Goal: Task Accomplishment & Management: Complete application form

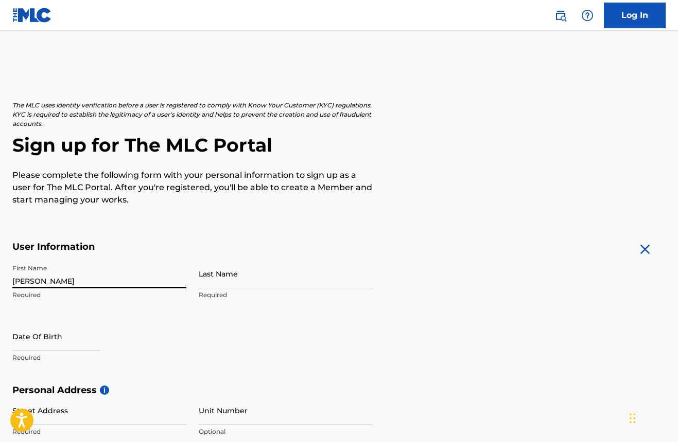
type input "[PERSON_NAME]"
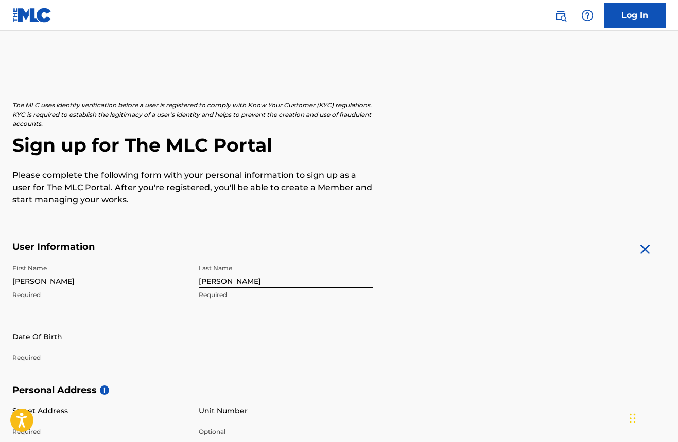
type input "[PERSON_NAME]"
select select "8"
select select "2025"
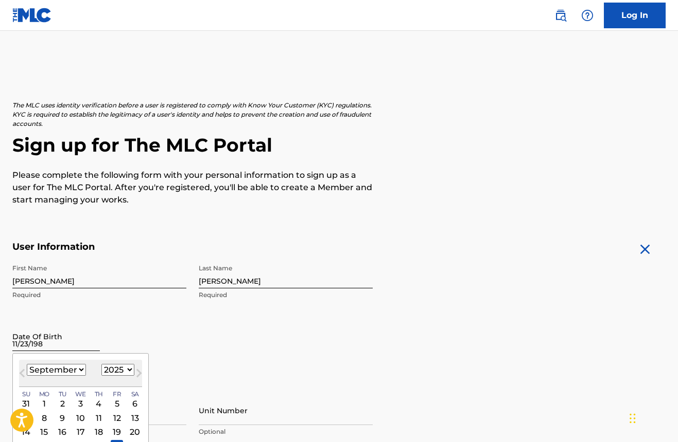
type input "[DATE]"
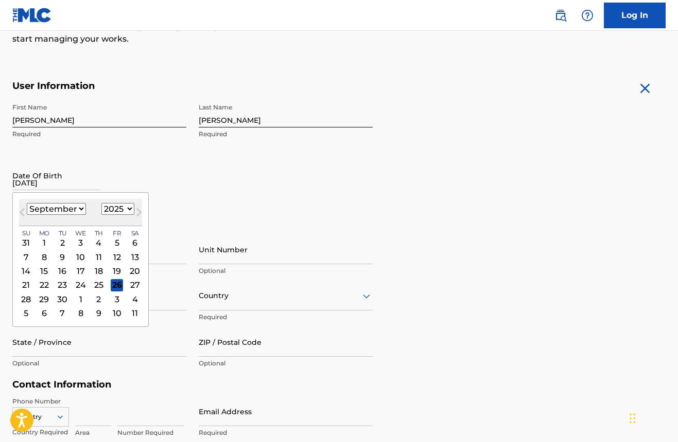
scroll to position [170, 0]
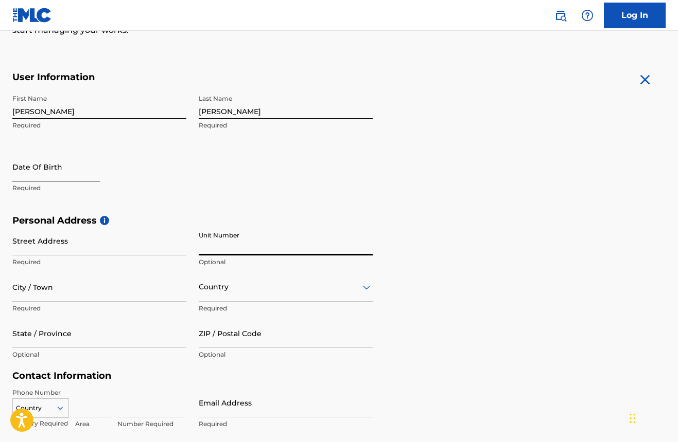
click at [82, 178] on input "text" at bounding box center [55, 166] width 87 height 29
select select "8"
select select "2025"
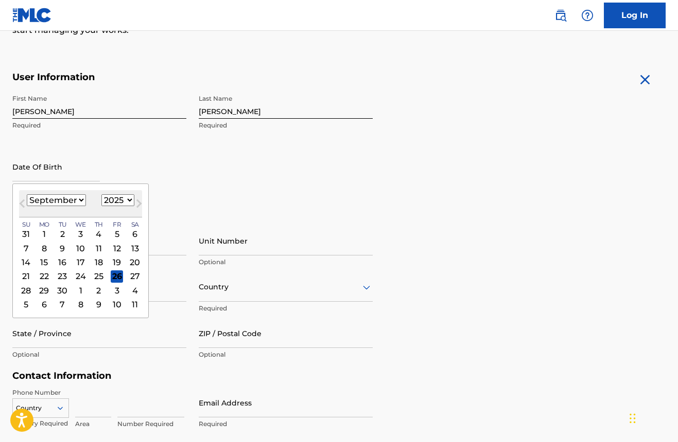
select select "10"
select select "1987"
click at [48, 276] on div "23" at bounding box center [44, 276] width 12 height 12
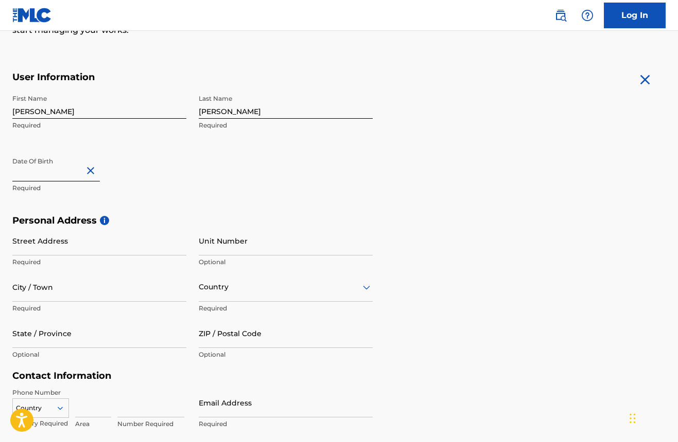
type input "[DATE]"
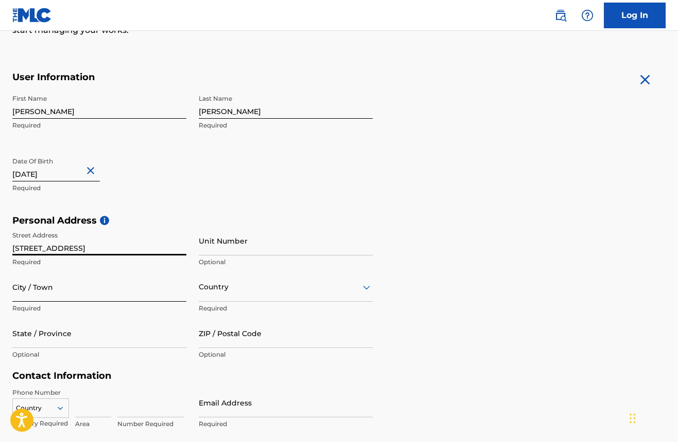
type input "[STREET_ADDRESS]"
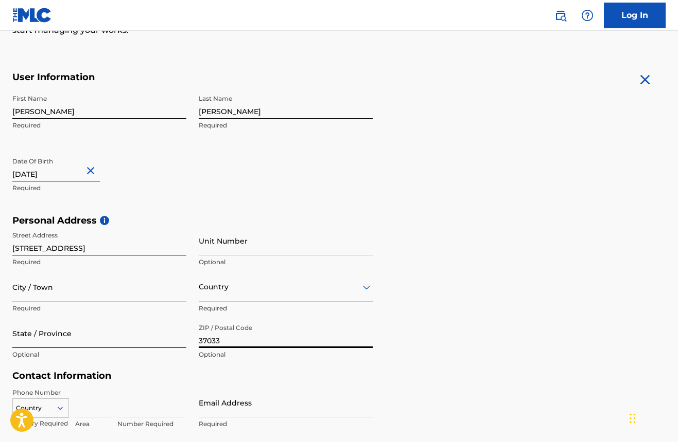
type input "37033"
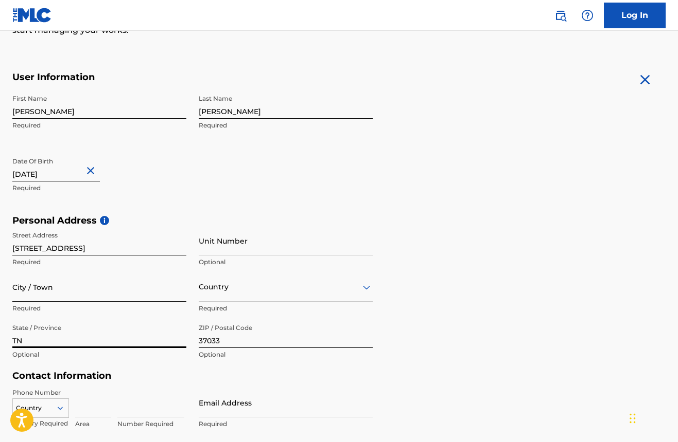
type input "TN"
click at [47, 294] on input "City / Town" at bounding box center [99, 287] width 174 height 29
type input "Centerville"
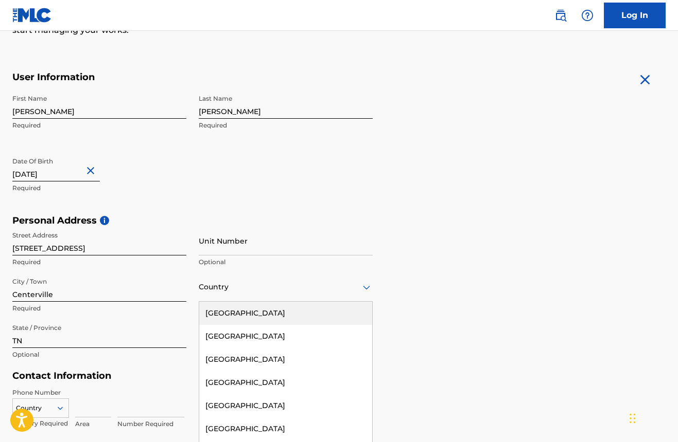
scroll to position [184, 0]
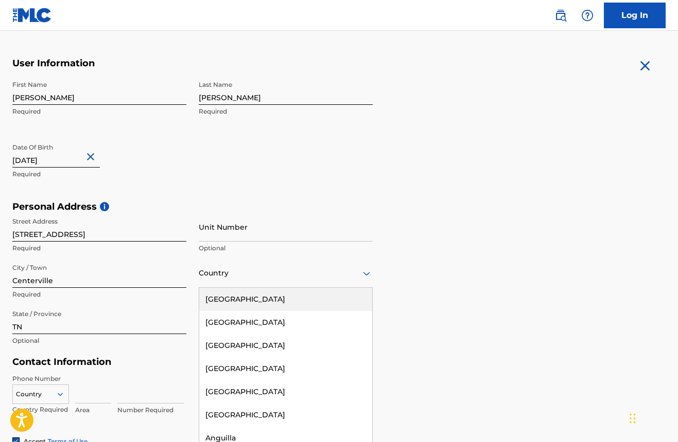
click at [370, 288] on div "[GEOGRAPHIC_DATA], 1 of 223. 223 results available. Use Up and Down to choose o…" at bounding box center [286, 273] width 174 height 29
click at [330, 300] on div "[GEOGRAPHIC_DATA]" at bounding box center [285, 299] width 173 height 23
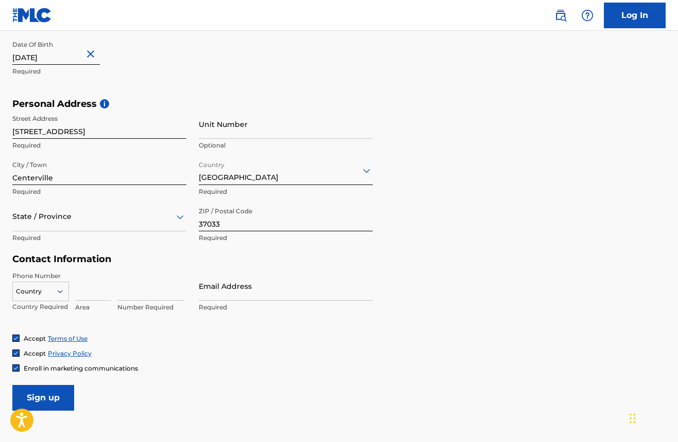
scroll to position [299, 0]
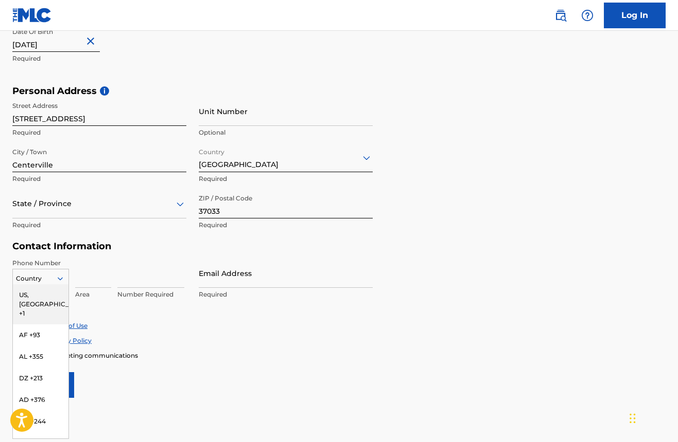
click at [59, 277] on icon at bounding box center [60, 278] width 5 height 3
click at [43, 293] on div "US, [GEOGRAPHIC_DATA] +1" at bounding box center [41, 305] width 56 height 40
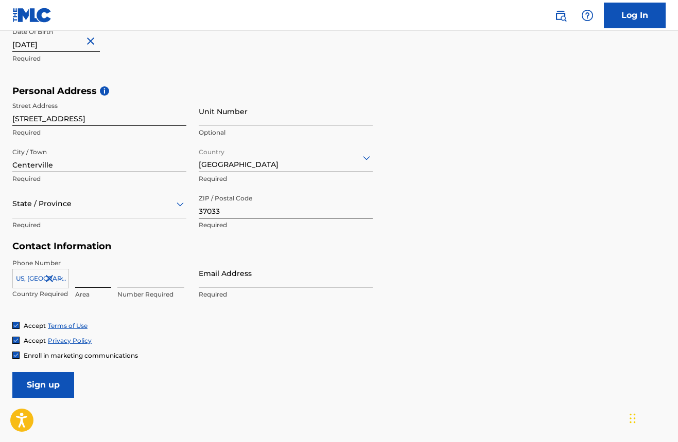
click at [103, 274] on input at bounding box center [93, 273] width 36 height 29
type input "502"
click at [130, 285] on input "807-6214" at bounding box center [150, 273] width 67 height 29
click at [133, 281] on input "807-6214" at bounding box center [150, 273] width 67 height 29
type input "8076214"
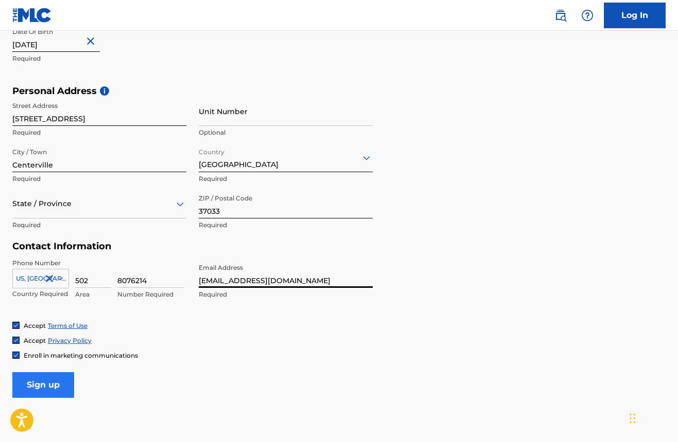
type input "[EMAIL_ADDRESS][DOMAIN_NAME]"
click at [70, 387] on input "Sign up" at bounding box center [43, 386] width 62 height 26
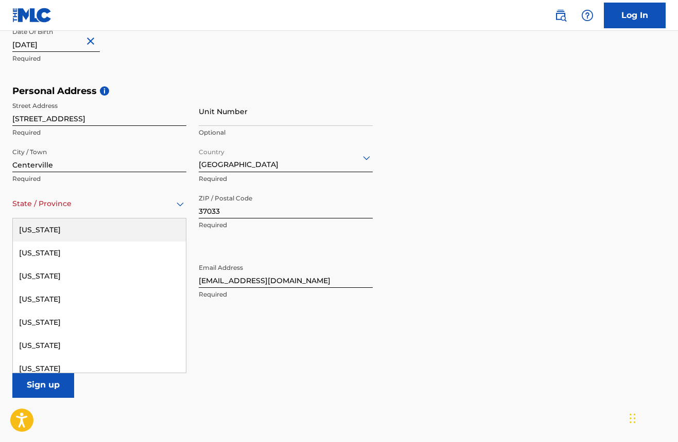
click at [55, 212] on div "State / Province" at bounding box center [99, 203] width 174 height 29
type input "t"
type input "Te"
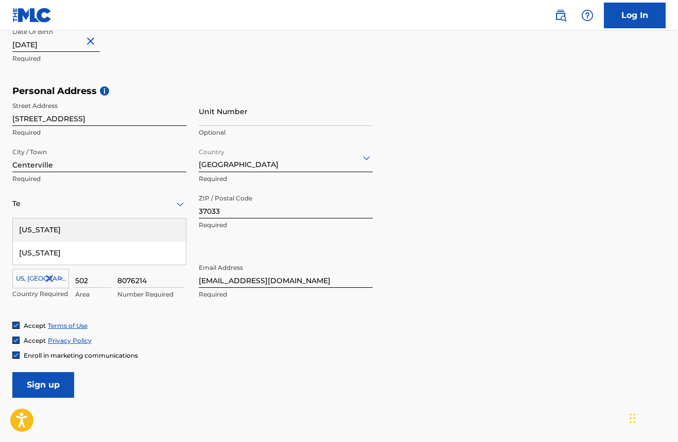
click at [42, 228] on div "[US_STATE]" at bounding box center [99, 230] width 173 height 23
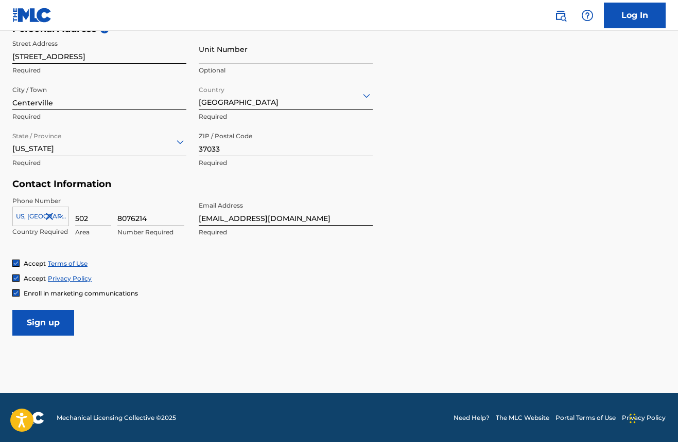
scroll to position [361, 0]
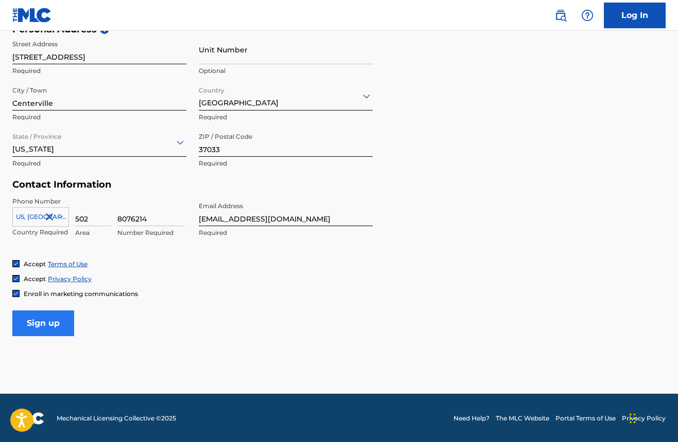
click at [65, 320] on input "Sign up" at bounding box center [43, 324] width 62 height 26
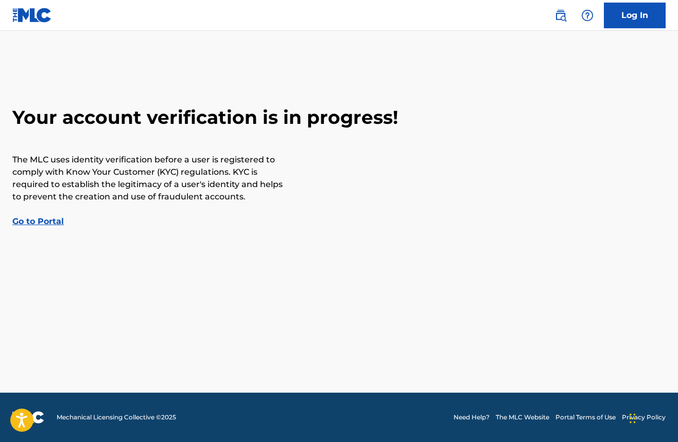
click at [50, 222] on link "Go to Portal" at bounding box center [37, 222] width 51 height 10
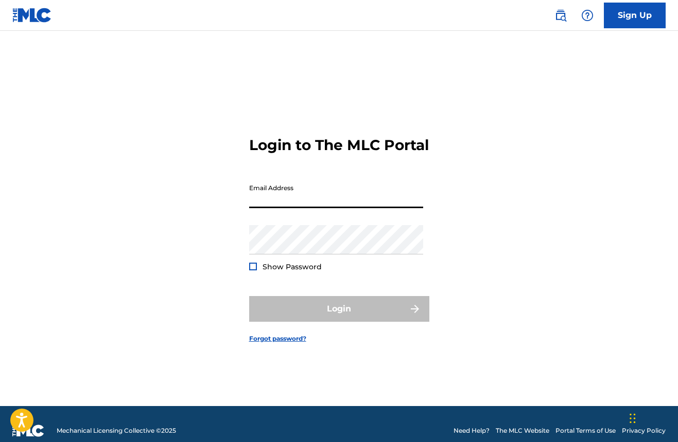
click at [283, 203] on input "Email Address" at bounding box center [336, 193] width 174 height 29
click at [278, 191] on input "Email Address" at bounding box center [336, 193] width 174 height 29
click at [264, 207] on input "Email Address" at bounding box center [336, 193] width 174 height 29
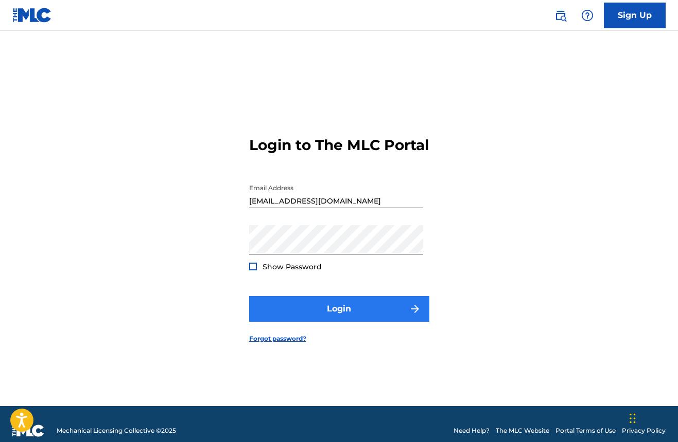
click at [287, 321] on button "Login" at bounding box center [339, 309] width 180 height 26
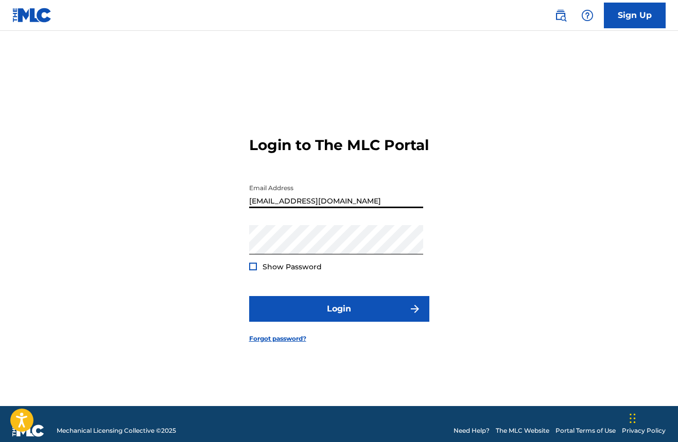
drag, startPoint x: 338, startPoint y: 211, endPoint x: 286, endPoint y: 208, distance: 52.1
click at [286, 208] on input "[EMAIL_ADDRESS][DOMAIN_NAME]" at bounding box center [336, 193] width 174 height 29
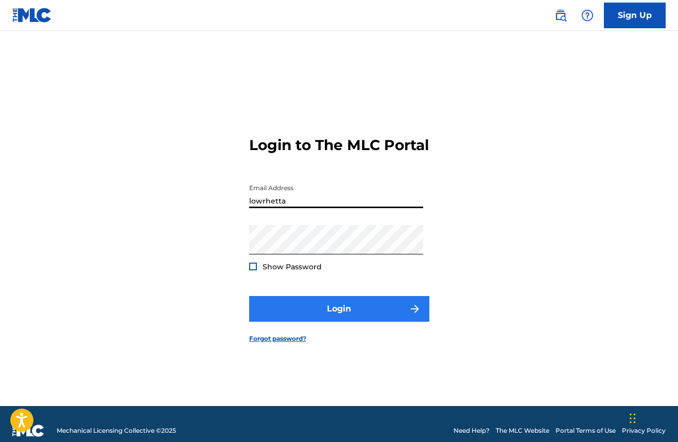
click at [317, 308] on button "Login" at bounding box center [339, 309] width 180 height 26
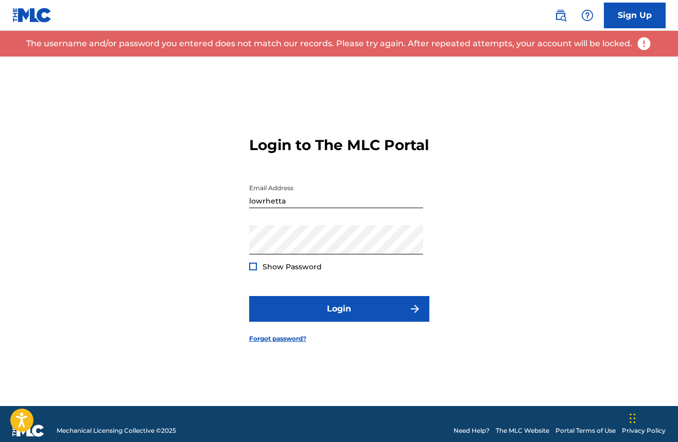
click at [253, 271] on div at bounding box center [253, 267] width 8 height 8
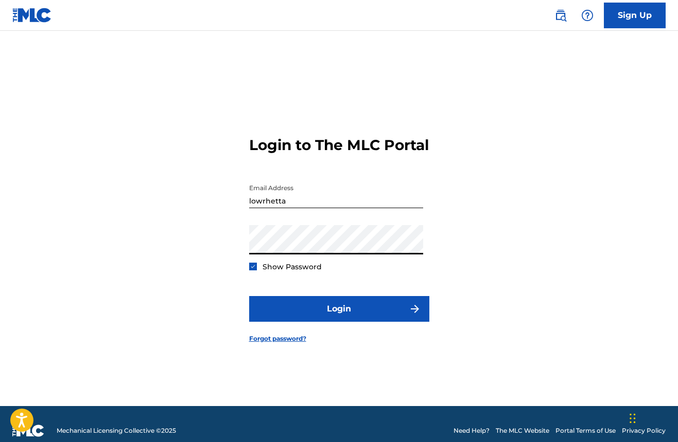
click at [311, 208] on input "lowrhetta" at bounding box center [336, 193] width 174 height 29
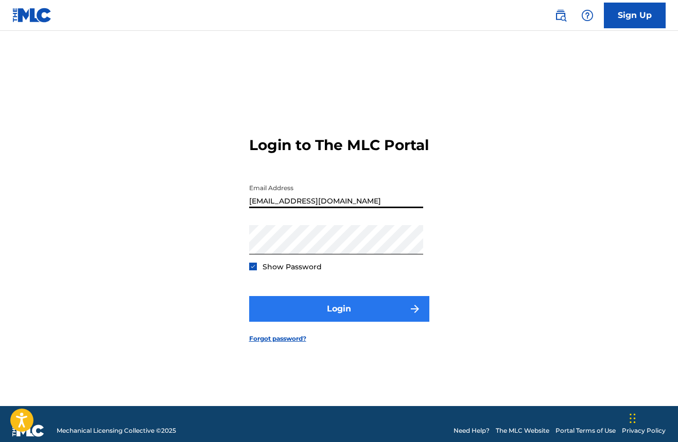
type input "[EMAIL_ADDRESS][DOMAIN_NAME]"
click at [330, 319] on button "Login" at bounding box center [339, 309] width 180 height 26
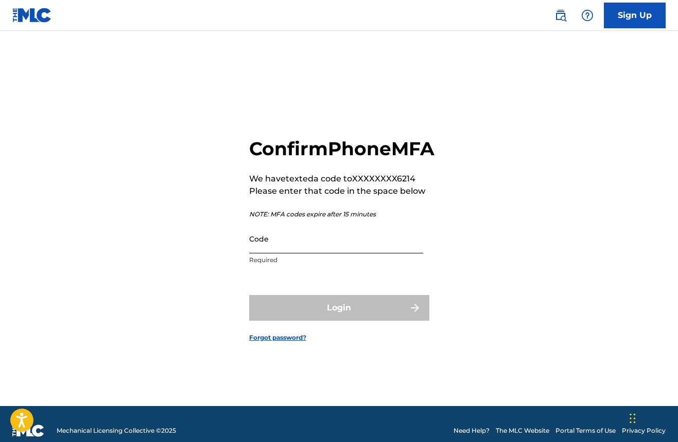
click at [312, 254] on input "Code" at bounding box center [336, 238] width 174 height 29
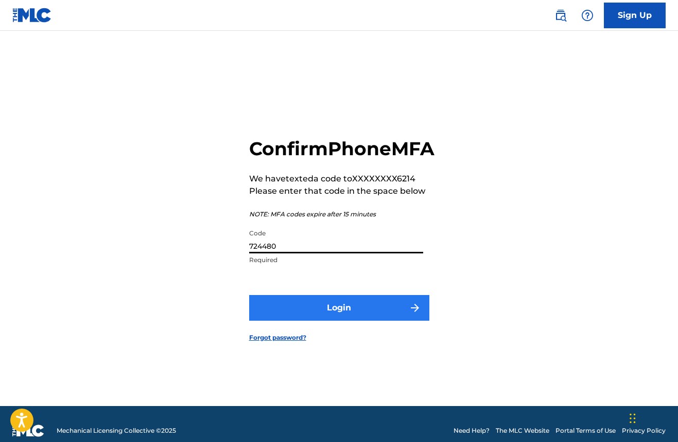
type input "724480"
click at [326, 321] on button "Login" at bounding box center [339, 308] width 180 height 26
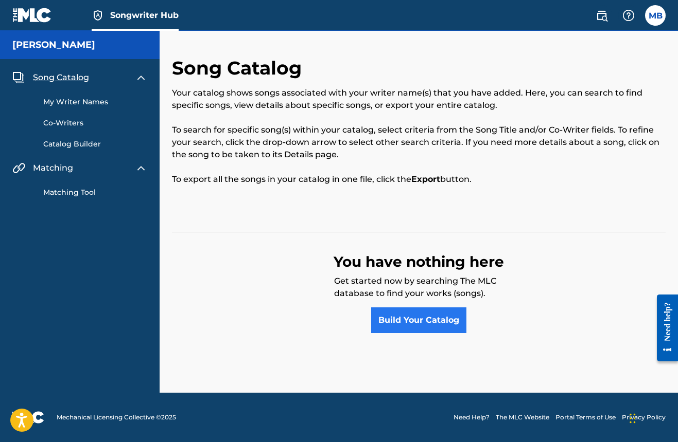
click at [423, 318] on link "Build Your Catalog" at bounding box center [418, 321] width 95 height 26
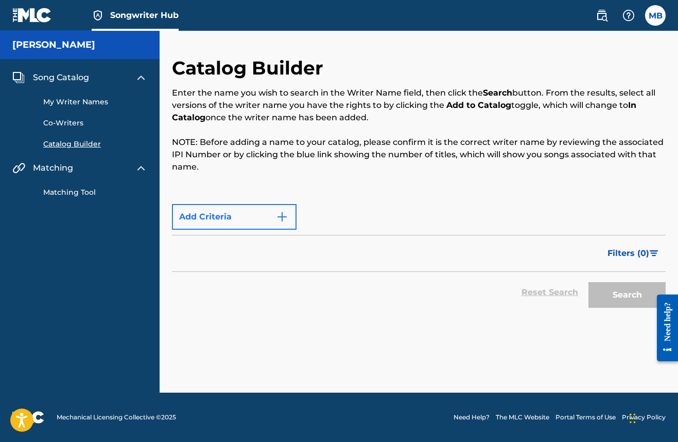
click at [280, 217] on img "Search Form" at bounding box center [282, 217] width 12 height 12
click at [259, 217] on div "Max Criteria Reached" at bounding box center [234, 217] width 125 height 26
click at [385, 252] on div "Filters ( 0 )" at bounding box center [418, 253] width 493 height 37
click at [87, 48] on h5 "[PERSON_NAME]" at bounding box center [53, 45] width 83 height 12
click at [282, 214] on div "Max Criteria Reached" at bounding box center [234, 217] width 125 height 26
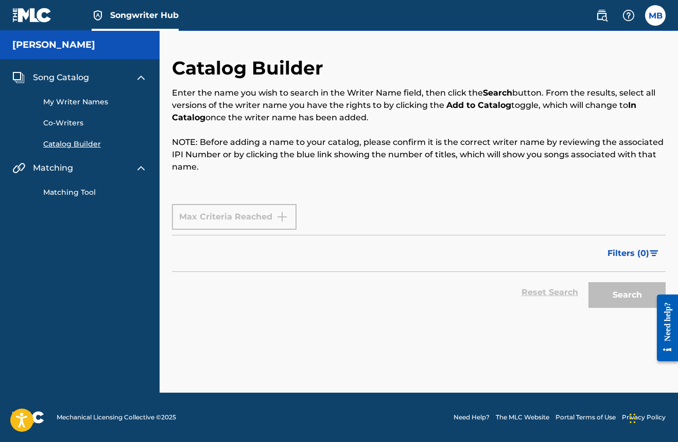
click at [229, 220] on div "Max Criteria Reached" at bounding box center [234, 217] width 125 height 26
click at [625, 253] on span "Filters ( 0 )" at bounding box center [628, 253] width 42 height 12
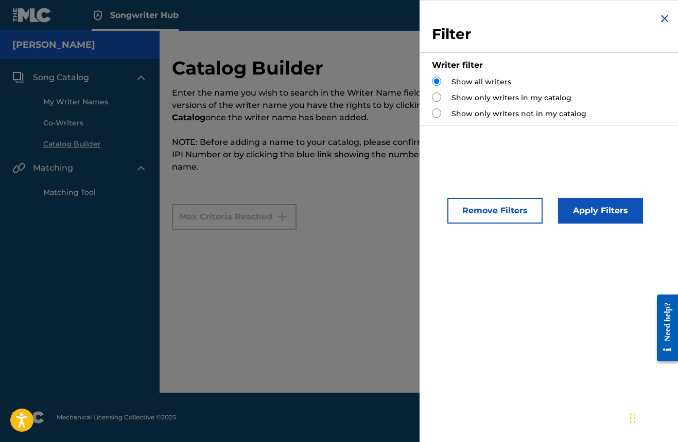
click at [661, 22] on img "Search Form" at bounding box center [664, 18] width 12 height 12
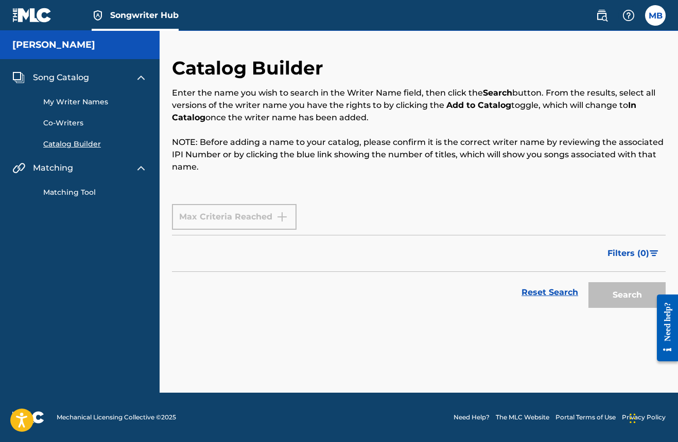
click at [65, 125] on link "Co-Writers" at bounding box center [95, 123] width 104 height 11
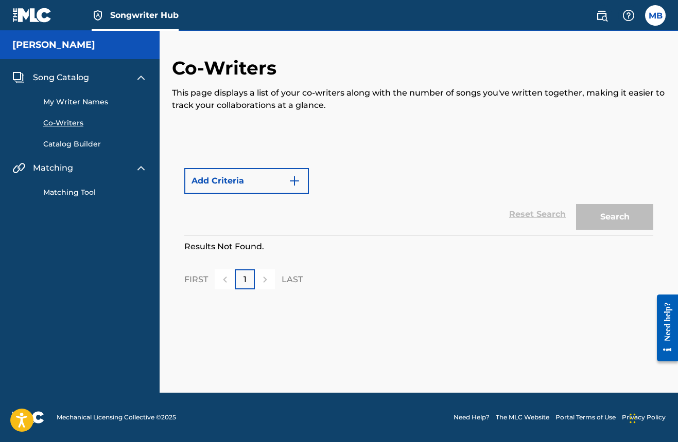
click at [68, 97] on link "My Writer Names" at bounding box center [95, 102] width 104 height 11
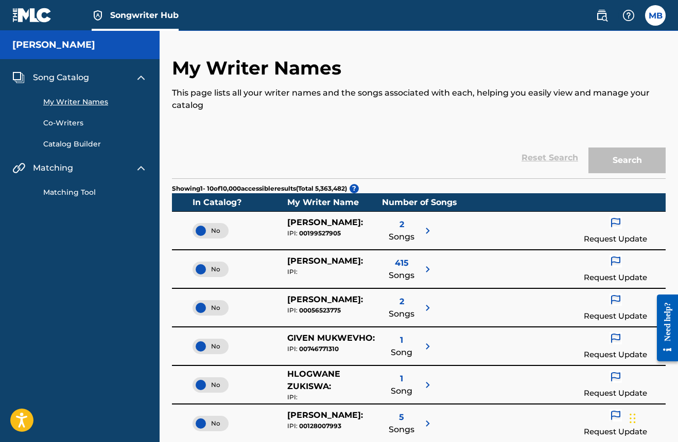
click at [139, 77] on img at bounding box center [141, 78] width 12 height 12
click at [80, 192] on link "Matching Tool" at bounding box center [95, 192] width 104 height 11
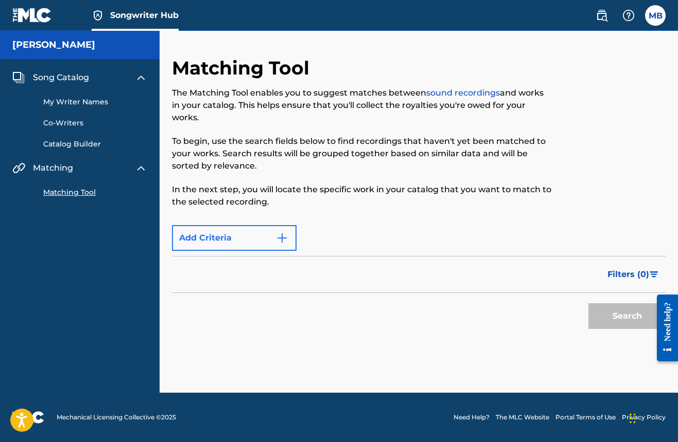
click at [280, 237] on img "Search Form" at bounding box center [282, 238] width 12 height 12
click at [247, 237] on button "Add Criteria" at bounding box center [234, 238] width 125 height 26
click at [254, 237] on div "Max Criteria Reached" at bounding box center [234, 238] width 125 height 26
click at [275, 212] on div "Matching Tool The Matching Tool enables you to suggest matches between sound re…" at bounding box center [362, 139] width 380 height 164
click at [264, 274] on div "Filters ( 0 )" at bounding box center [418, 274] width 493 height 37
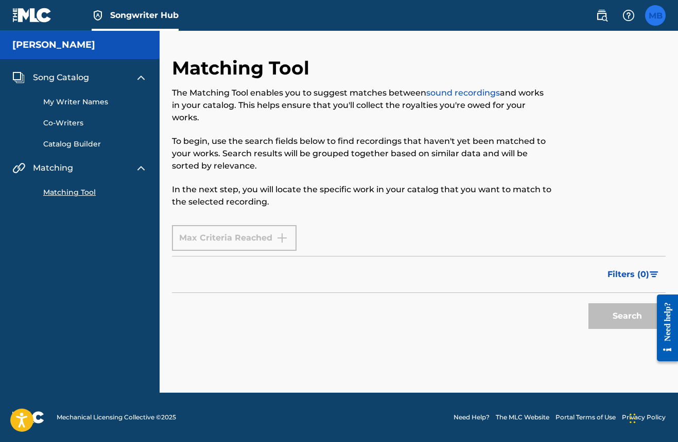
click at [657, 12] on label at bounding box center [655, 15] width 21 height 21
click at [655, 15] on input "MB [PERSON_NAME] [EMAIL_ADDRESS][DOMAIN_NAME] Profile Log out" at bounding box center [655, 15] width 0 height 0
click at [552, 184] on div "Songwriter Hub MB MB [PERSON_NAME] [EMAIL_ADDRESS][DOMAIN_NAME] Profile Log out…" at bounding box center [339, 221] width 678 height 442
click at [648, 16] on label at bounding box center [655, 15] width 21 height 21
click at [655, 15] on input "MB [PERSON_NAME] [EMAIL_ADDRESS][DOMAIN_NAME] Profile Log out" at bounding box center [655, 15] width 0 height 0
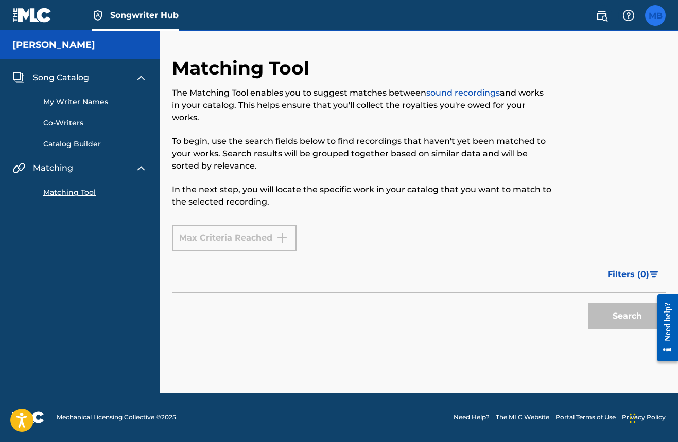
click at [604, 134] on div "Songwriter Hub MB MB [PERSON_NAME] [EMAIL_ADDRESS][DOMAIN_NAME] Profile Log out…" at bounding box center [339, 221] width 678 height 442
click at [653, 17] on label at bounding box center [655, 15] width 21 height 21
click at [655, 15] on input "MB [PERSON_NAME] [EMAIL_ADDRESS][DOMAIN_NAME] Profile Log out" at bounding box center [655, 15] width 0 height 0
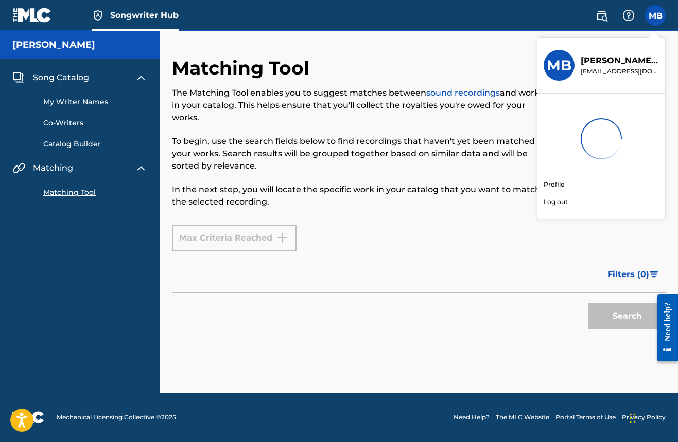
click at [556, 200] on div "Songwriter Hub MB MB [PERSON_NAME] [EMAIL_ADDRESS][DOMAIN_NAME] Profile Log out…" at bounding box center [339, 221] width 678 height 442
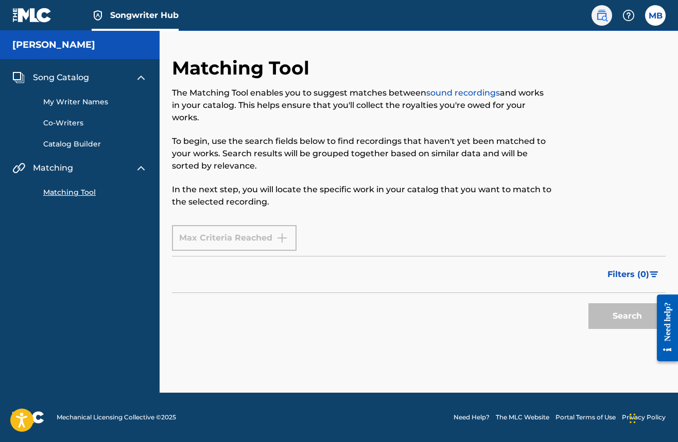
click at [600, 17] on img at bounding box center [601, 15] width 12 height 12
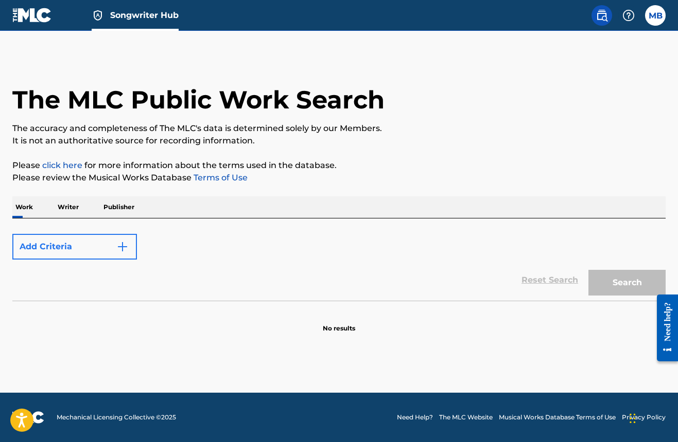
click at [123, 247] on img "Search Form" at bounding box center [122, 247] width 12 height 12
click at [77, 239] on button "Add Criteria" at bounding box center [74, 247] width 125 height 26
click at [123, 247] on img "Search Form" at bounding box center [122, 247] width 12 height 12
click at [660, 19] on label at bounding box center [655, 15] width 21 height 21
click at [655, 15] on input "MB [PERSON_NAME] [EMAIL_ADDRESS][DOMAIN_NAME] Profile Log out" at bounding box center [655, 15] width 0 height 0
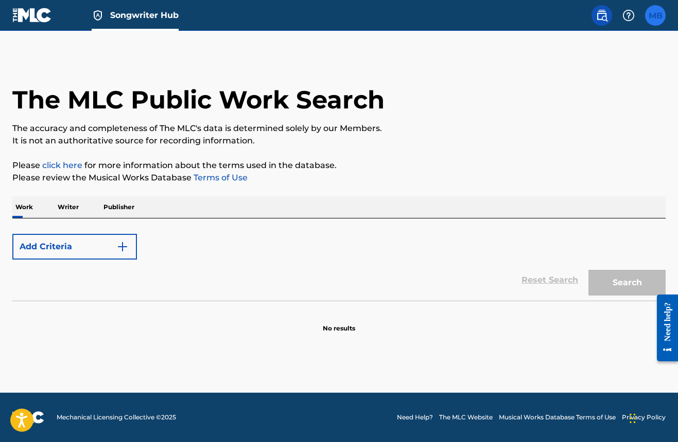
click at [558, 202] on div "Songwriter Hub MB MB [PERSON_NAME] [EMAIL_ADDRESS][DOMAIN_NAME] Profile Log out…" at bounding box center [339, 221] width 678 height 442
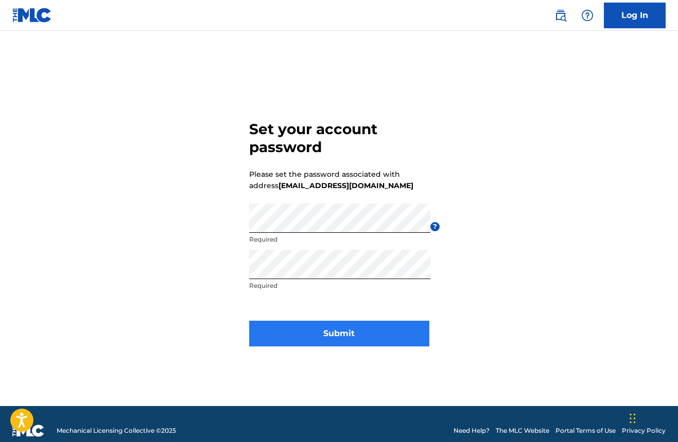
click at [332, 328] on button "Submit" at bounding box center [339, 334] width 180 height 26
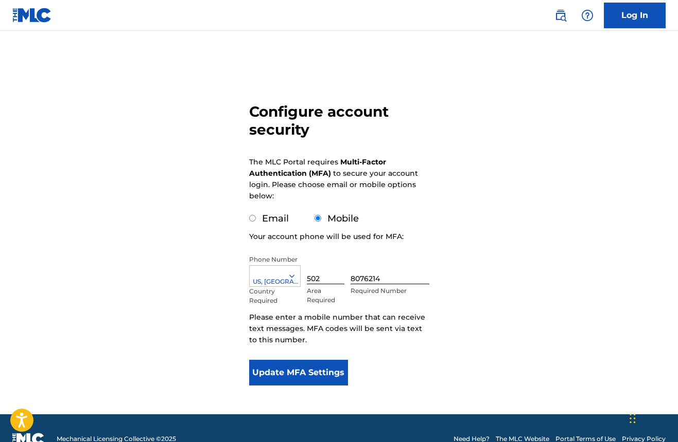
scroll to position [36, 0]
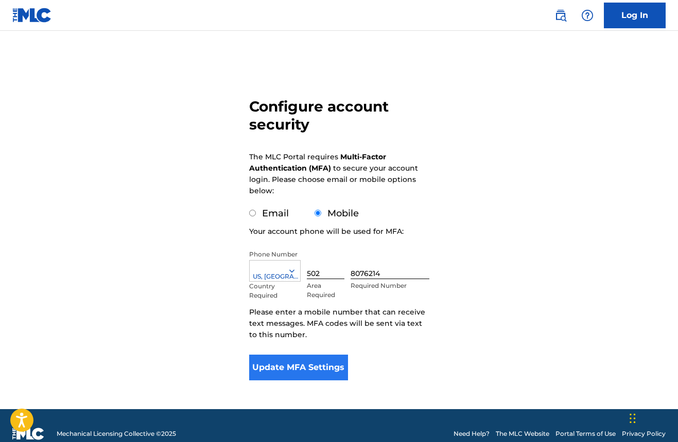
click at [303, 363] on button "Update MFA Settings" at bounding box center [298, 368] width 99 height 26
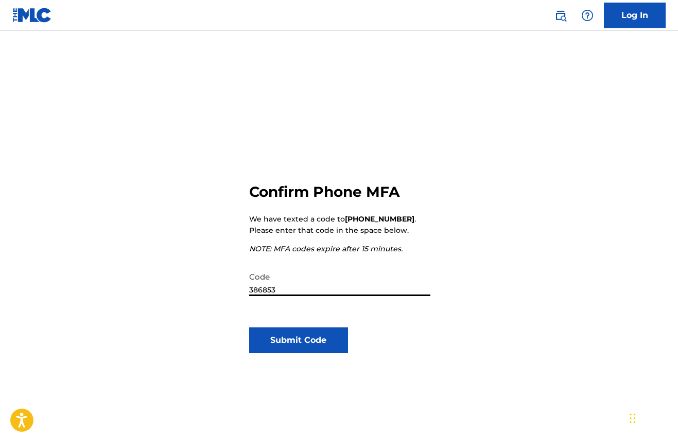
type input "386853"
click at [322, 348] on button "Submit Code" at bounding box center [298, 341] width 99 height 26
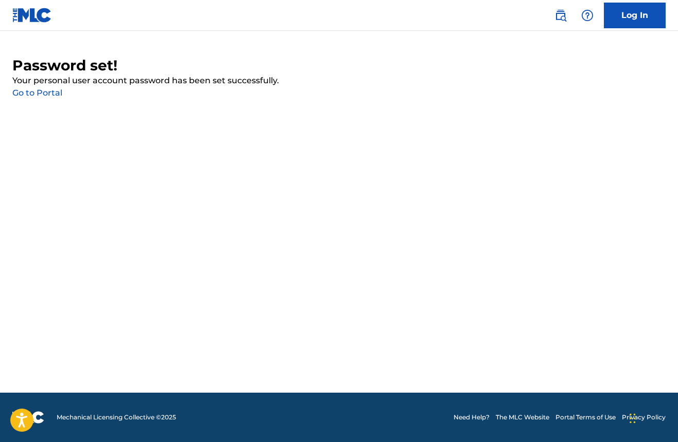
click at [39, 91] on link "Go to Portal" at bounding box center [37, 93] width 50 height 10
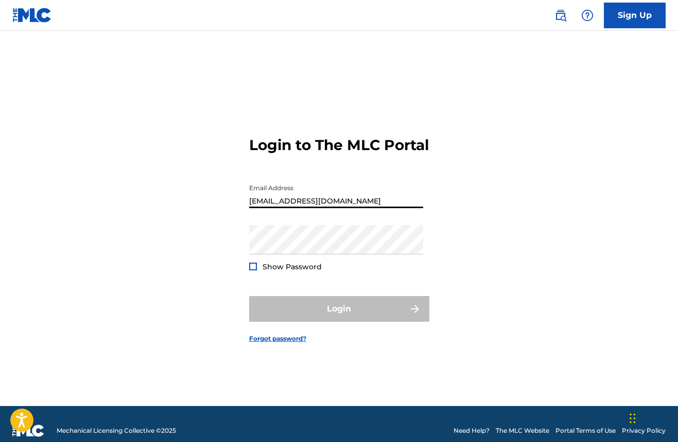
type input "[EMAIL_ADDRESS][DOMAIN_NAME]"
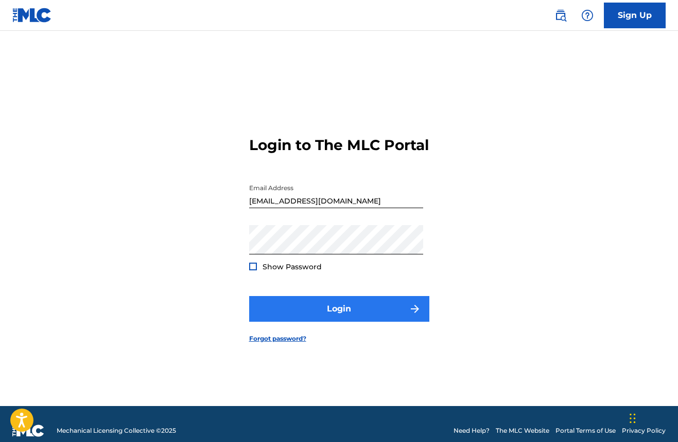
click at [325, 320] on button "Login" at bounding box center [339, 309] width 180 height 26
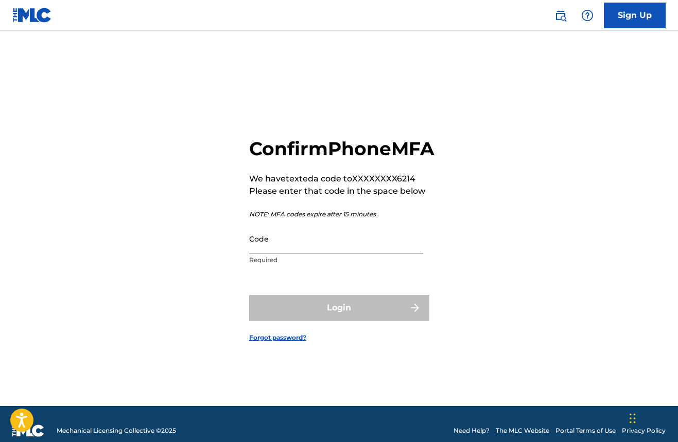
click at [305, 252] on input "Code" at bounding box center [336, 238] width 174 height 29
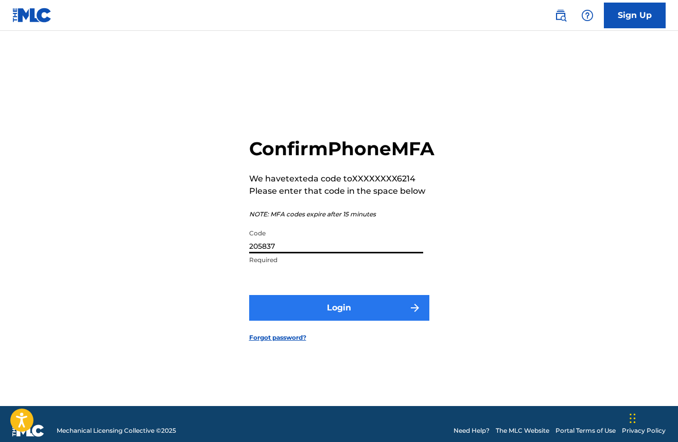
type input "205837"
click at [326, 318] on button "Login" at bounding box center [339, 308] width 180 height 26
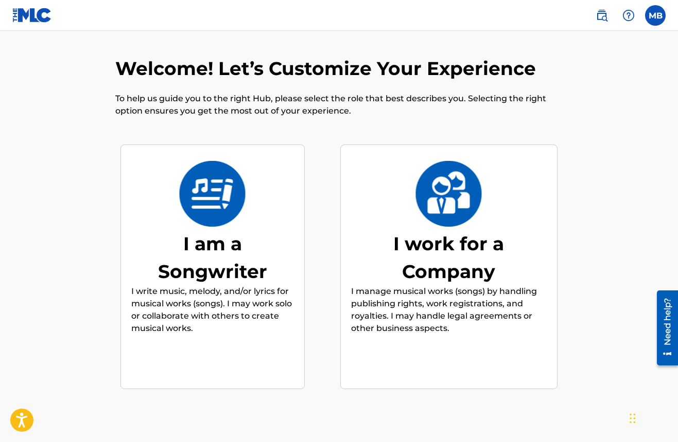
click at [211, 200] on img at bounding box center [212, 194] width 67 height 66
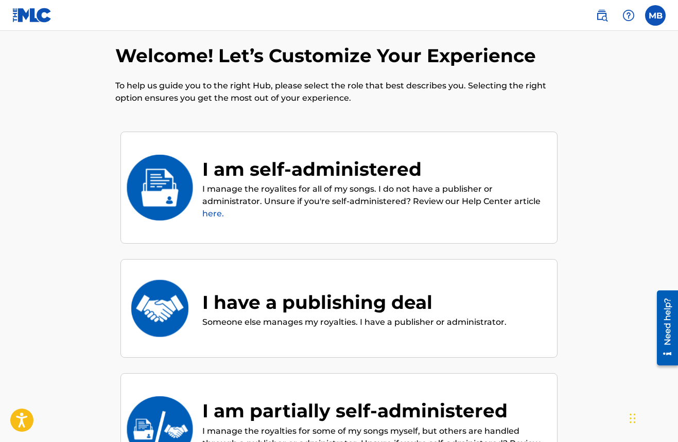
scroll to position [2, 0]
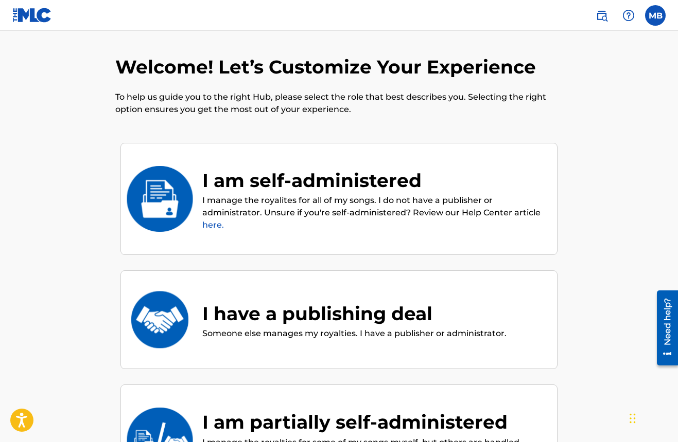
click at [209, 223] on link "here." at bounding box center [213, 225] width 22 height 10
click at [342, 190] on div "I am self-administered" at bounding box center [374, 181] width 344 height 28
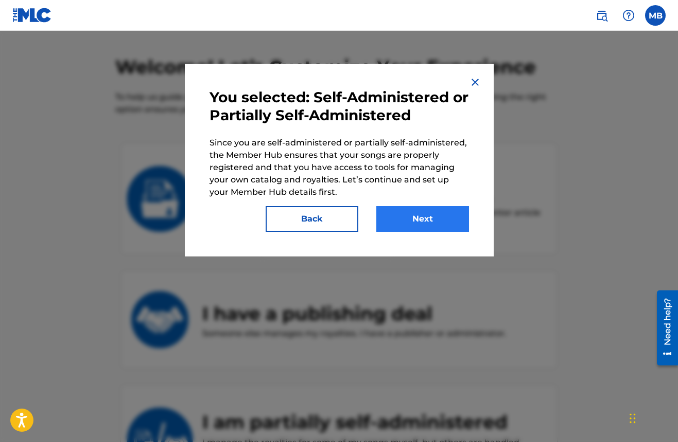
click at [418, 213] on button "Next" at bounding box center [422, 219] width 93 height 26
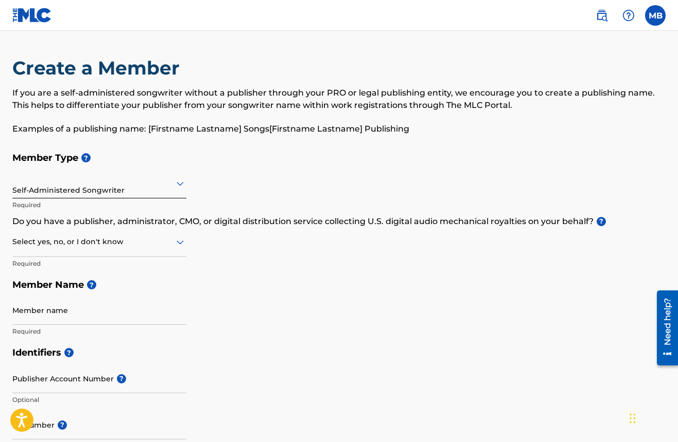
click at [180, 184] on icon at bounding box center [179, 184] width 7 height 4
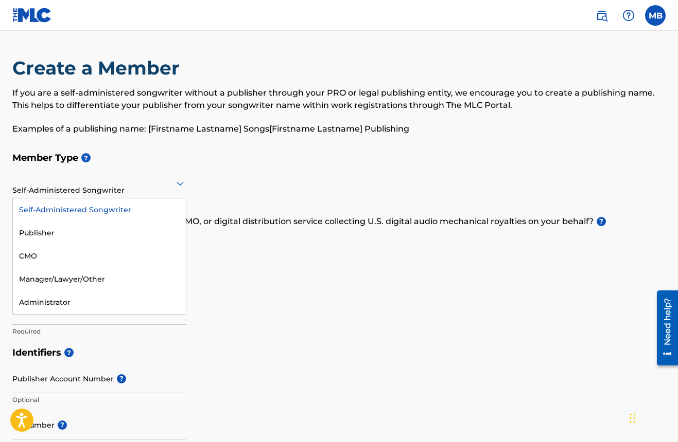
click at [141, 207] on div "Self-Administered Songwriter" at bounding box center [99, 210] width 173 height 23
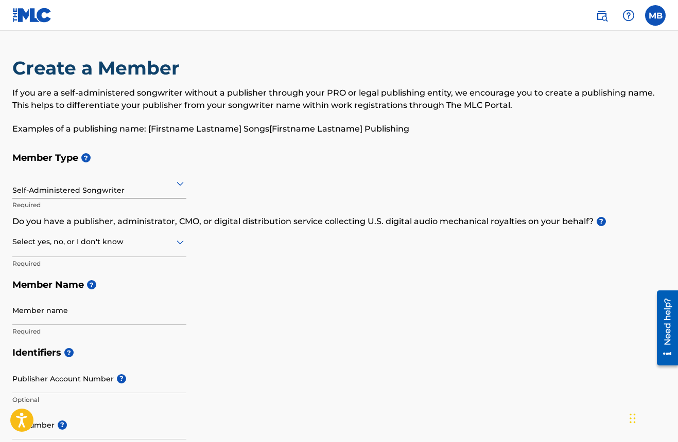
click at [190, 240] on div "Member Type ? Self-Administered Songwriter Required Do you have a publisher, ad…" at bounding box center [338, 244] width 653 height 195
click at [182, 241] on icon at bounding box center [180, 242] width 12 height 12
click at [109, 285] on div "No" at bounding box center [99, 291] width 173 height 23
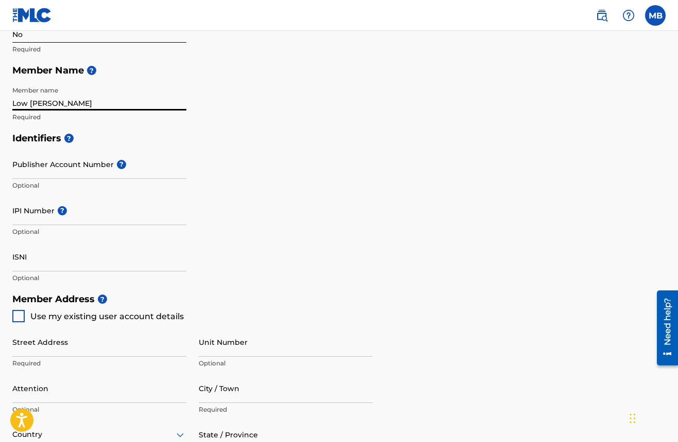
scroll to position [222, 0]
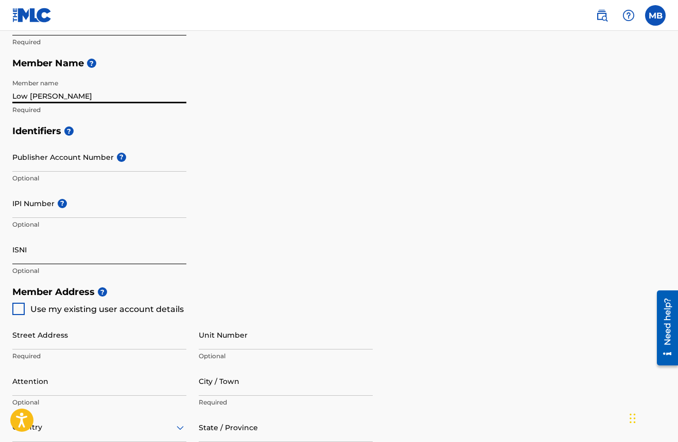
type input "Low Rhetta"
click at [25, 250] on input "ISNI" at bounding box center [99, 249] width 174 height 29
click at [25, 304] on div "Use my existing user account details" at bounding box center [97, 309] width 171 height 12
click at [19, 307] on div at bounding box center [18, 309] width 12 height 12
type input "[STREET_ADDRESS]"
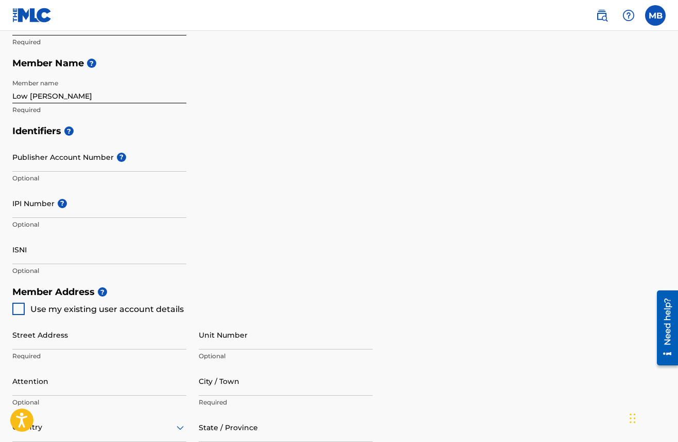
type input "Centerville"
type input "37033"
type input "502"
type input "8076214"
type input "[EMAIL_ADDRESS][DOMAIN_NAME]"
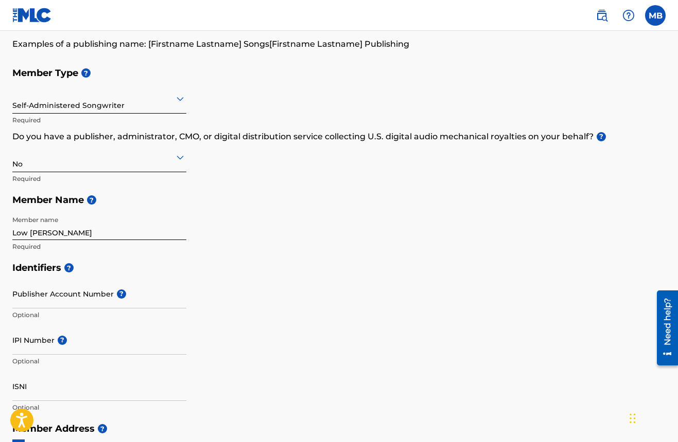
scroll to position [91, 0]
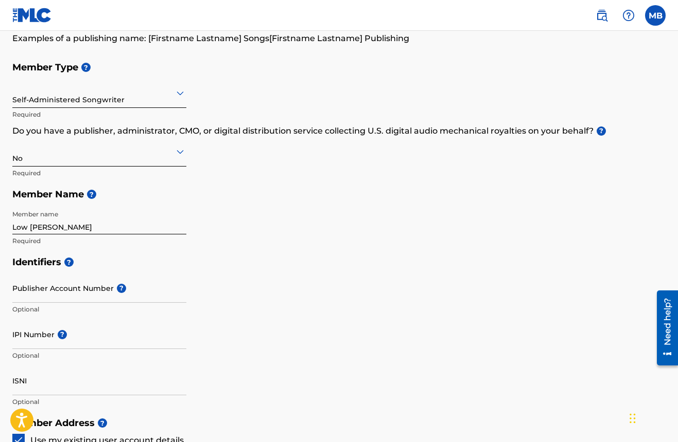
click at [65, 218] on input "Low Rhetta" at bounding box center [99, 219] width 174 height 29
click at [64, 224] on input "Low Rhetta" at bounding box center [99, 219] width 174 height 29
type input "Low Rhetta"
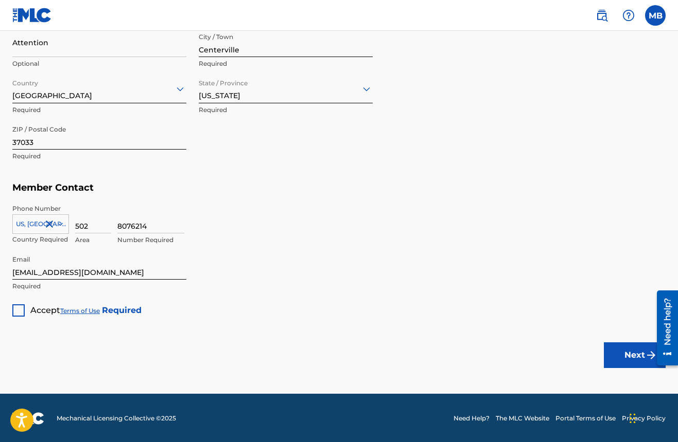
scroll to position [560, 0]
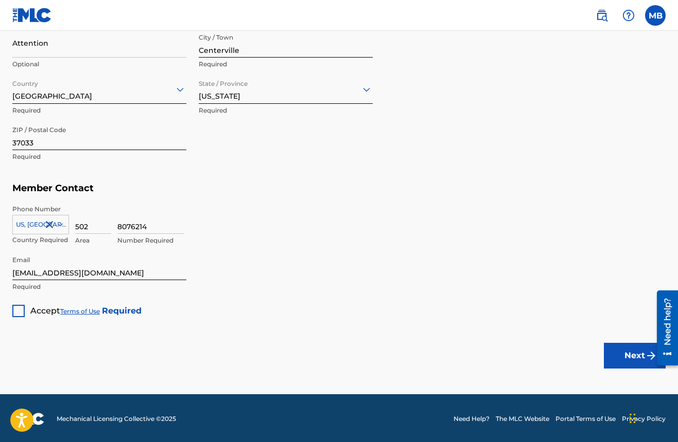
click at [19, 309] on div at bounding box center [18, 311] width 12 height 12
click at [621, 350] on button "Next" at bounding box center [635, 356] width 62 height 26
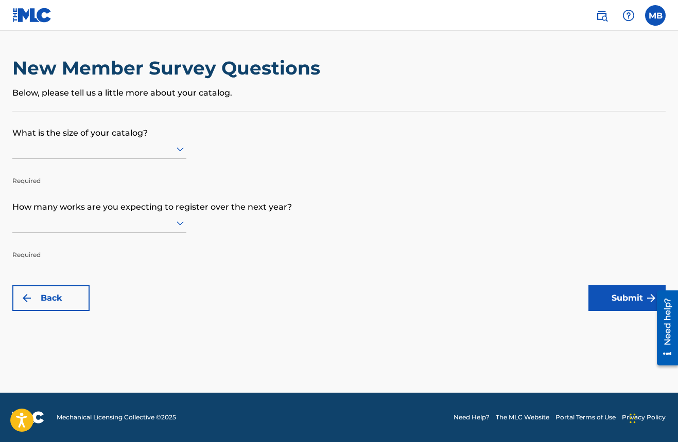
click at [178, 151] on icon at bounding box center [180, 149] width 12 height 12
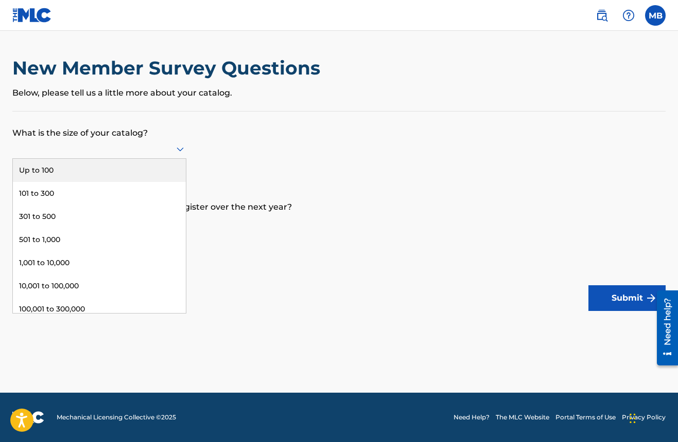
click at [114, 181] on div "Up to 100" at bounding box center [99, 170] width 173 height 23
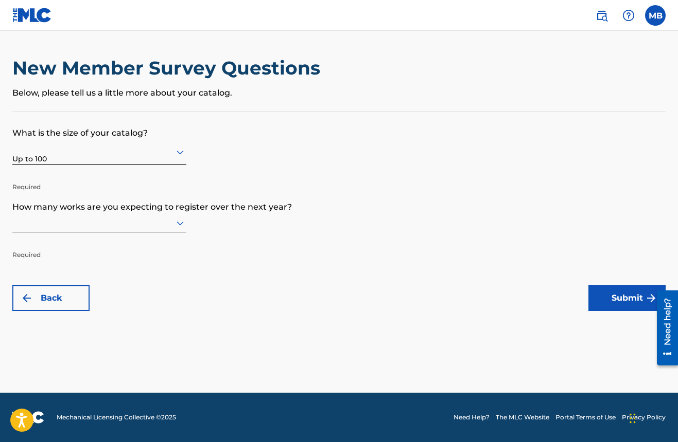
click at [187, 228] on form "What is the size of your catalog? Up to 100 Required How many works are you exp…" at bounding box center [338, 212] width 653 height 200
click at [181, 227] on icon at bounding box center [180, 223] width 12 height 12
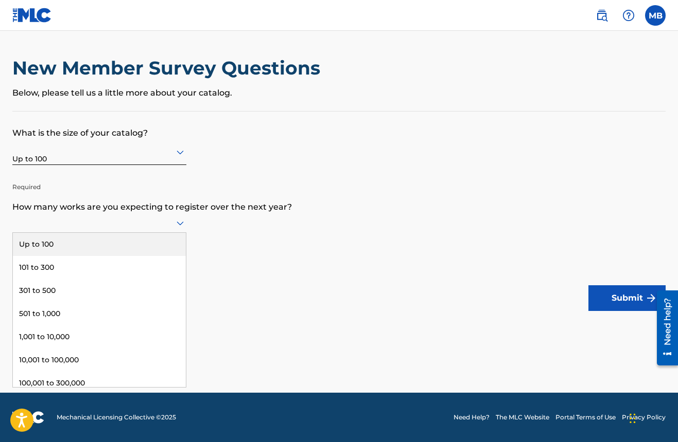
click at [131, 253] on div "Up to 100" at bounding box center [99, 244] width 173 height 23
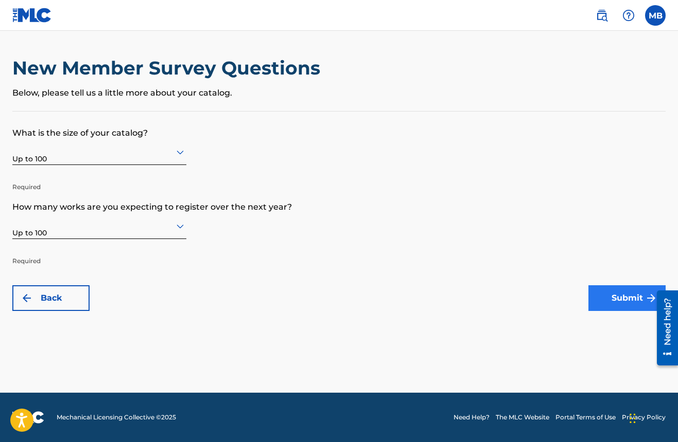
click at [616, 296] on button "Submit" at bounding box center [626, 299] width 77 height 26
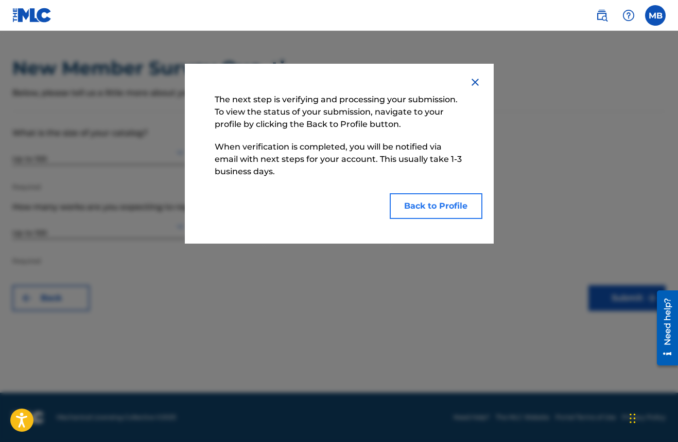
click at [430, 211] on button "Back to Profile" at bounding box center [435, 206] width 93 height 26
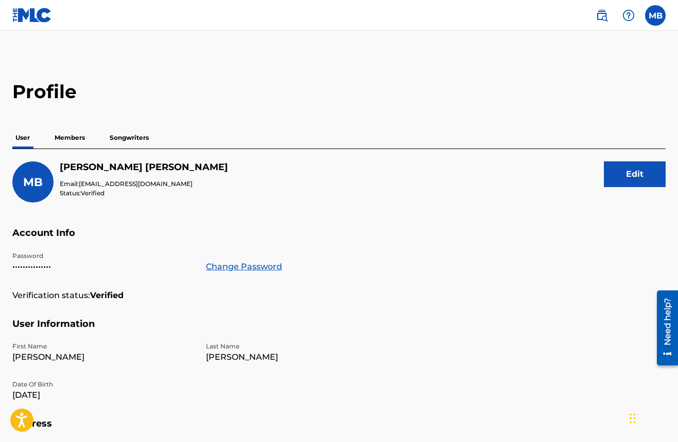
scroll to position [2, 0]
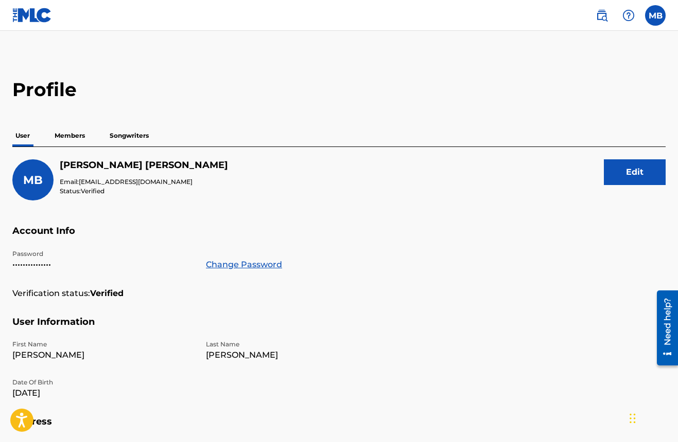
click at [68, 135] on p "Members" at bounding box center [69, 136] width 37 height 22
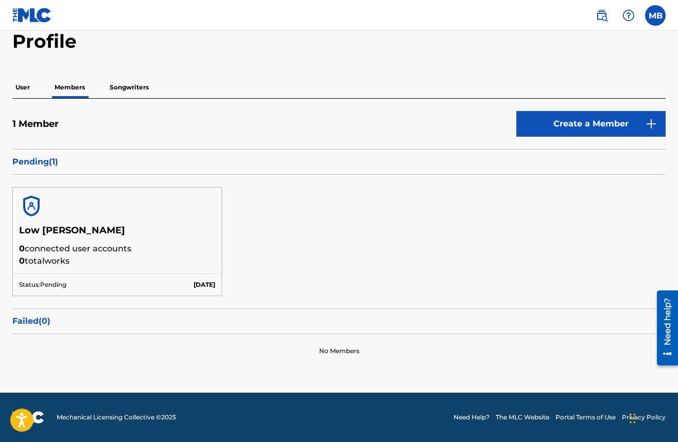
scroll to position [50, 0]
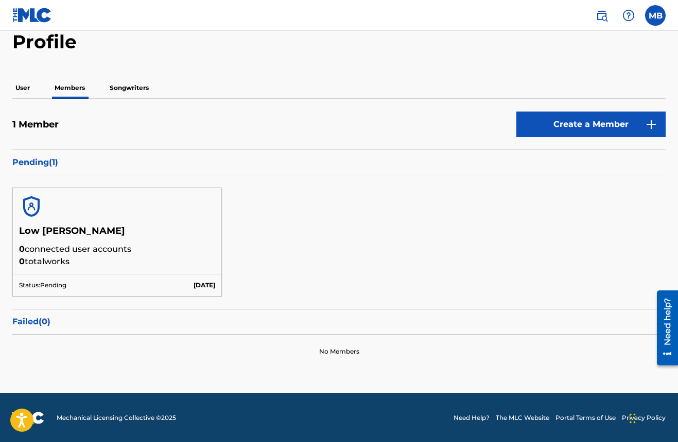
click at [129, 85] on p "Songwriters" at bounding box center [129, 88] width 45 height 22
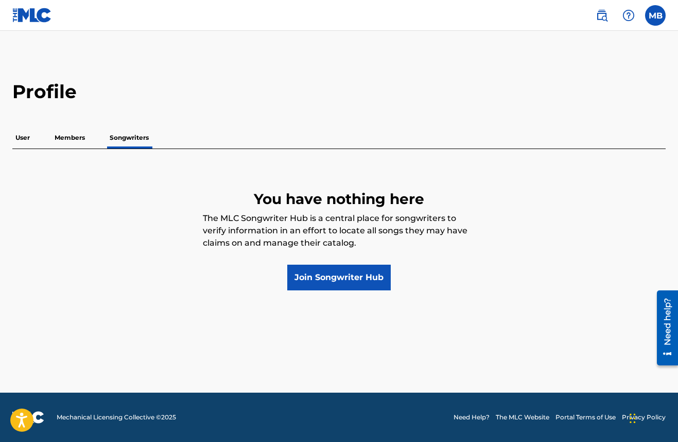
click at [79, 141] on p "Members" at bounding box center [69, 138] width 37 height 22
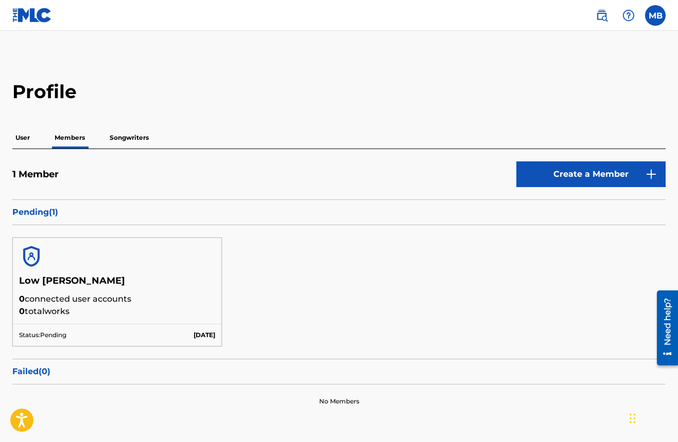
click at [127, 139] on p "Songwriters" at bounding box center [129, 138] width 45 height 22
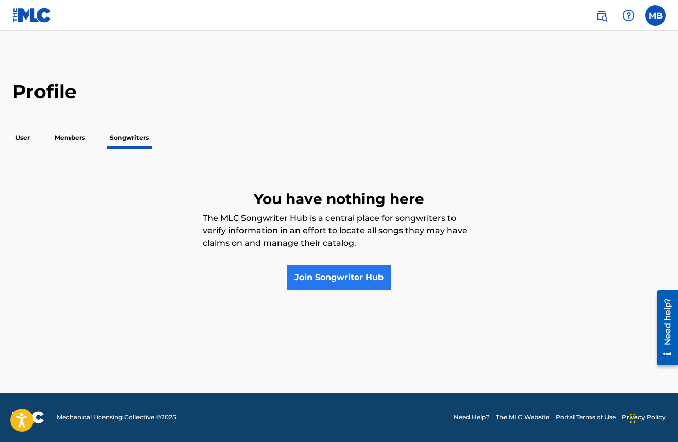
click at [307, 277] on link "Join Songwriter Hub" at bounding box center [338, 278] width 103 height 26
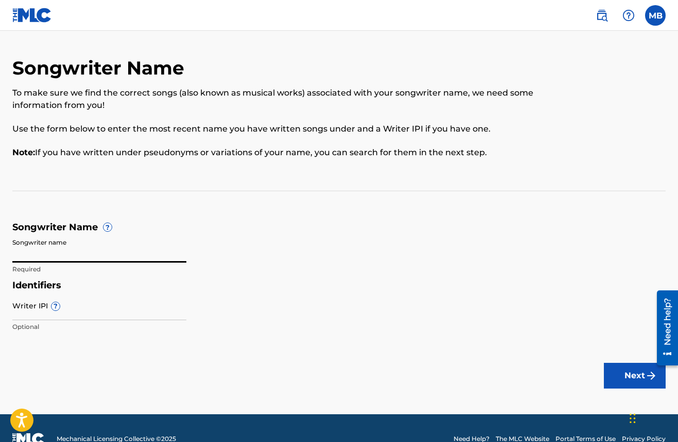
click at [184, 257] on input "Songwriter name" at bounding box center [99, 248] width 174 height 29
type input "[PERSON_NAME]"
click at [225, 227] on h5 "Songwriter Name ?" at bounding box center [338, 228] width 653 height 12
click at [168, 307] on input "Writer IPI ?" at bounding box center [99, 305] width 174 height 29
click at [272, 282] on h5 "Identifiers" at bounding box center [338, 286] width 653 height 12
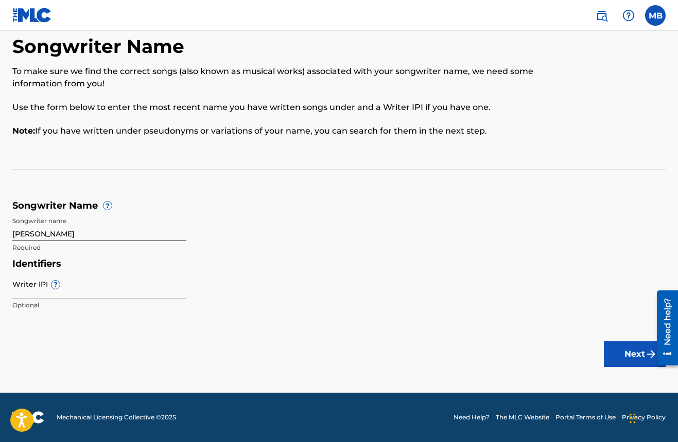
scroll to position [21, 0]
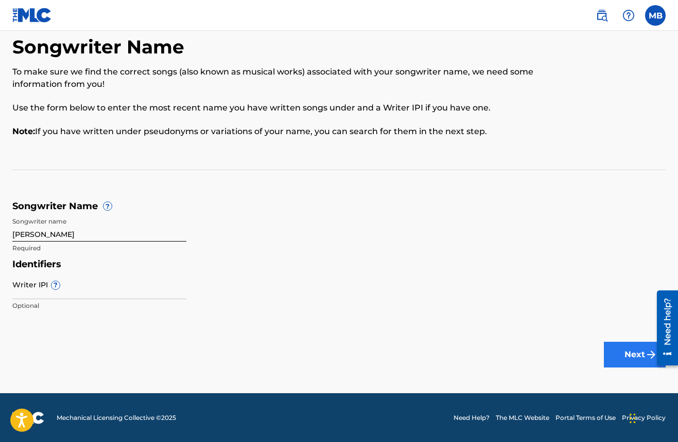
click at [629, 349] on button "Next" at bounding box center [635, 355] width 62 height 26
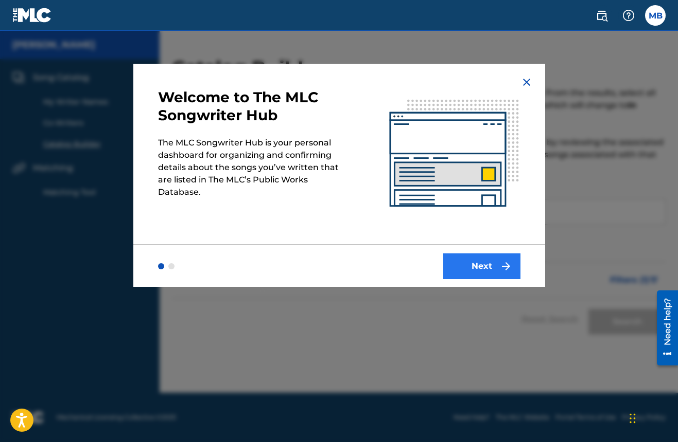
click at [477, 264] on button "Next" at bounding box center [481, 267] width 77 height 26
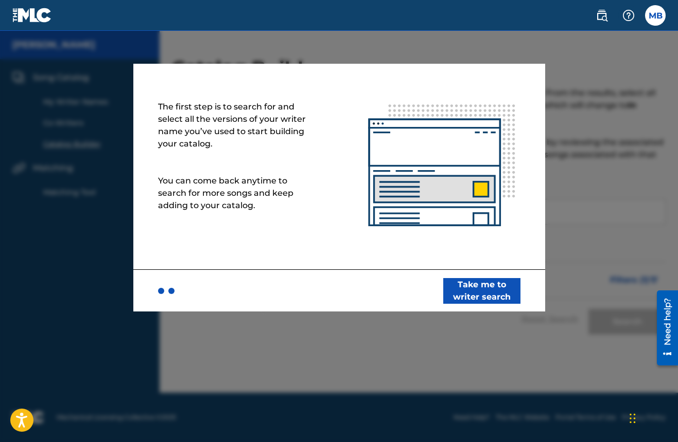
click at [156, 292] on div "Take me to writer search" at bounding box center [339, 291] width 412 height 42
click at [159, 291] on div at bounding box center [161, 291] width 6 height 6
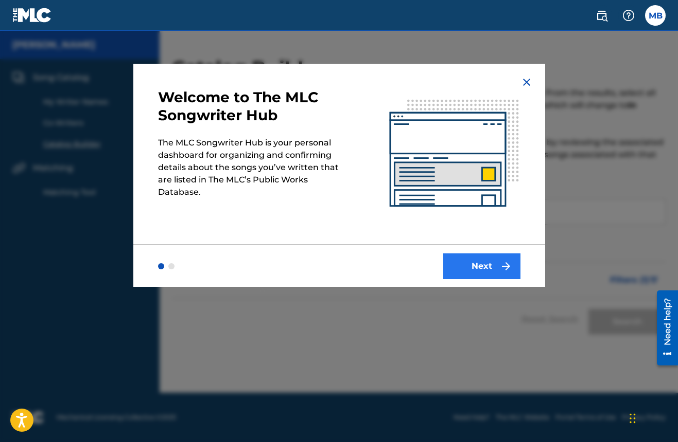
click at [510, 274] on button "Next" at bounding box center [481, 267] width 77 height 26
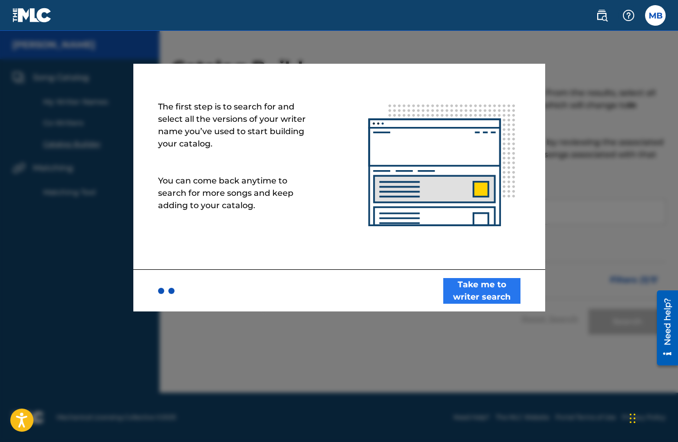
click at [503, 295] on button "Take me to writer search" at bounding box center [481, 291] width 77 height 26
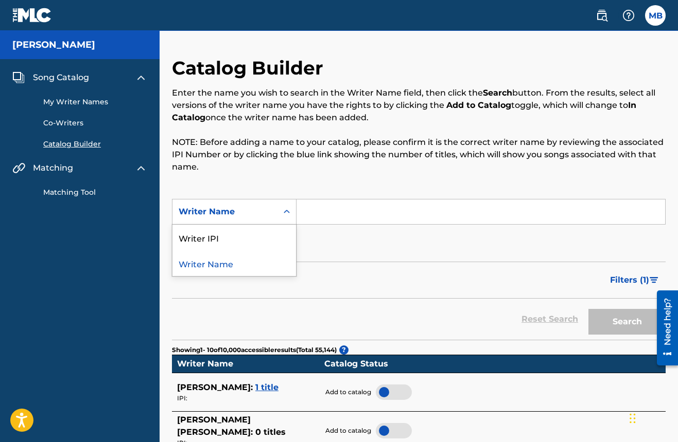
click at [292, 209] on div "Search Form" at bounding box center [286, 212] width 19 height 19
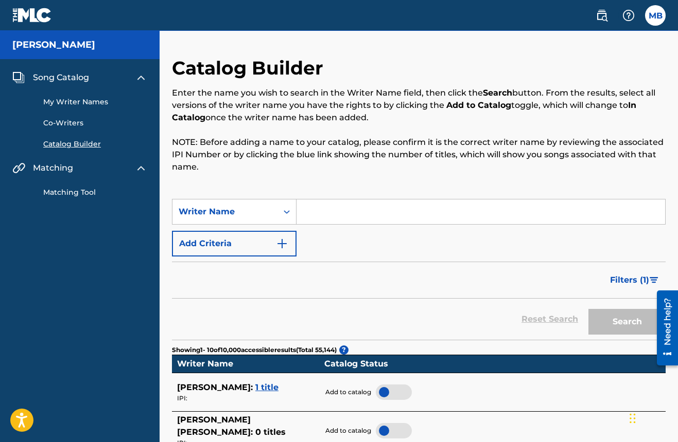
click at [287, 210] on icon "Search Form" at bounding box center [286, 212] width 10 height 10
click at [286, 240] on img "Search Form" at bounding box center [282, 244] width 12 height 12
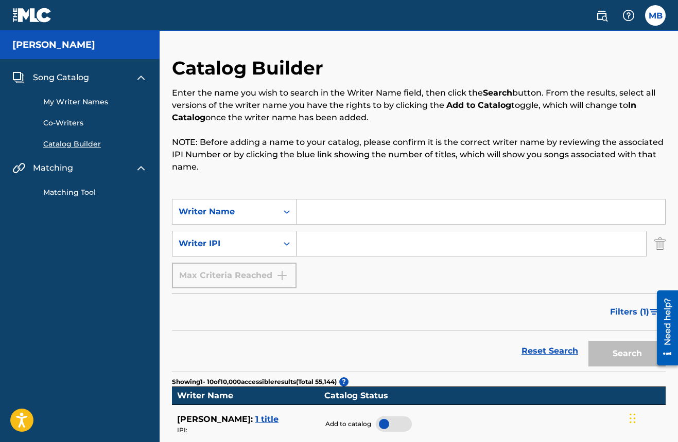
click at [271, 246] on div "Writer IPI" at bounding box center [224, 244] width 105 height 20
click at [287, 213] on icon "Search Form" at bounding box center [286, 212] width 10 height 10
click at [252, 245] on div "Writer Name" at bounding box center [233, 238] width 123 height 26
click at [307, 207] on input "Search Form" at bounding box center [480, 212] width 368 height 25
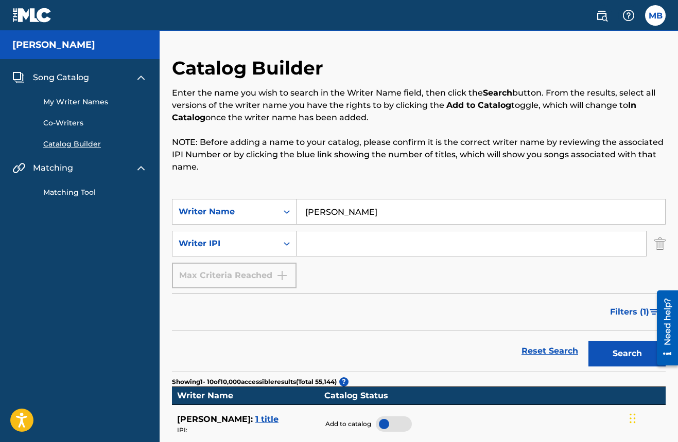
type input "[PERSON_NAME]"
click at [627, 354] on button "Search" at bounding box center [626, 354] width 77 height 26
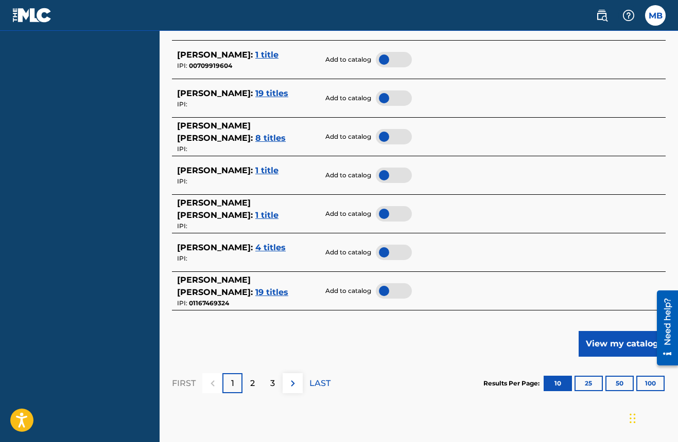
scroll to position [495, 0]
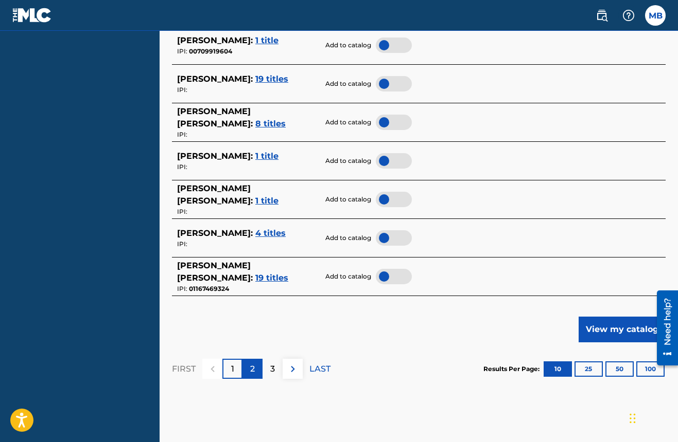
click at [253, 363] on p "2" at bounding box center [252, 369] width 5 height 12
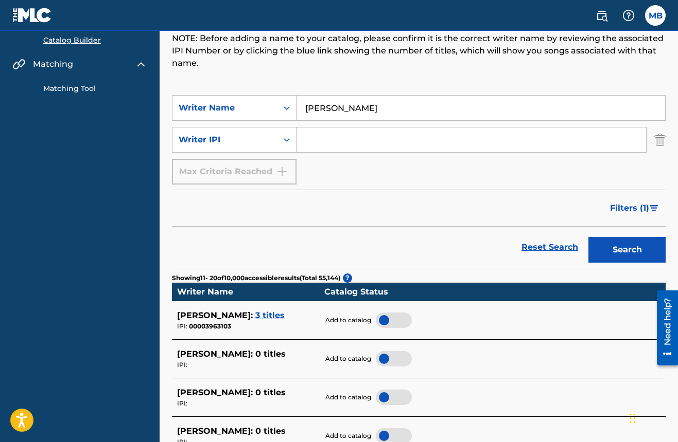
scroll to position [111, 0]
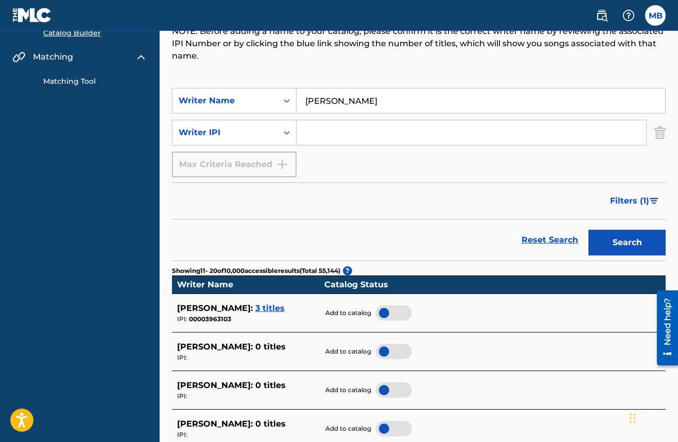
click at [267, 304] on span "3 titles" at bounding box center [269, 309] width 29 height 10
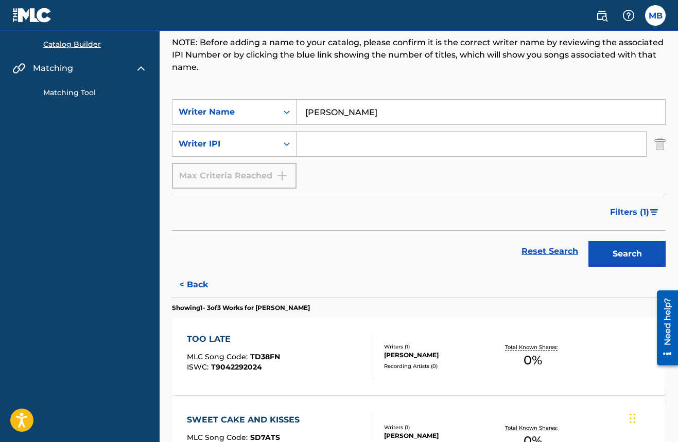
scroll to position [99, 0]
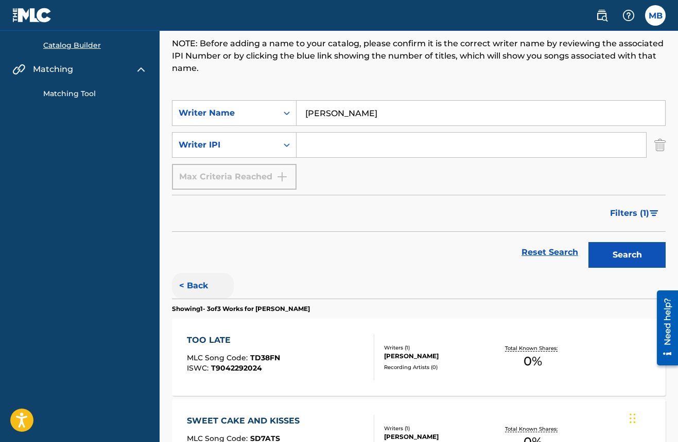
click at [208, 284] on button "< Back" at bounding box center [203, 286] width 62 height 26
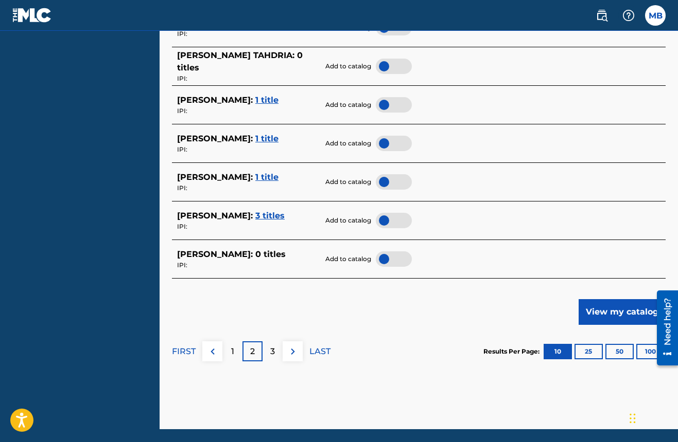
scroll to position [502, 0]
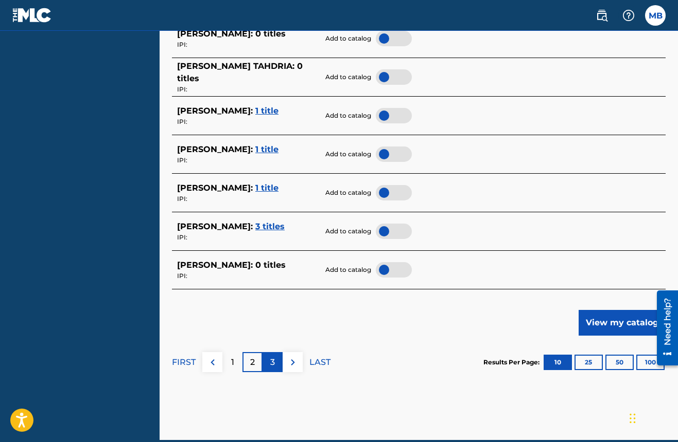
click at [275, 356] on div "3" at bounding box center [272, 362] width 20 height 20
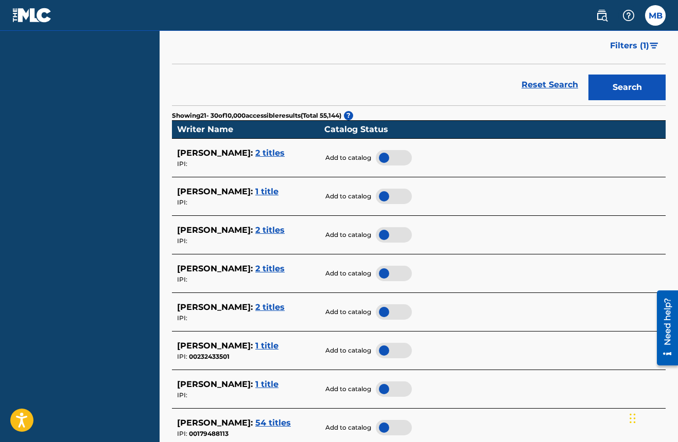
scroll to position [268, 0]
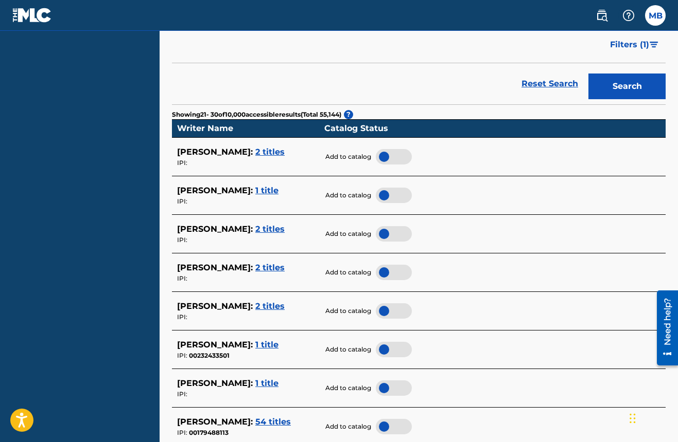
click at [269, 302] on span "2 titles" at bounding box center [269, 307] width 29 height 10
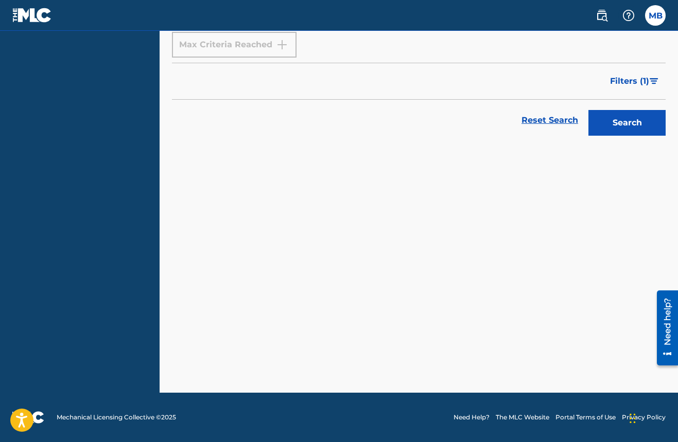
scroll to position [231, 0]
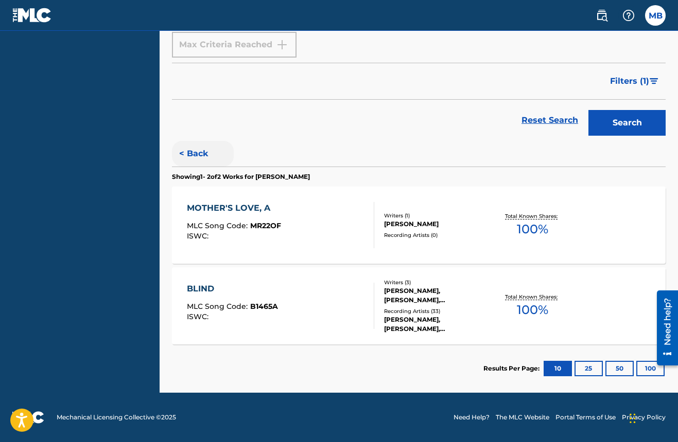
click at [198, 159] on button "< Back" at bounding box center [203, 154] width 62 height 26
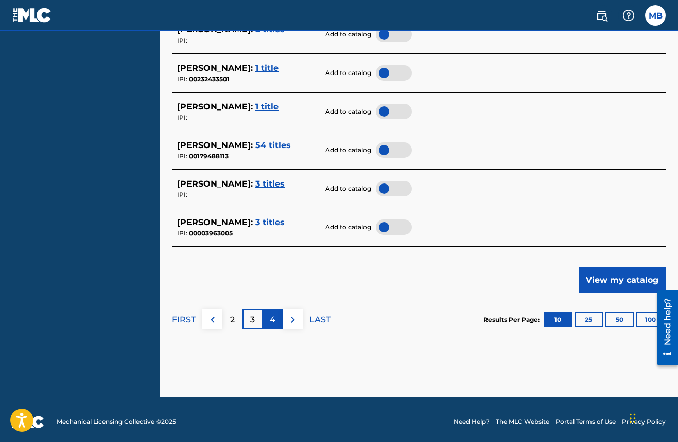
click at [266, 320] on div "4" at bounding box center [272, 320] width 20 height 20
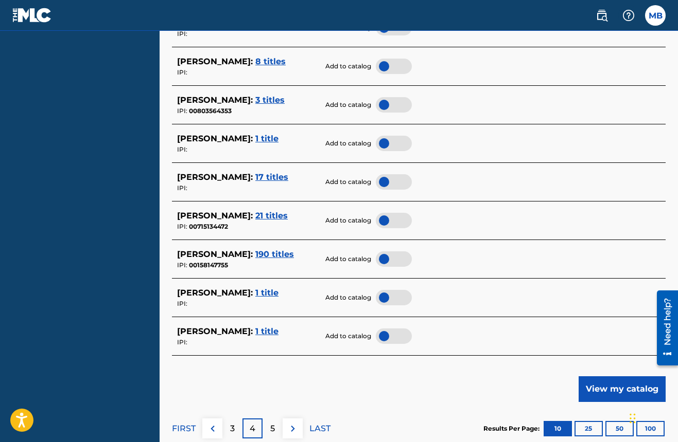
scroll to position [436, 0]
click at [278, 424] on div "5" at bounding box center [272, 428] width 20 height 20
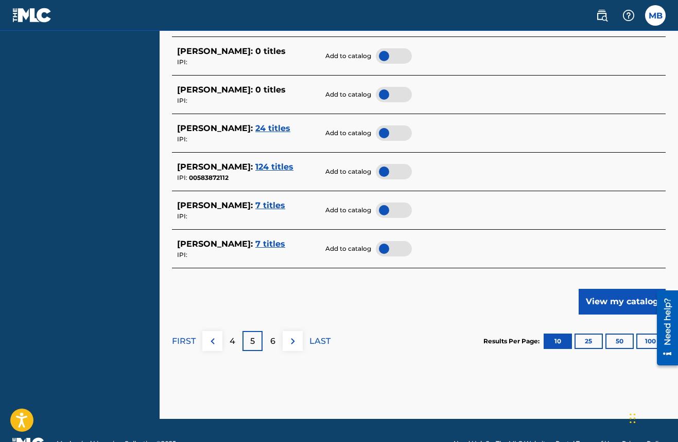
scroll to position [537, 0]
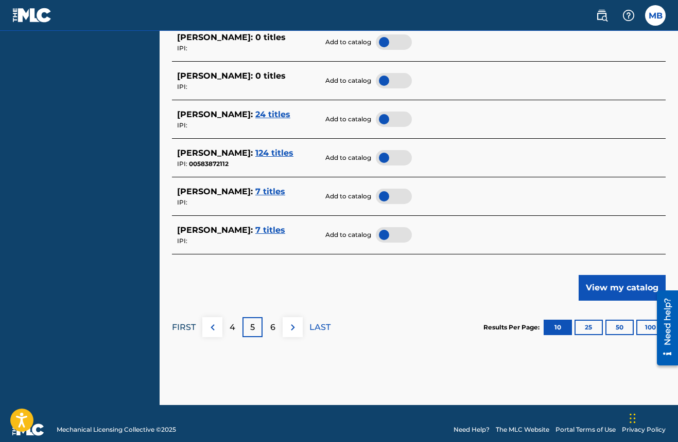
click at [185, 323] on p "FIRST" at bounding box center [184, 328] width 24 height 12
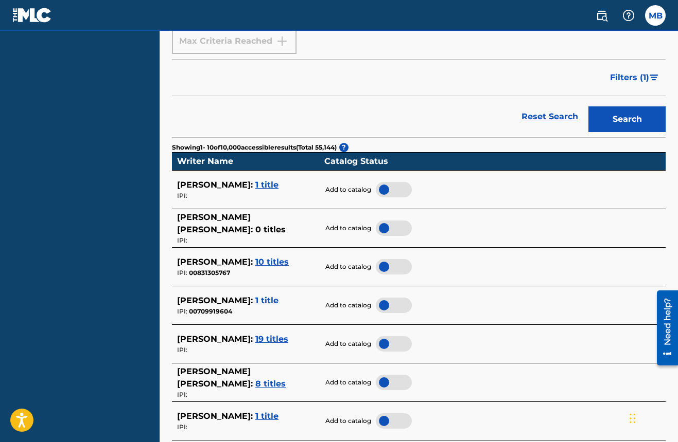
scroll to position [242, 0]
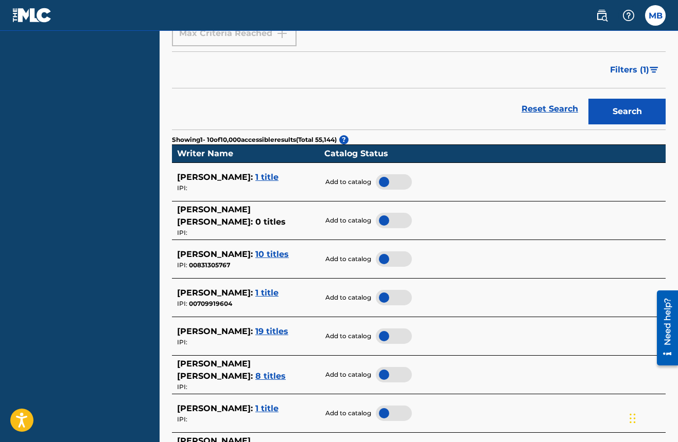
click at [278, 288] on span "1 title" at bounding box center [266, 293] width 23 height 10
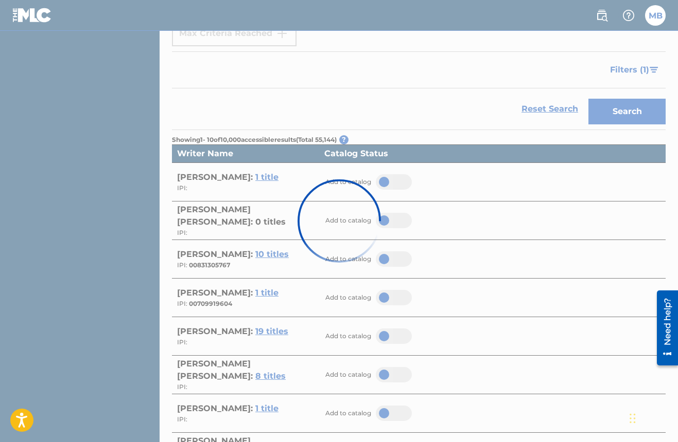
scroll to position [150, 0]
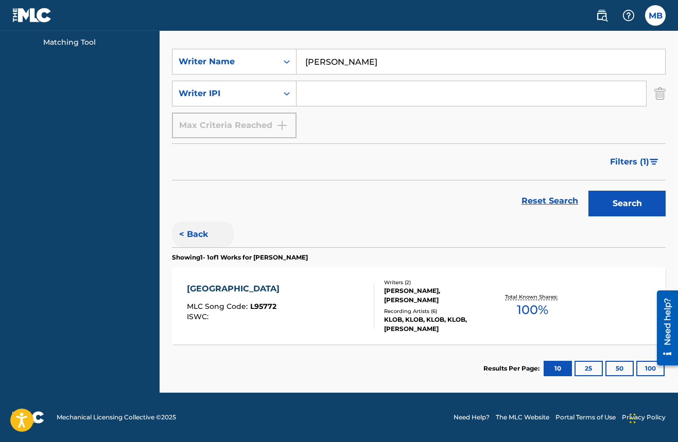
click at [196, 239] on button "< Back" at bounding box center [203, 235] width 62 height 26
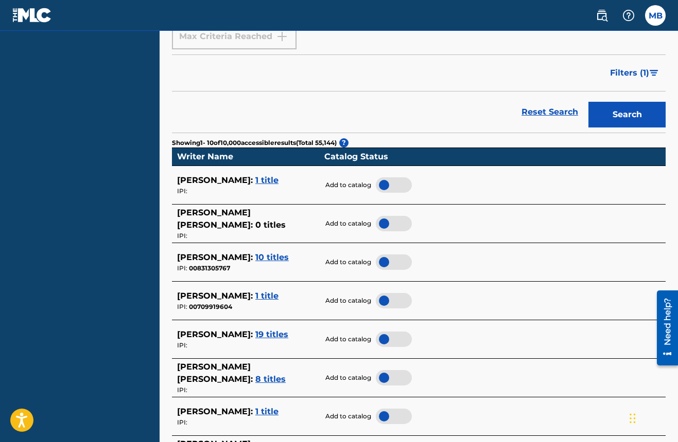
scroll to position [241, 0]
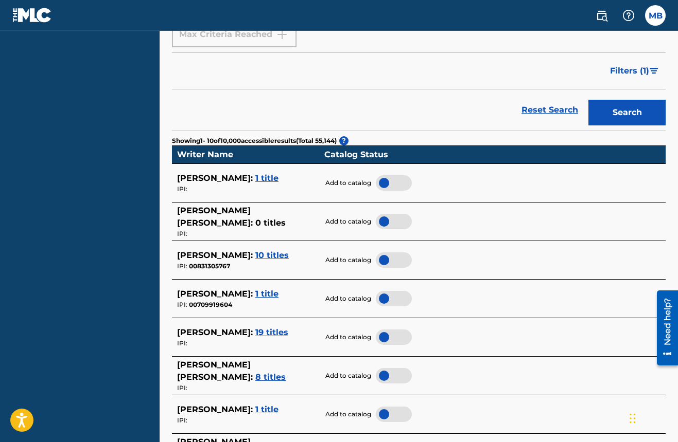
click at [255, 328] on span "19 titles" at bounding box center [271, 333] width 33 height 10
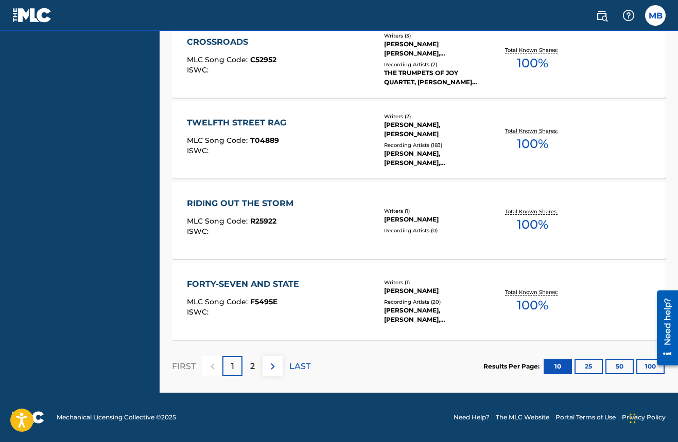
scroll to position [882, 0]
click at [255, 366] on div "2" at bounding box center [252, 367] width 20 height 20
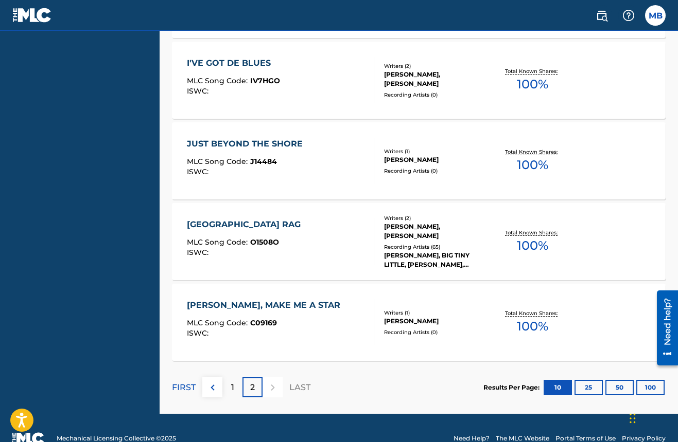
scroll to position [790, 0]
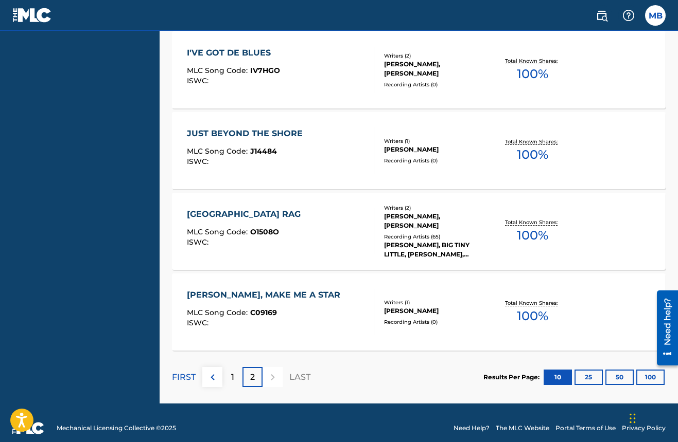
click at [269, 377] on div at bounding box center [272, 377] width 20 height 20
click at [188, 377] on p "FIRST" at bounding box center [184, 377] width 24 height 12
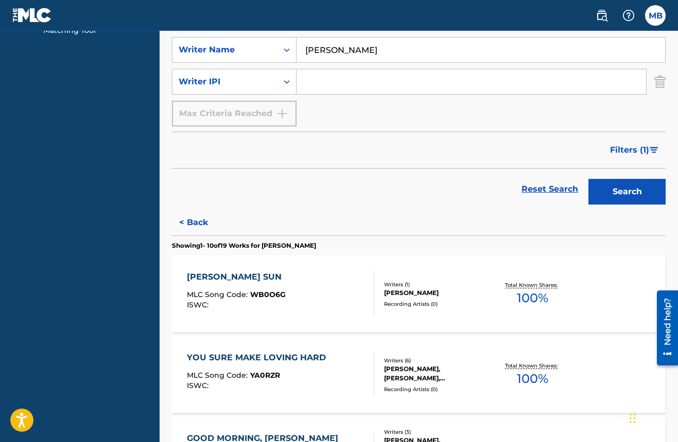
scroll to position [261, 0]
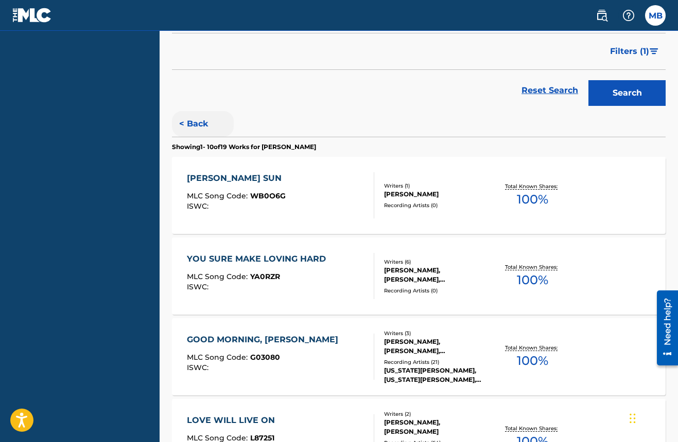
click at [192, 127] on button "< Back" at bounding box center [203, 124] width 62 height 26
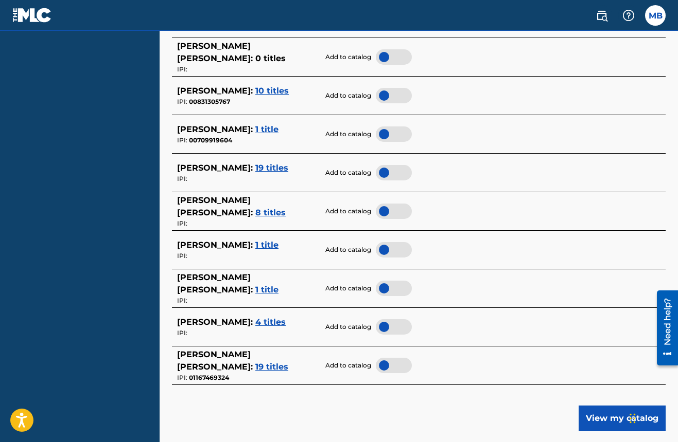
scroll to position [421, 0]
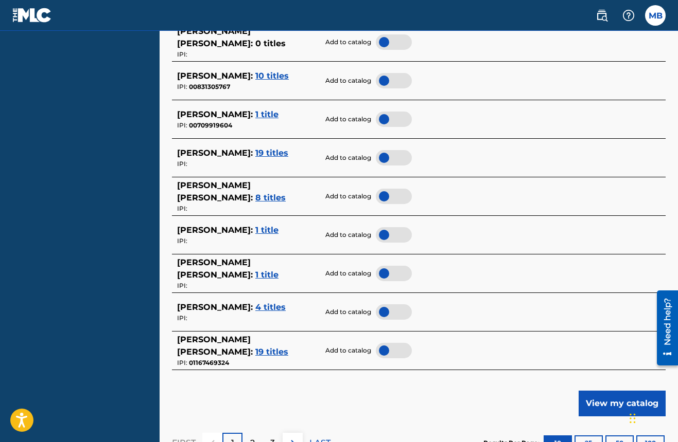
click at [286, 304] on span "4 titles" at bounding box center [270, 308] width 30 height 10
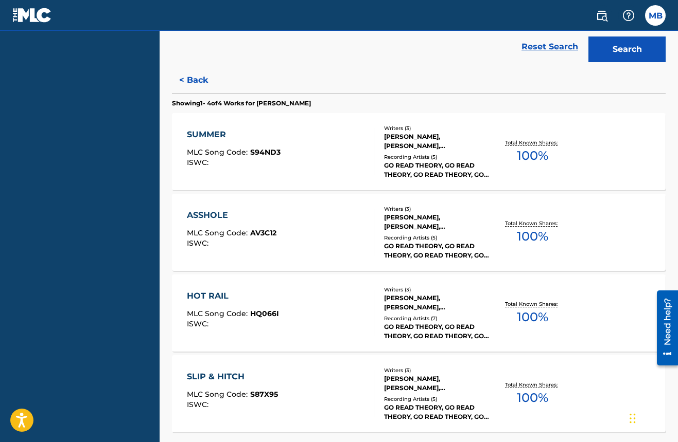
scroll to position [299, 0]
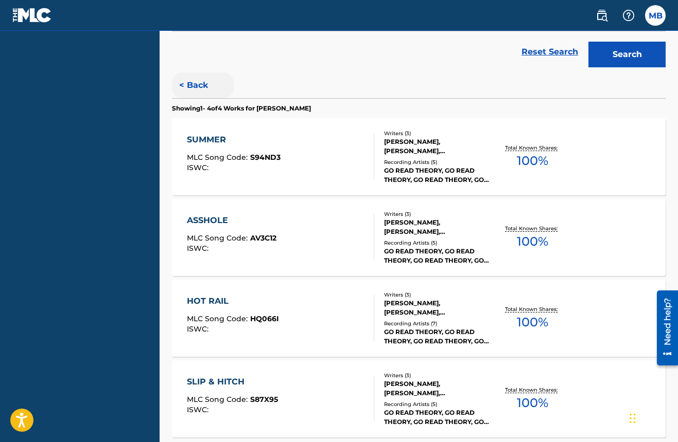
click at [197, 82] on button "< Back" at bounding box center [203, 86] width 62 height 26
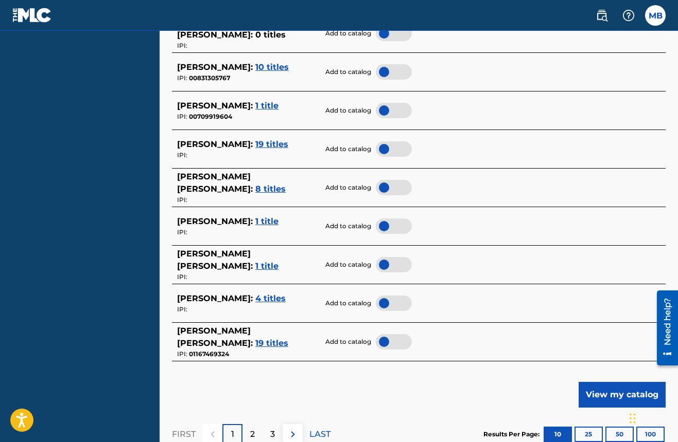
scroll to position [458, 0]
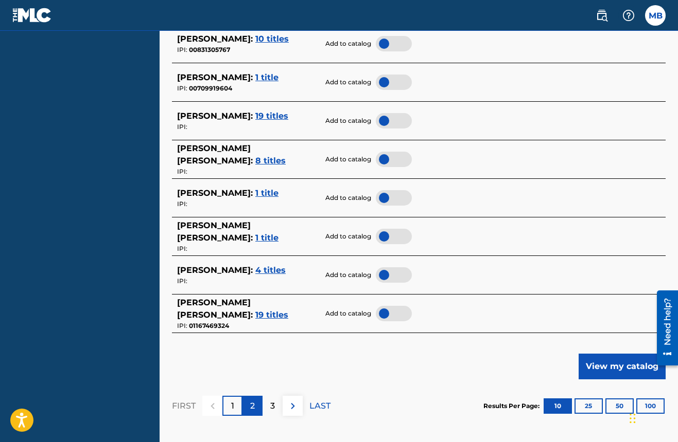
click at [254, 403] on p "2" at bounding box center [252, 406] width 5 height 12
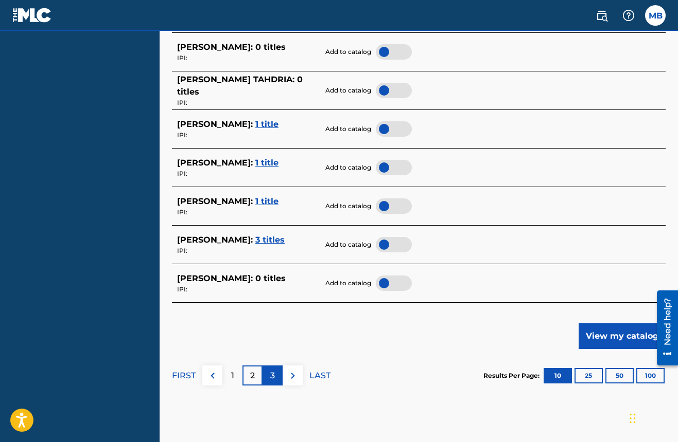
click at [271, 371] on p "3" at bounding box center [272, 376] width 5 height 12
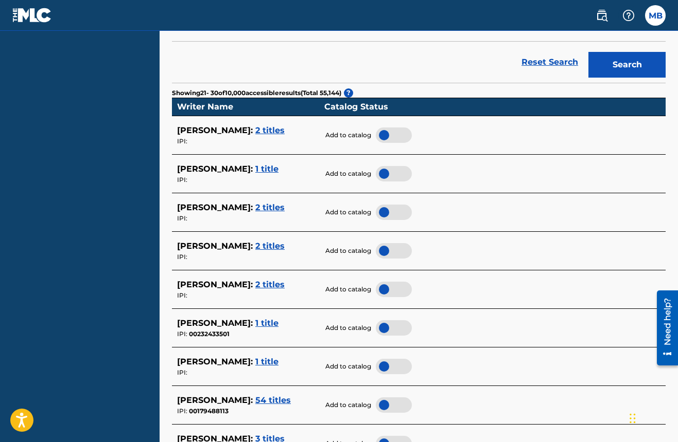
scroll to position [292, 0]
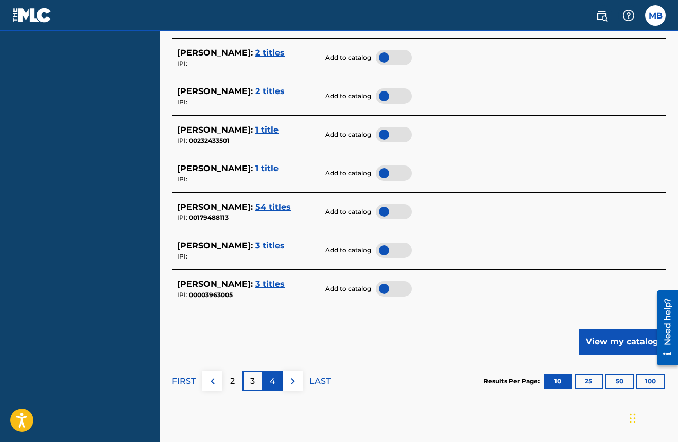
click at [271, 377] on p "4" at bounding box center [273, 382] width 6 height 12
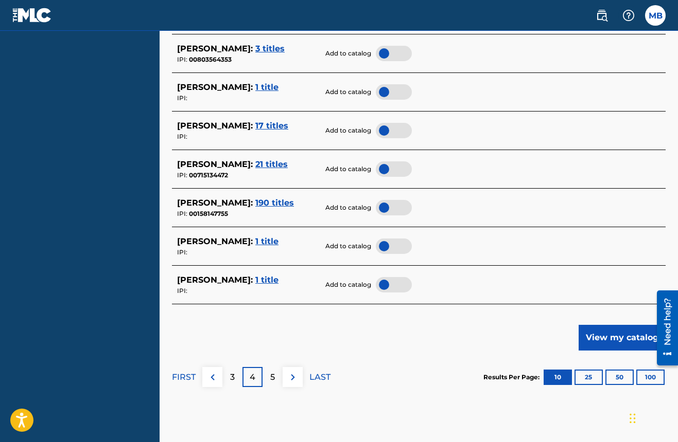
scroll to position [494, 0]
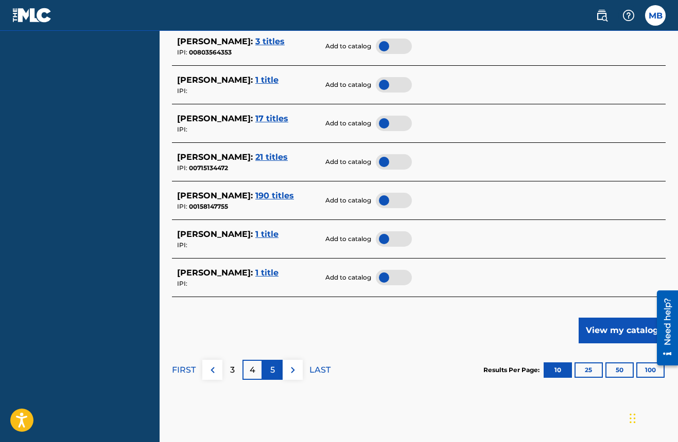
click at [272, 367] on p "5" at bounding box center [272, 370] width 5 height 12
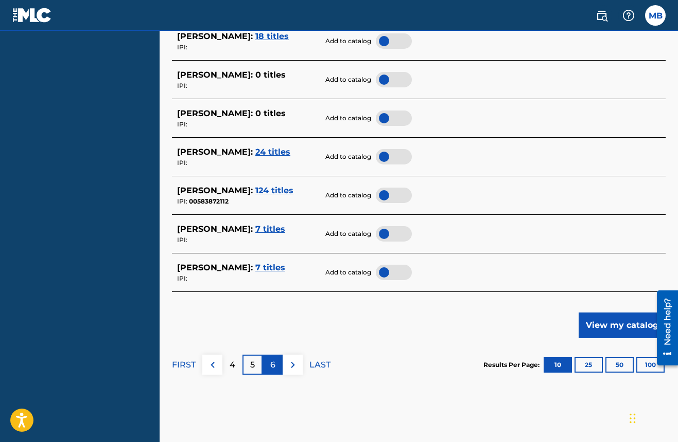
click at [273, 359] on p "6" at bounding box center [272, 365] width 5 height 12
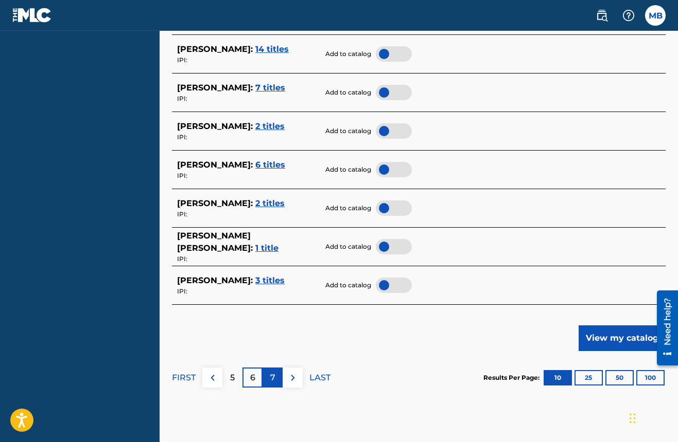
click at [273, 368] on div "7" at bounding box center [272, 378] width 20 height 20
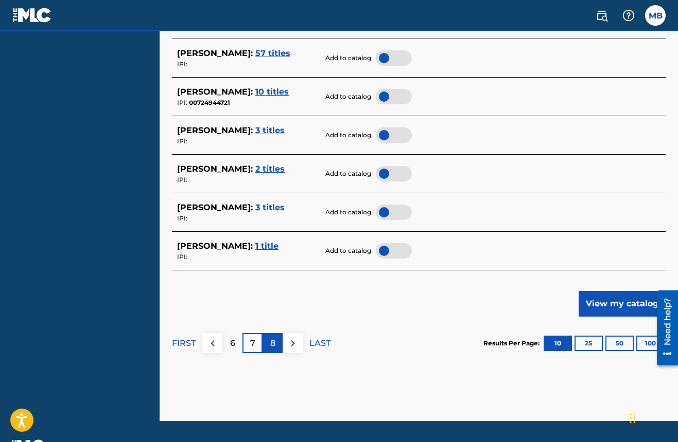
click at [273, 338] on p "8" at bounding box center [272, 344] width 5 height 12
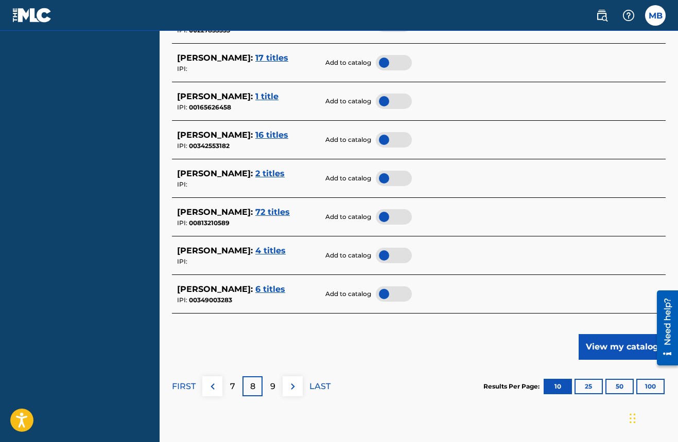
scroll to position [489, 1]
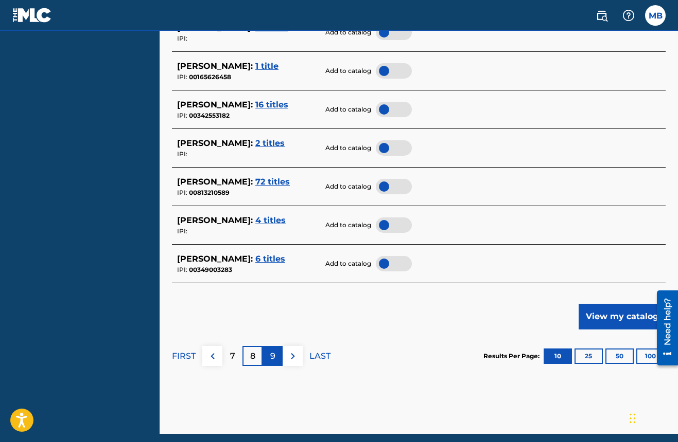
click at [274, 350] on p "9" at bounding box center [272, 356] width 5 height 12
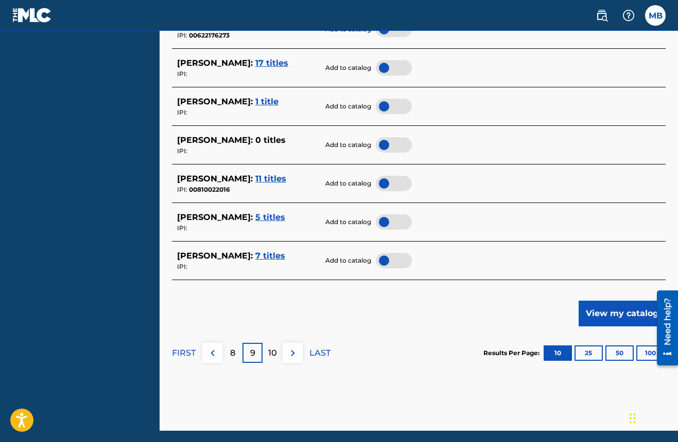
scroll to position [520, 0]
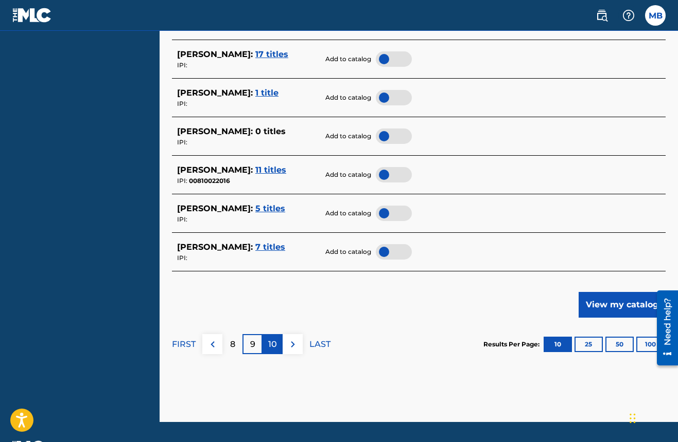
click at [271, 340] on p "10" at bounding box center [272, 345] width 9 height 12
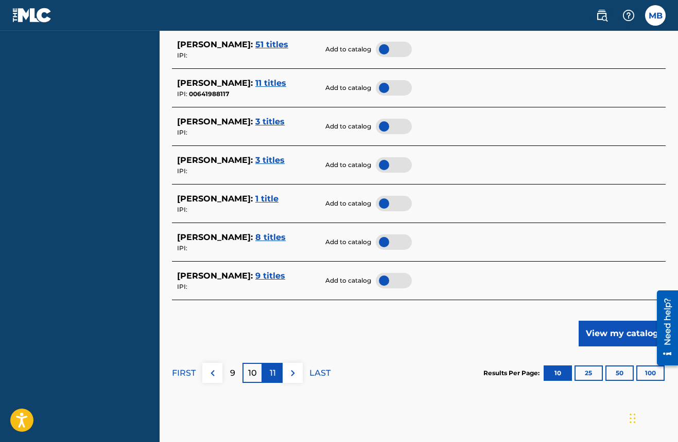
click at [267, 364] on div "11" at bounding box center [272, 373] width 20 height 20
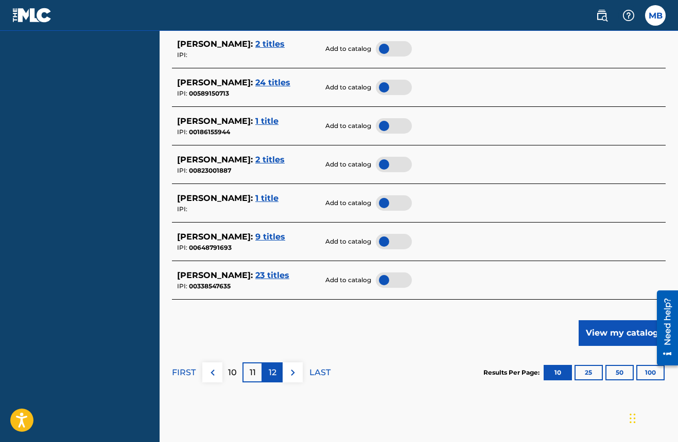
click at [271, 373] on p "12" at bounding box center [273, 373] width 8 height 12
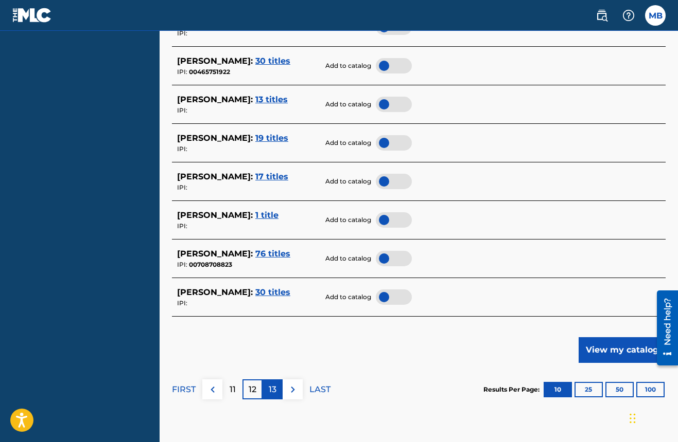
click at [270, 384] on p "13" at bounding box center [273, 390] width 8 height 12
click at [274, 384] on p "14" at bounding box center [272, 390] width 9 height 12
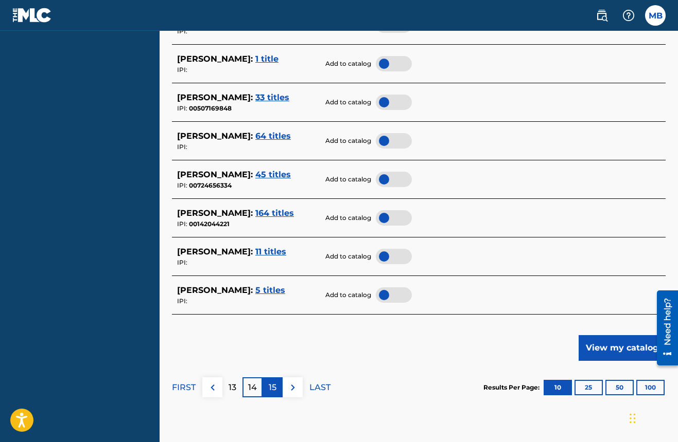
click at [270, 386] on p "15" at bounding box center [273, 388] width 8 height 12
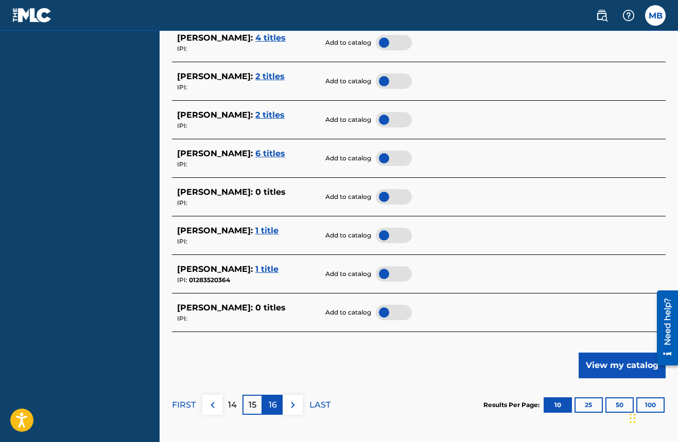
click at [271, 399] on p "16" at bounding box center [273, 405] width 8 height 12
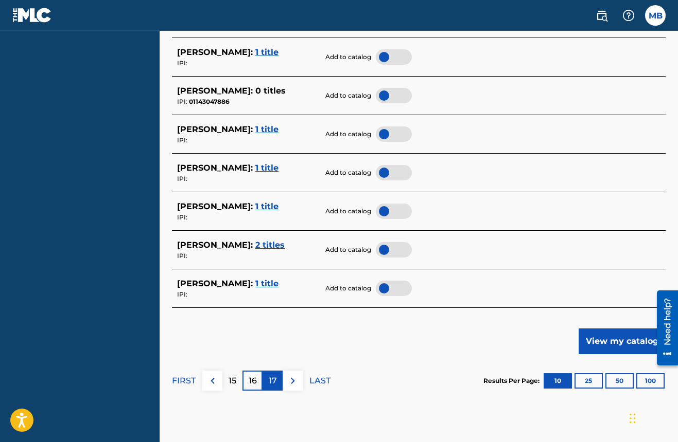
click at [271, 375] on p "17" at bounding box center [273, 381] width 8 height 12
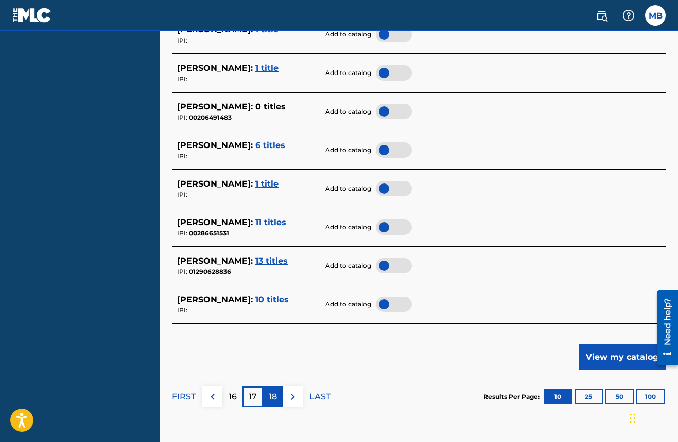
click at [272, 391] on p "18" at bounding box center [273, 397] width 8 height 12
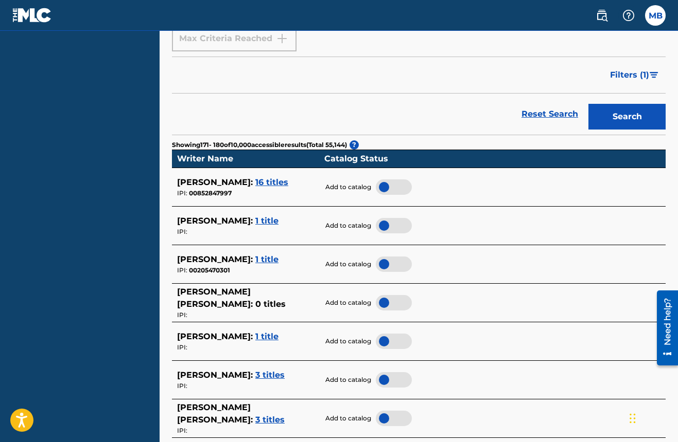
scroll to position [270, 1]
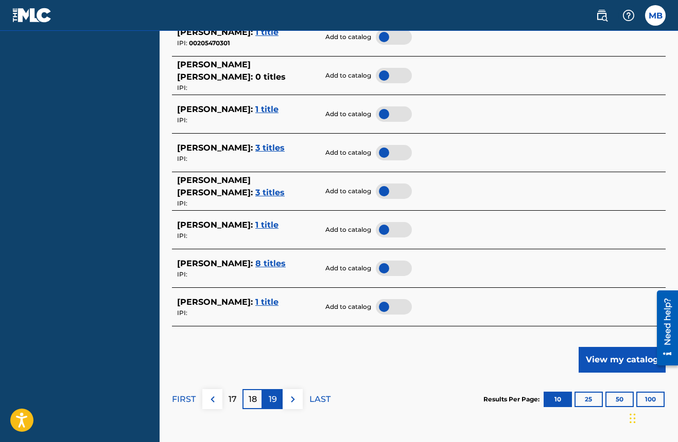
click at [273, 395] on p "19" at bounding box center [273, 400] width 8 height 12
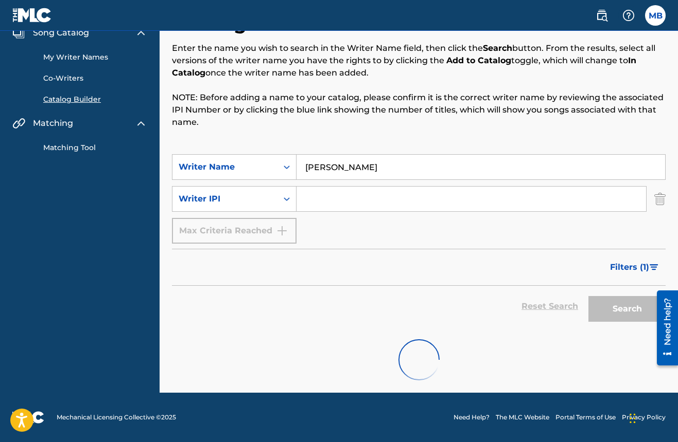
scroll to position [45, 0]
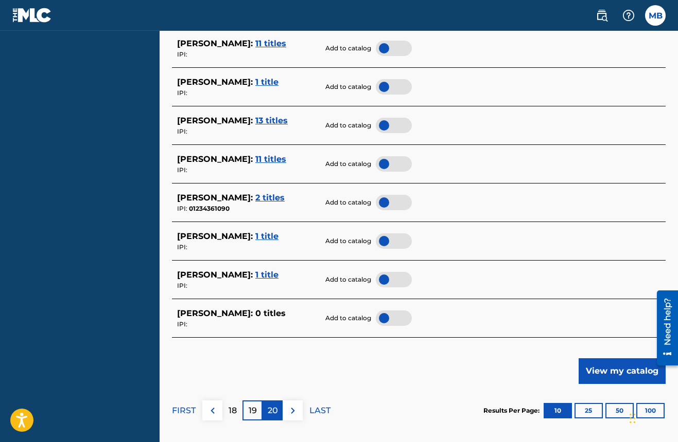
click at [269, 405] on p "20" at bounding box center [273, 411] width 10 height 12
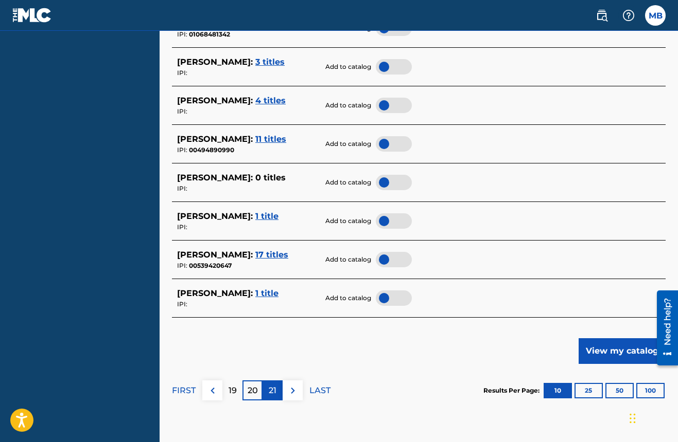
click at [277, 384] on div "21" at bounding box center [272, 391] width 20 height 20
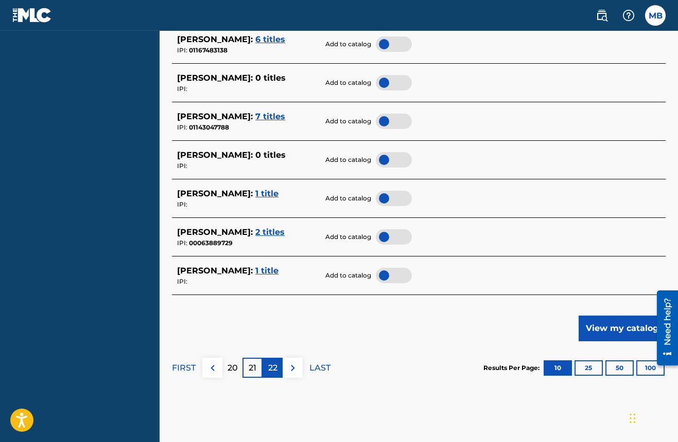
scroll to position [496, 0]
click at [270, 366] on p "22" at bounding box center [272, 368] width 9 height 12
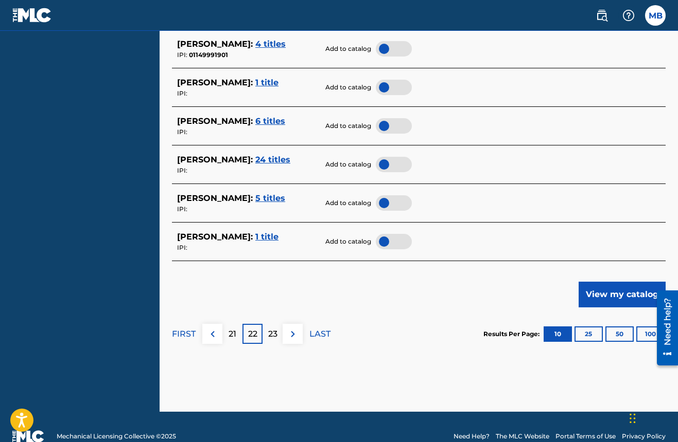
scroll to position [530, 0]
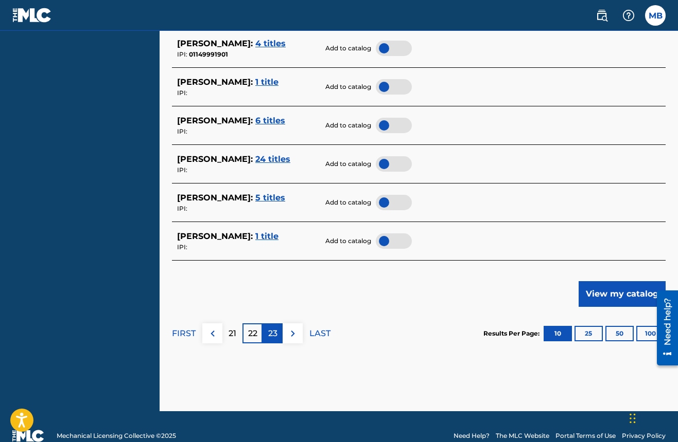
click at [272, 331] on p "23" at bounding box center [272, 334] width 9 height 12
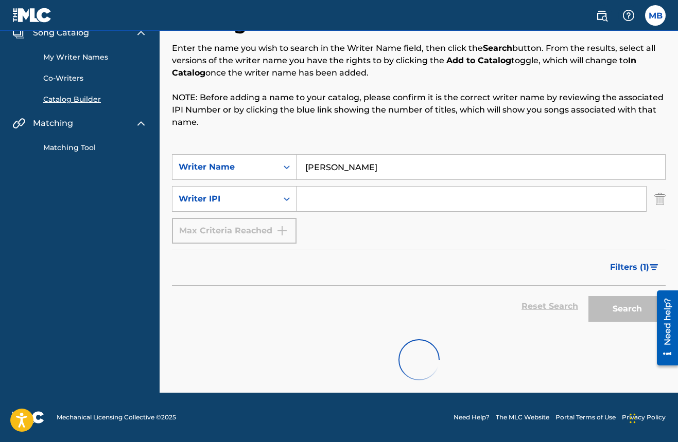
scroll to position [45, 0]
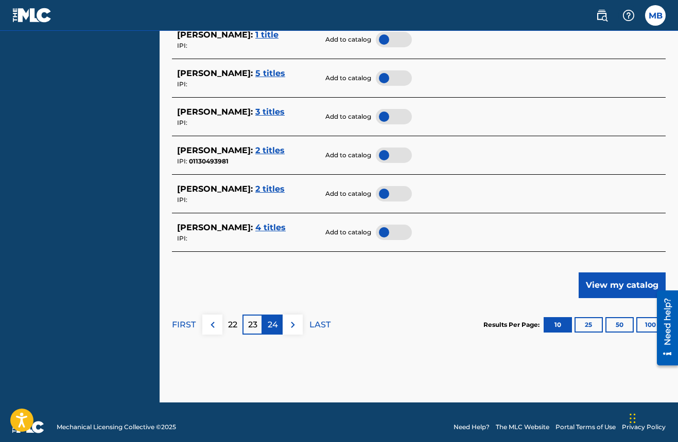
click at [278, 318] on div "24" at bounding box center [272, 325] width 20 height 20
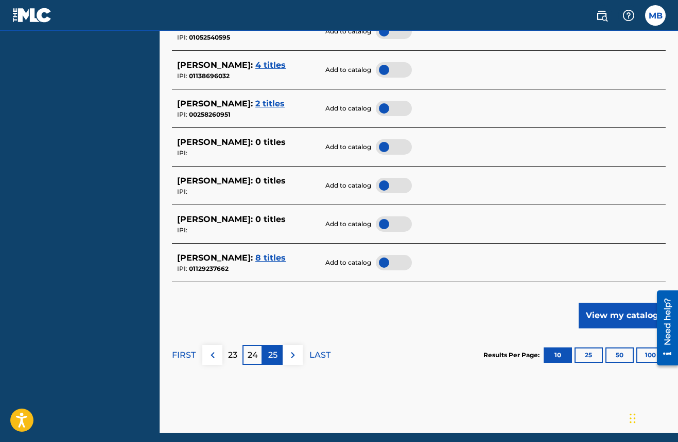
click at [276, 349] on p "25" at bounding box center [272, 355] width 9 height 12
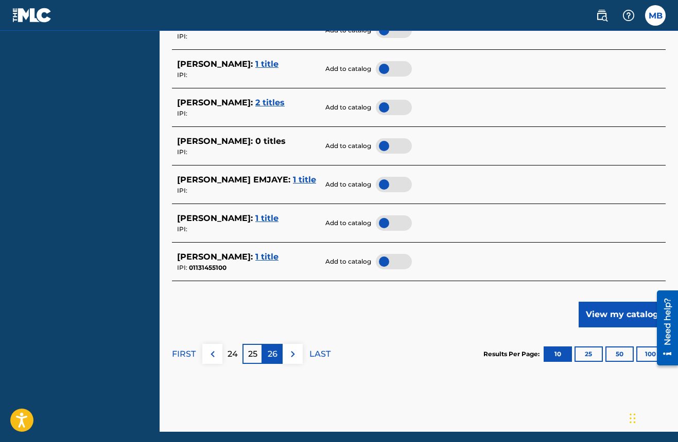
click at [277, 349] on div "26" at bounding box center [272, 354] width 20 height 20
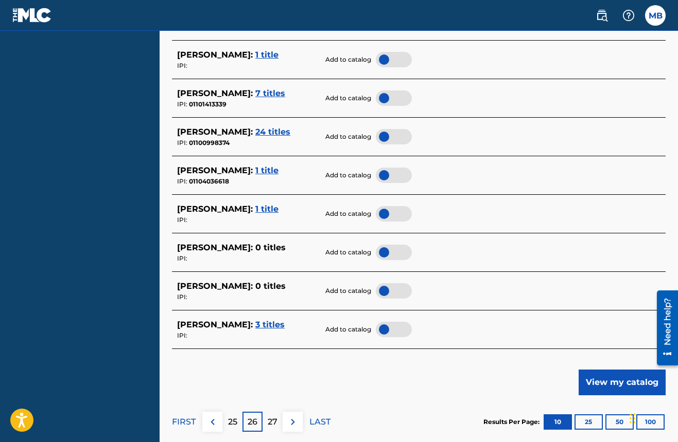
scroll to position [458, 1]
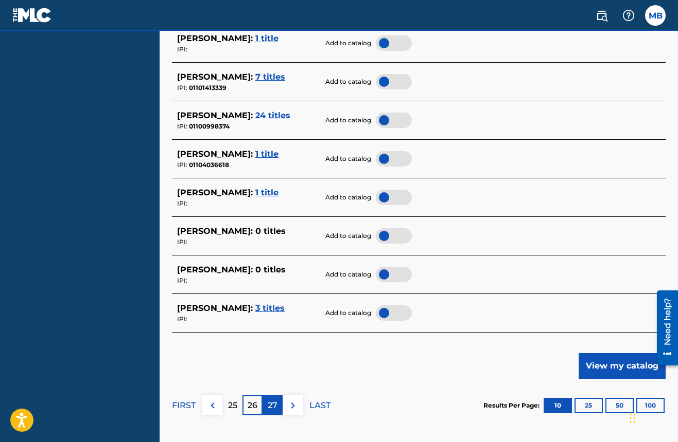
click at [273, 400] on p "27" at bounding box center [273, 406] width 10 height 12
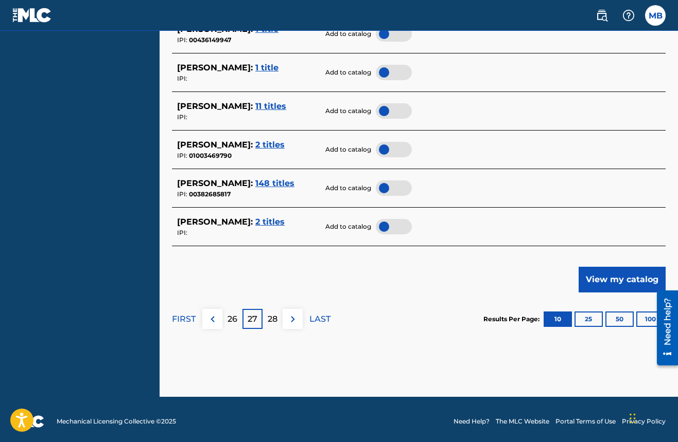
scroll to position [544, 0]
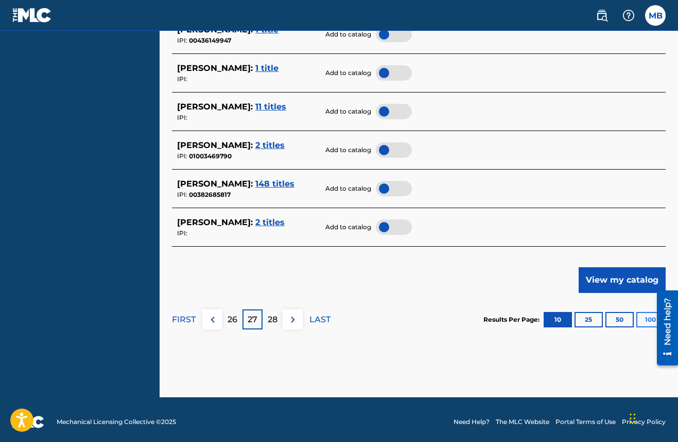
click at [645, 315] on button "100" at bounding box center [650, 319] width 28 height 15
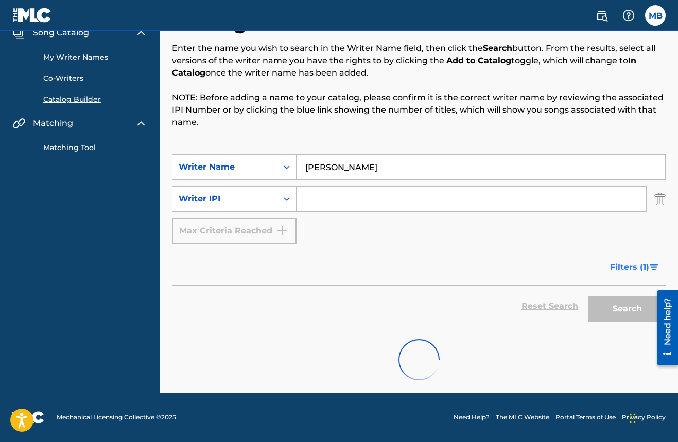
click at [626, 264] on span "Filters ( 1 )" at bounding box center [629, 267] width 39 height 12
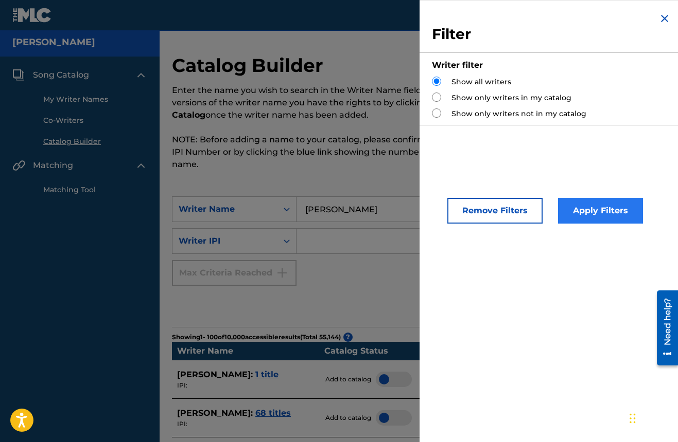
click at [594, 211] on button "Apply Filters" at bounding box center [600, 211] width 85 height 26
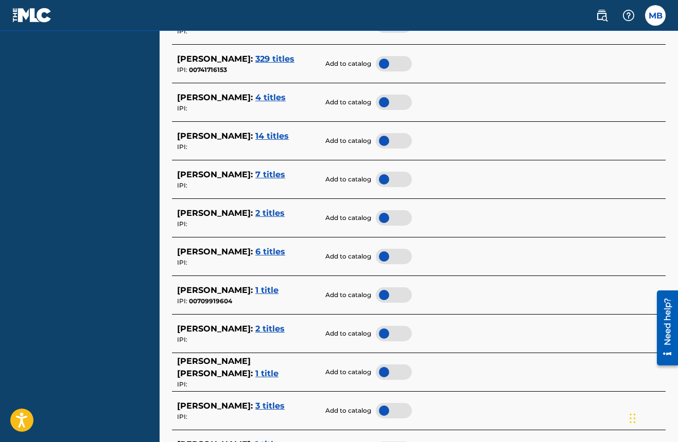
scroll to position [2116, 0]
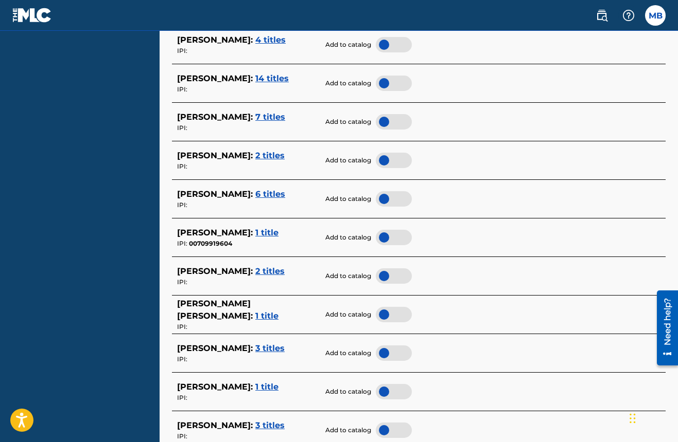
click at [278, 228] on span "1 title" at bounding box center [266, 233] width 23 height 10
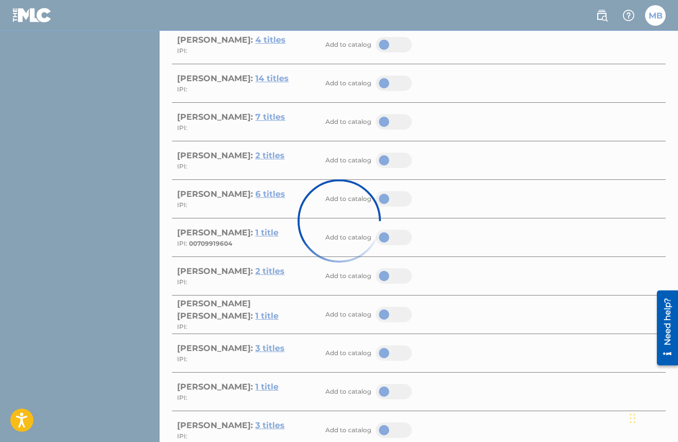
scroll to position [150, 0]
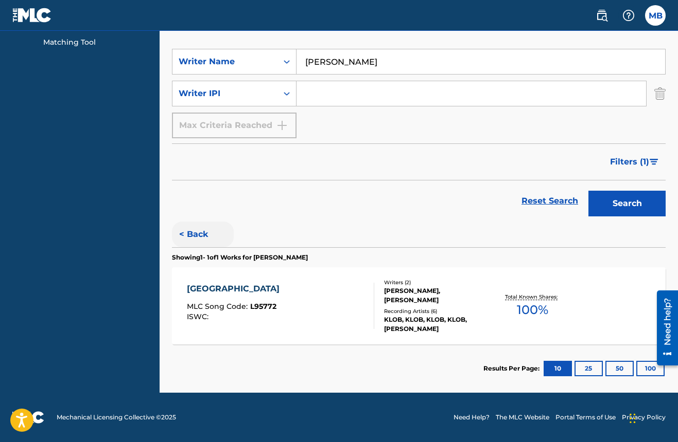
click at [200, 233] on button "< Back" at bounding box center [203, 235] width 62 height 26
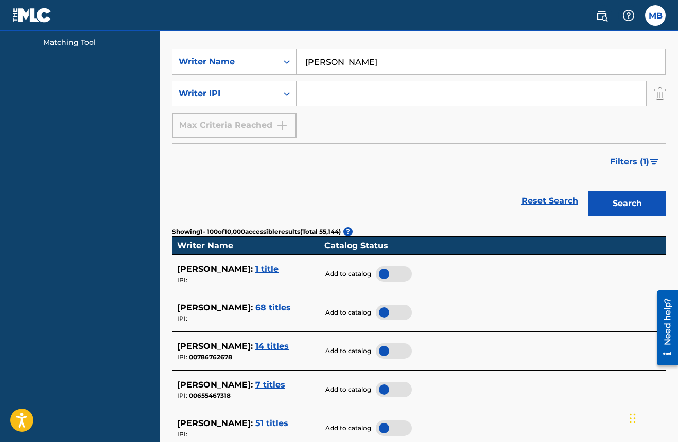
click at [284, 124] on div "Max Criteria Reached" at bounding box center [234, 126] width 125 height 26
click at [545, 201] on link "Reset Search" at bounding box center [549, 201] width 67 height 23
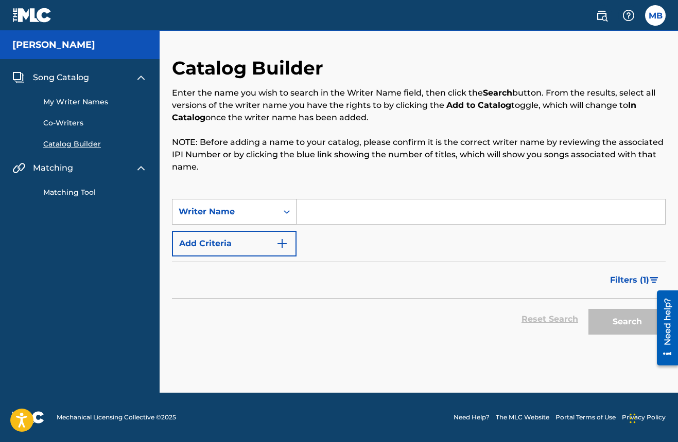
click at [284, 211] on icon "Search Form" at bounding box center [286, 212] width 10 height 10
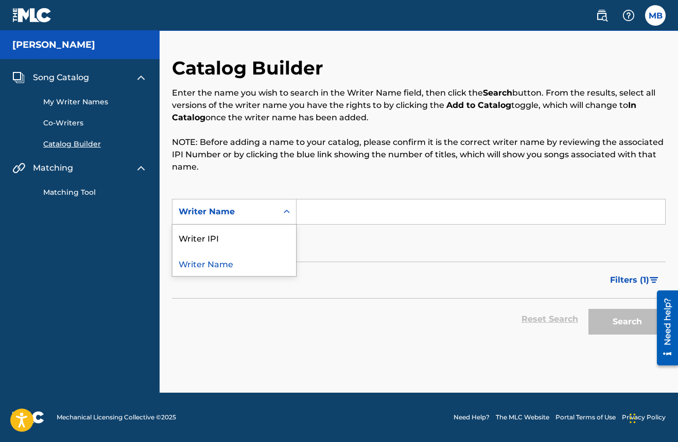
click at [284, 211] on icon "Search Form" at bounding box center [286, 212] width 10 height 10
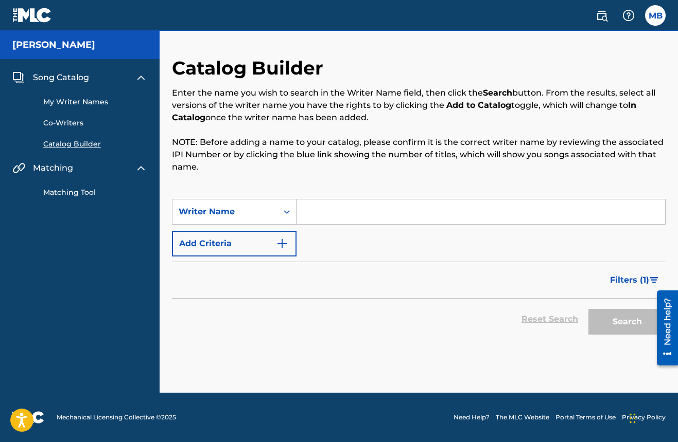
click at [315, 209] on input "Search Form" at bounding box center [480, 212] width 368 height 25
click at [76, 101] on link "My Writer Names" at bounding box center [95, 102] width 104 height 11
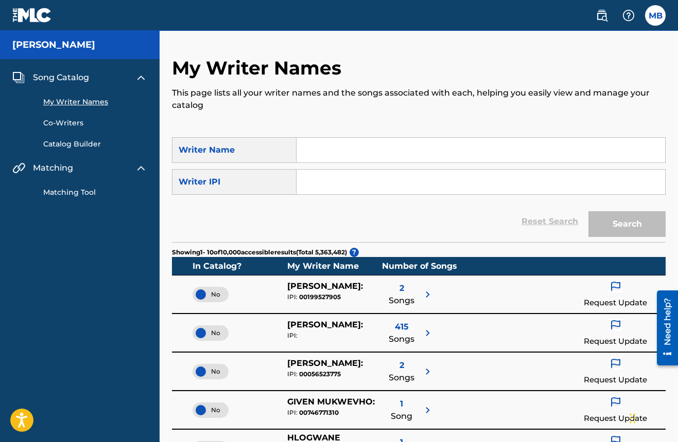
click at [66, 191] on link "Matching Tool" at bounding box center [95, 192] width 104 height 11
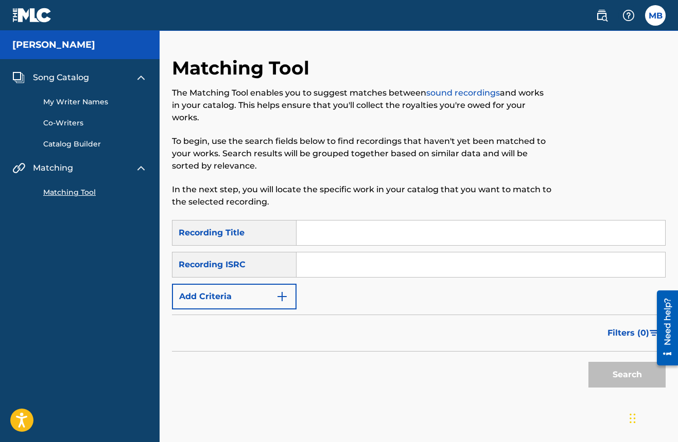
click at [315, 236] on input "Search Form" at bounding box center [480, 233] width 368 height 25
type input "1000 Ways"
click at [601, 366] on button "Search" at bounding box center [626, 375] width 77 height 26
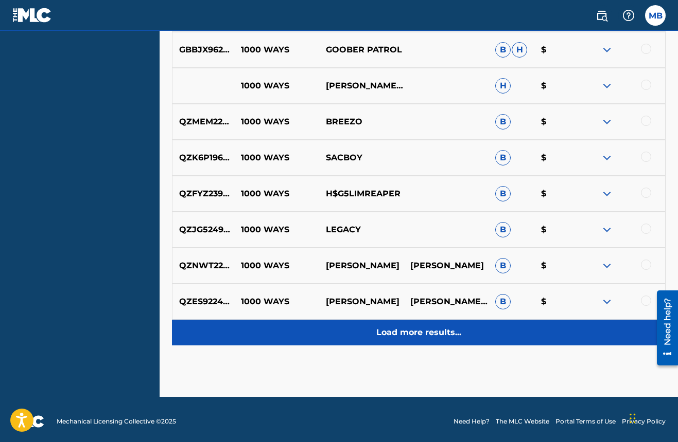
click at [455, 334] on p "Load more results..." at bounding box center [418, 333] width 85 height 12
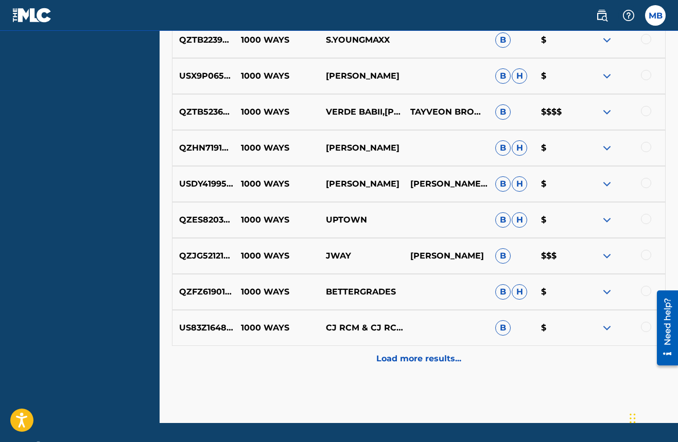
scroll to position [808, 1]
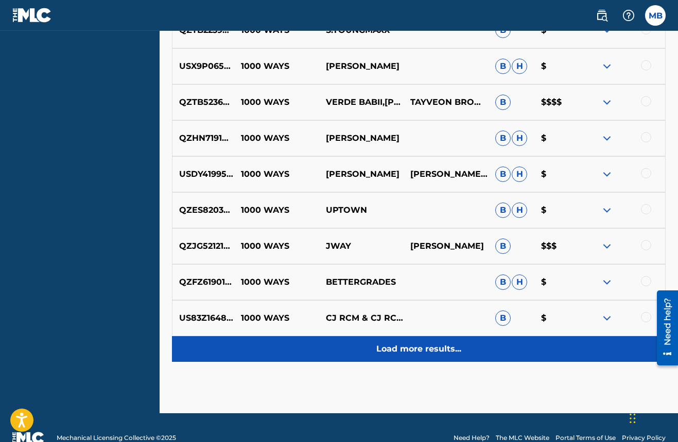
click at [419, 347] on p "Load more results..." at bounding box center [418, 349] width 85 height 12
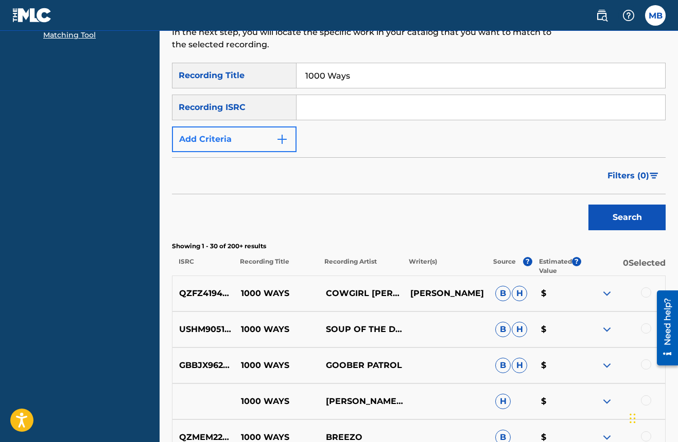
click at [285, 140] on img "Search Form" at bounding box center [282, 139] width 12 height 12
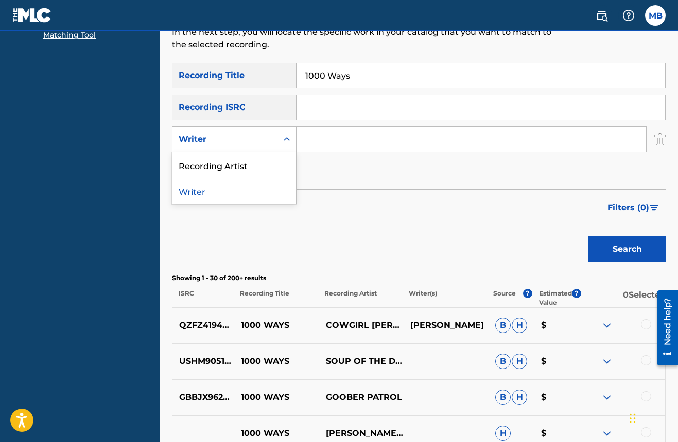
click at [281, 142] on div "Search Form" at bounding box center [286, 139] width 19 height 19
click at [259, 166] on div "Recording Artist" at bounding box center [233, 165] width 123 height 26
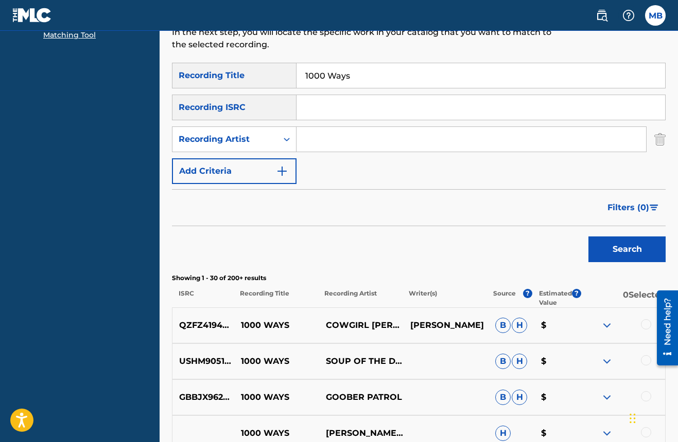
click at [325, 136] on input "Search Form" at bounding box center [470, 139] width 349 height 25
type input "Low Rhetta"
click at [601, 246] on button "Search" at bounding box center [626, 250] width 77 height 26
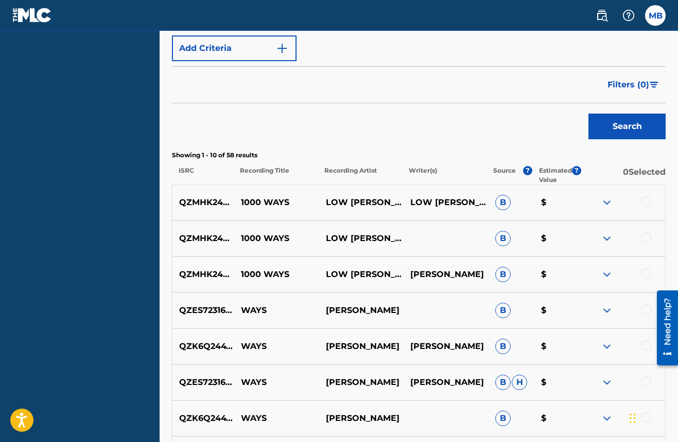
scroll to position [247, 0]
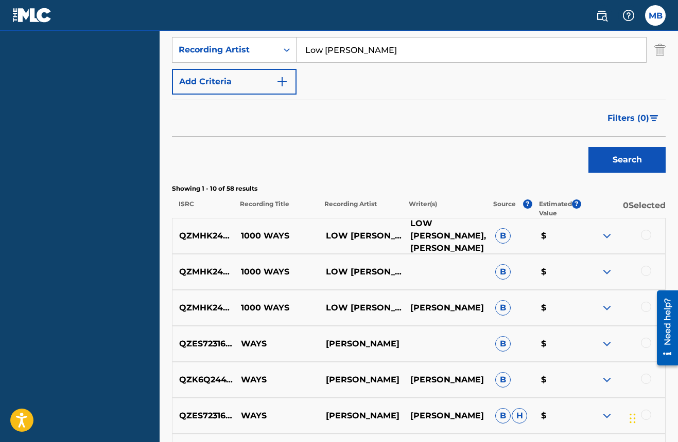
click at [453, 231] on p "LOW RHETTA, MICHAEL BOWMAN" at bounding box center [445, 236] width 85 height 37
click at [645, 239] on div at bounding box center [646, 235] width 10 height 10
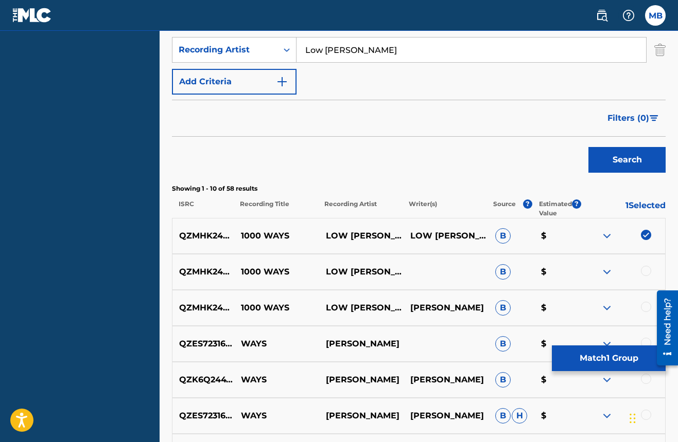
click at [645, 271] on div at bounding box center [646, 271] width 10 height 10
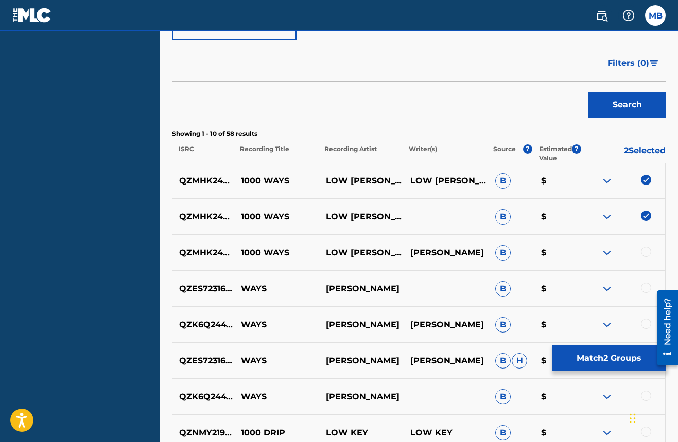
scroll to position [314, 0]
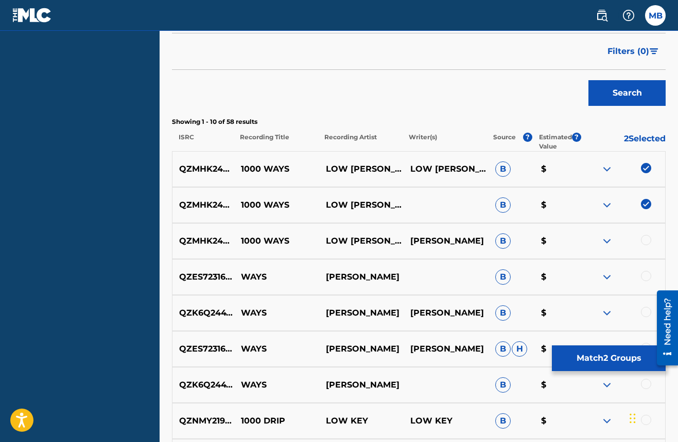
click at [648, 241] on div at bounding box center [646, 240] width 10 height 10
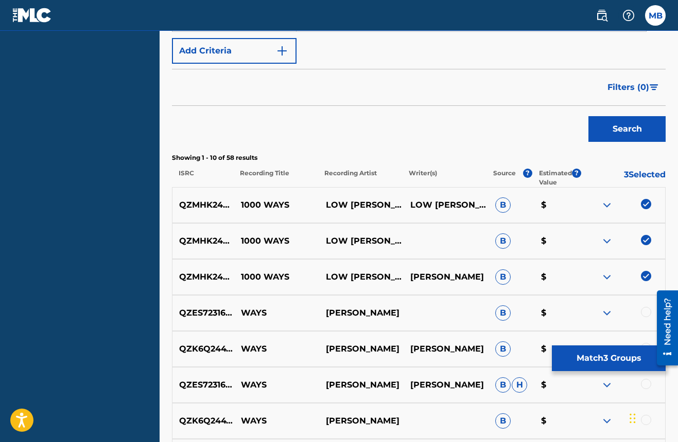
scroll to position [274, 0]
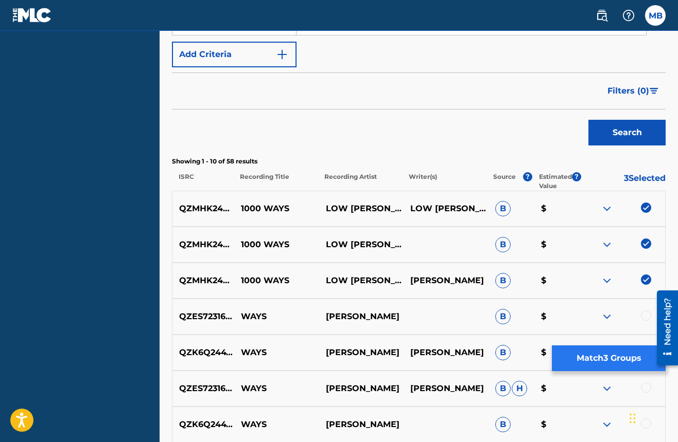
click at [608, 355] on button "Match 3 Groups" at bounding box center [609, 359] width 114 height 26
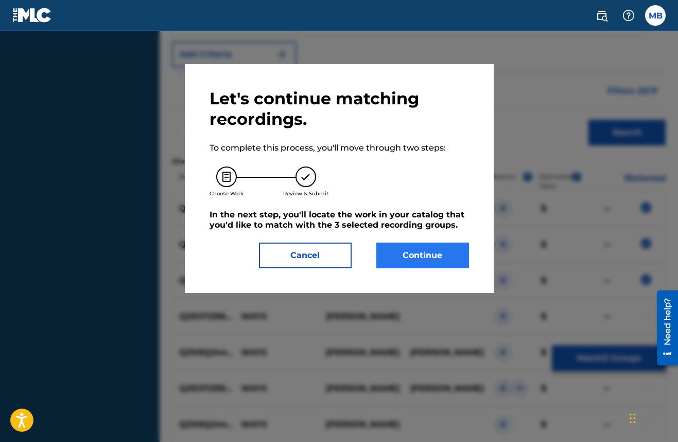
click at [406, 254] on button "Continue" at bounding box center [422, 256] width 93 height 26
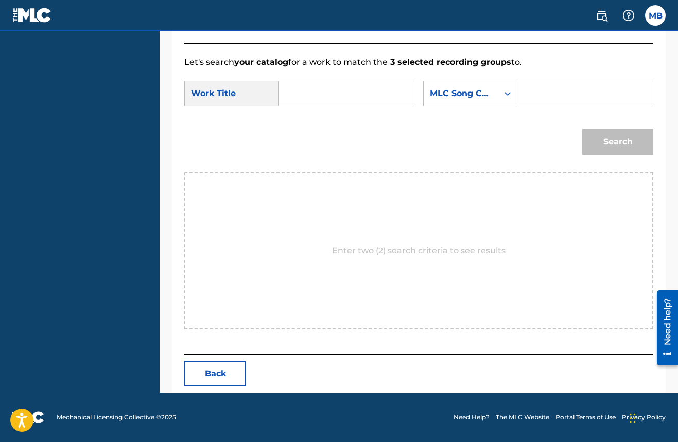
scroll to position [164, 0]
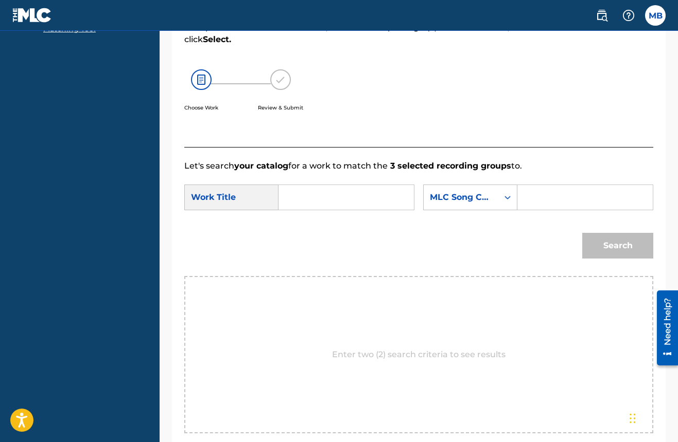
click at [326, 200] on input "Search Form" at bounding box center [346, 197] width 118 height 25
click at [502, 203] on icon "Search Form" at bounding box center [507, 197] width 10 height 10
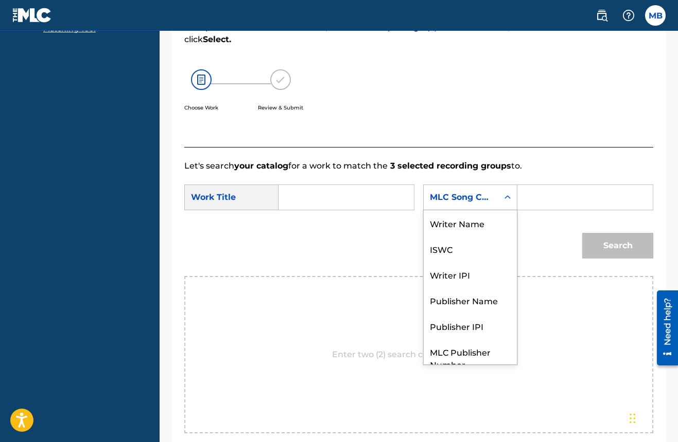
scroll to position [38, 0]
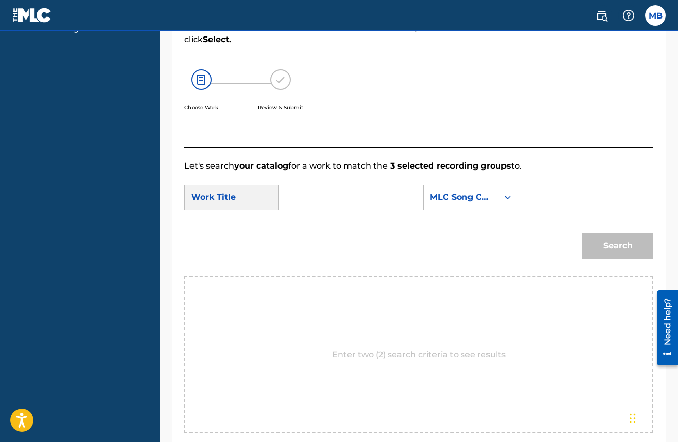
click at [502, 203] on icon "Search Form" at bounding box center [507, 197] width 10 height 10
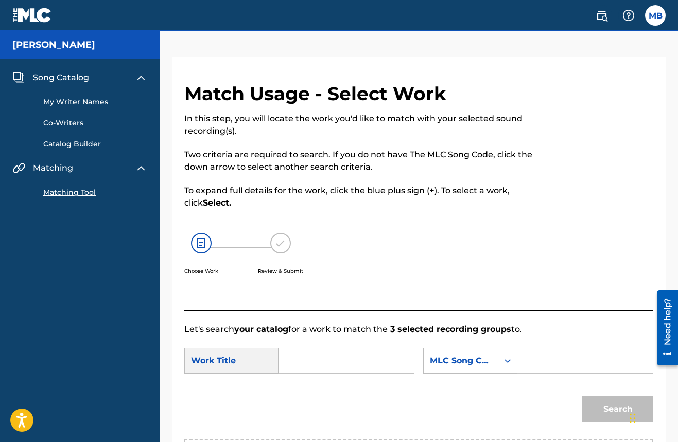
scroll to position [0, 0]
click at [208, 244] on img at bounding box center [201, 243] width 21 height 21
click at [310, 360] on input "Search Form" at bounding box center [346, 361] width 118 height 25
click at [604, 11] on img at bounding box center [601, 15] width 12 height 12
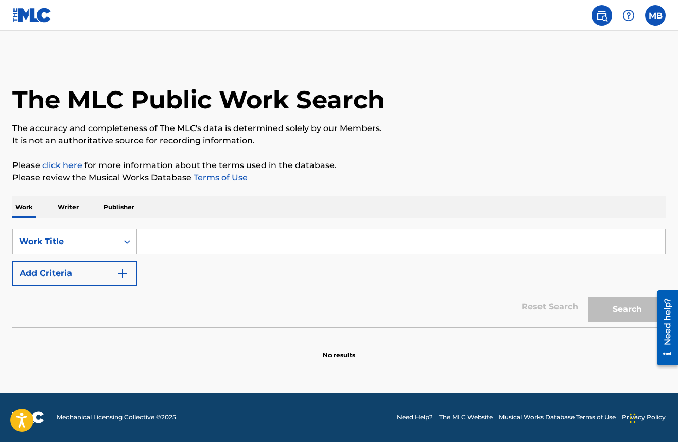
click at [68, 209] on p "Writer" at bounding box center [68, 208] width 27 height 22
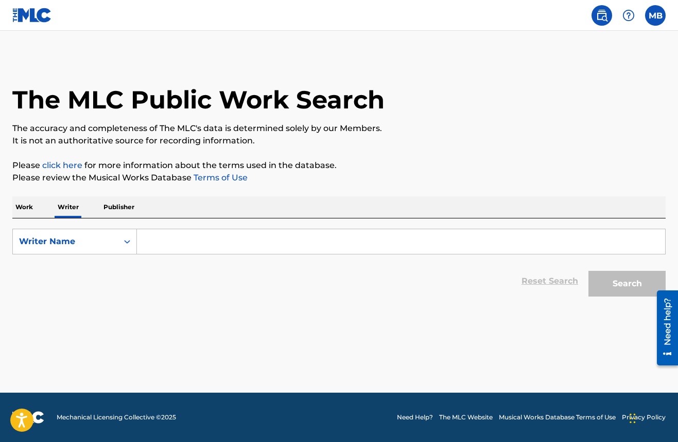
click at [114, 207] on p "Publisher" at bounding box center [118, 208] width 37 height 22
click at [74, 207] on p "Writer" at bounding box center [68, 208] width 27 height 22
click at [33, 209] on p "Work" at bounding box center [24, 208] width 24 height 22
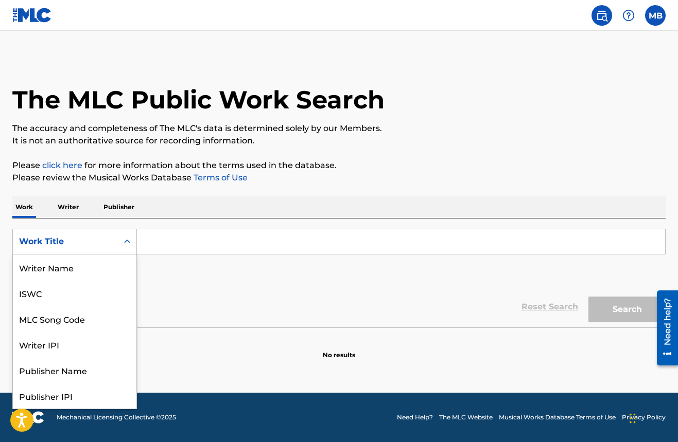
click at [126, 238] on icon "Search Form" at bounding box center [127, 242] width 10 height 10
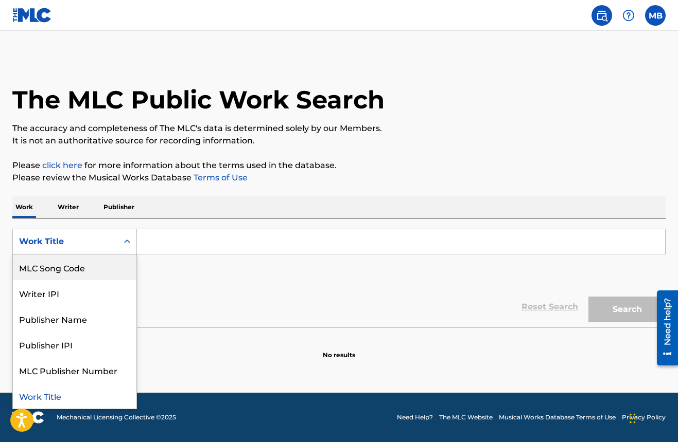
click at [63, 207] on p "Writer" at bounding box center [68, 208] width 27 height 22
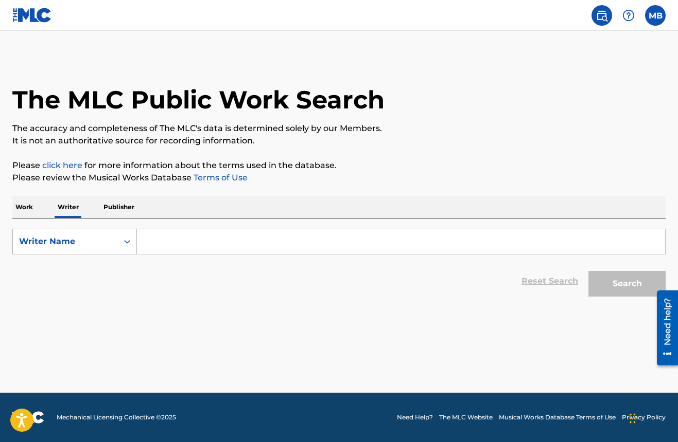
click at [126, 241] on icon "Search Form" at bounding box center [127, 242] width 6 height 4
click at [125, 210] on p "Publisher" at bounding box center [118, 208] width 37 height 22
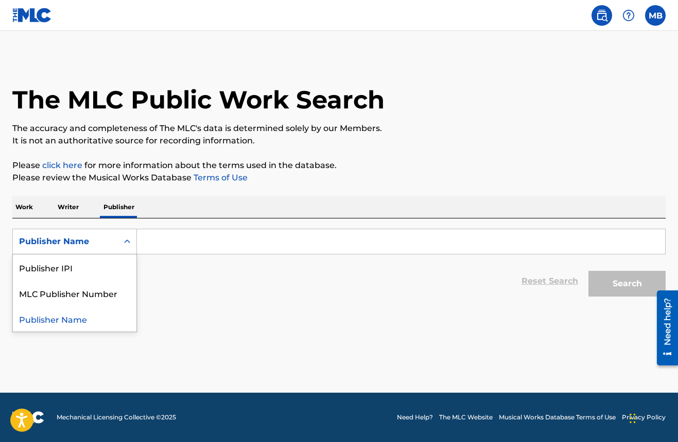
click at [131, 241] on icon "Search Form" at bounding box center [127, 242] width 10 height 10
click at [131, 240] on icon "Search Form" at bounding box center [127, 242] width 10 height 10
click at [31, 208] on p "Work" at bounding box center [24, 208] width 24 height 22
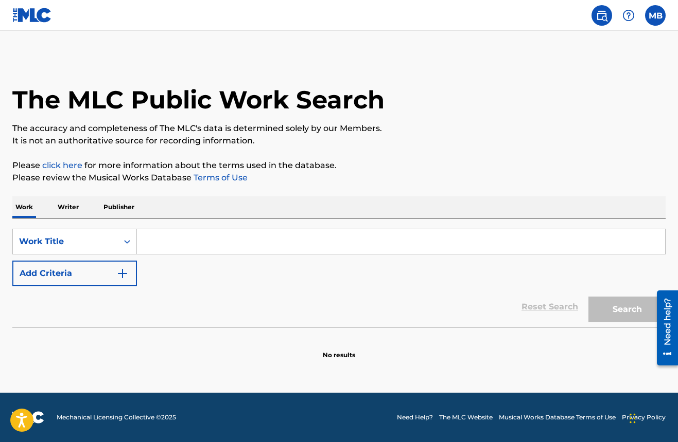
click at [163, 243] on input "Search Form" at bounding box center [401, 241] width 528 height 25
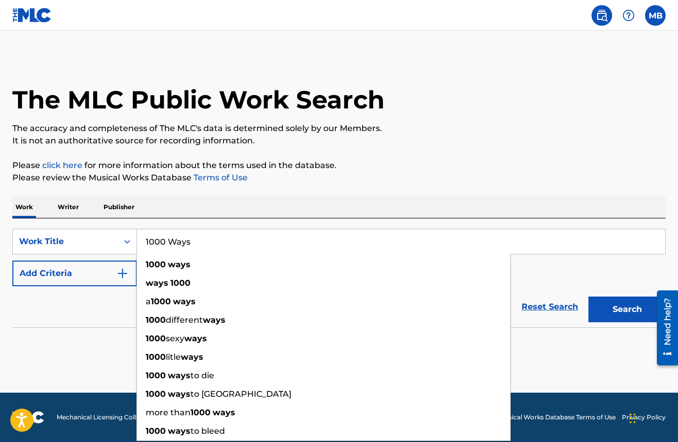
type input "1000 Ways"
click at [627, 310] on button "Search" at bounding box center [626, 310] width 77 height 26
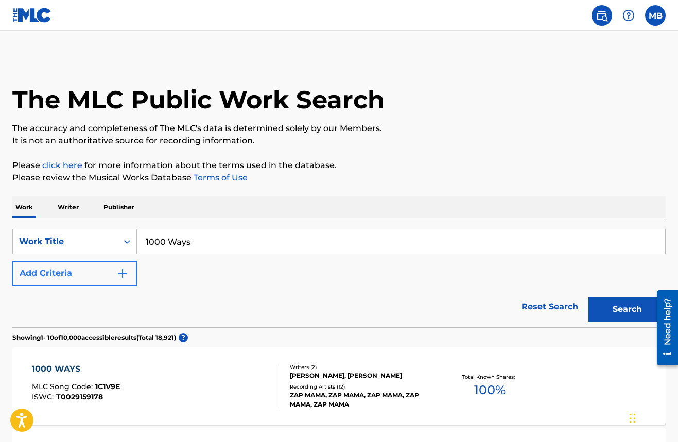
click at [128, 276] on img "Search Form" at bounding box center [122, 274] width 12 height 12
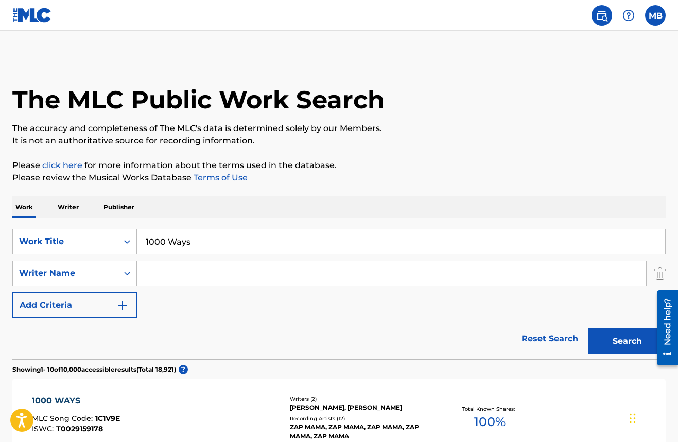
click at [160, 277] on input "Search Form" at bounding box center [391, 273] width 509 height 25
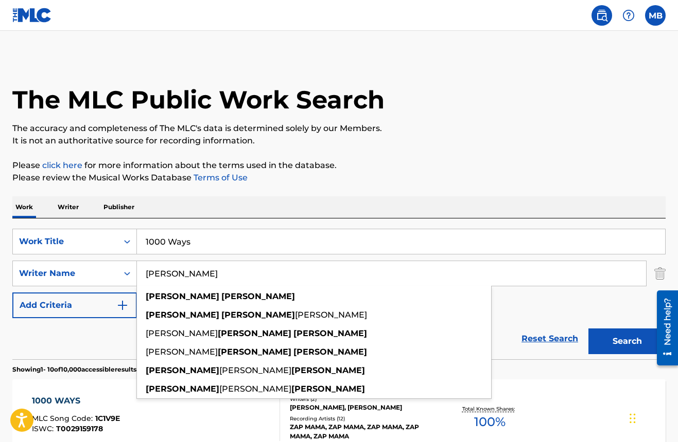
type input "[PERSON_NAME]"
click at [627, 342] on button "Search" at bounding box center [626, 342] width 77 height 26
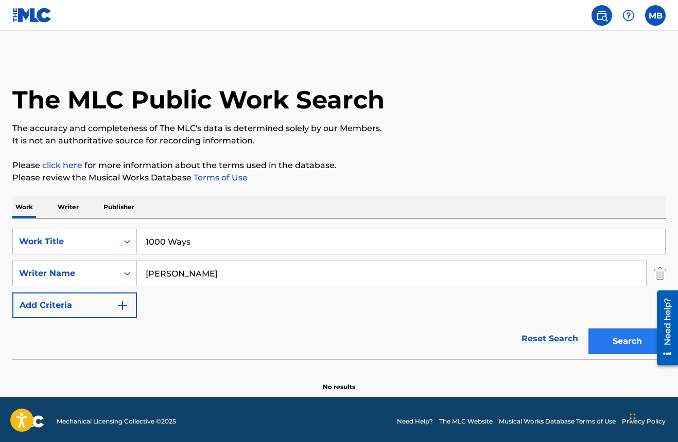
click at [610, 336] on button "Search" at bounding box center [626, 342] width 77 height 26
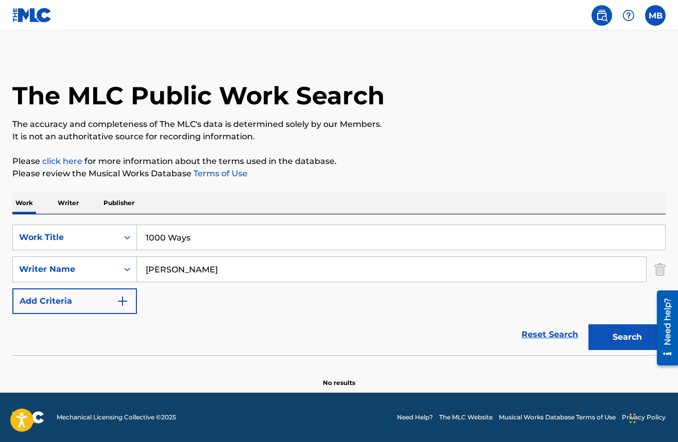
scroll to position [4, 0]
click at [72, 203] on p "Writer" at bounding box center [68, 203] width 27 height 22
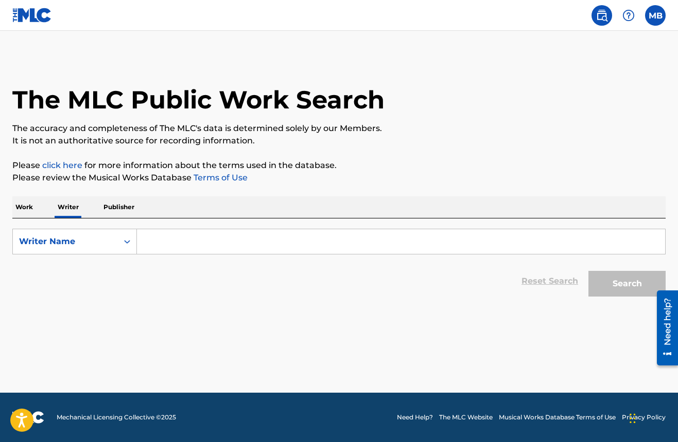
click at [26, 210] on p "Work" at bounding box center [24, 208] width 24 height 22
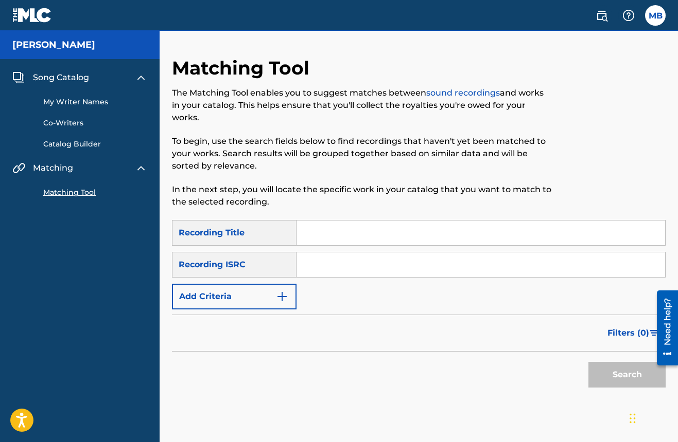
click at [317, 239] on input "Search Form" at bounding box center [480, 233] width 368 height 25
type input "1000 Ways"
click at [286, 259] on div "Recording ISRC" at bounding box center [234, 265] width 125 height 26
click at [280, 294] on img "Search Form" at bounding box center [282, 297] width 12 height 12
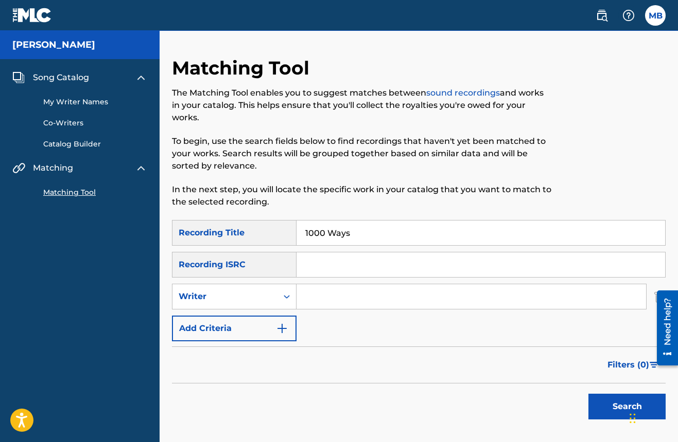
click at [335, 296] on input "Search Form" at bounding box center [470, 297] width 349 height 25
type input "[PERSON_NAME]"
click at [627, 407] on button "Search" at bounding box center [626, 407] width 77 height 26
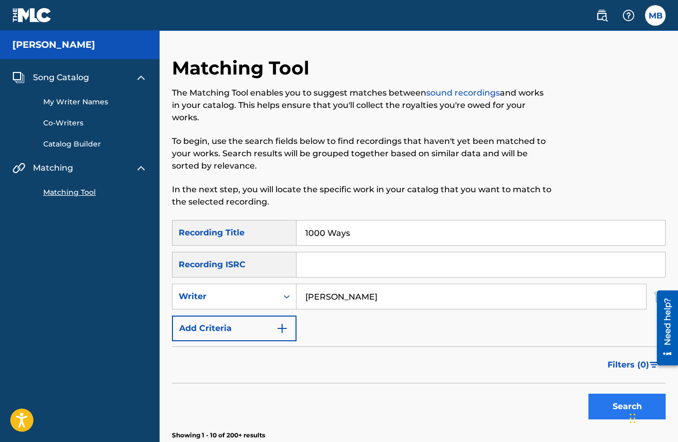
click at [618, 402] on button "Search" at bounding box center [626, 407] width 77 height 26
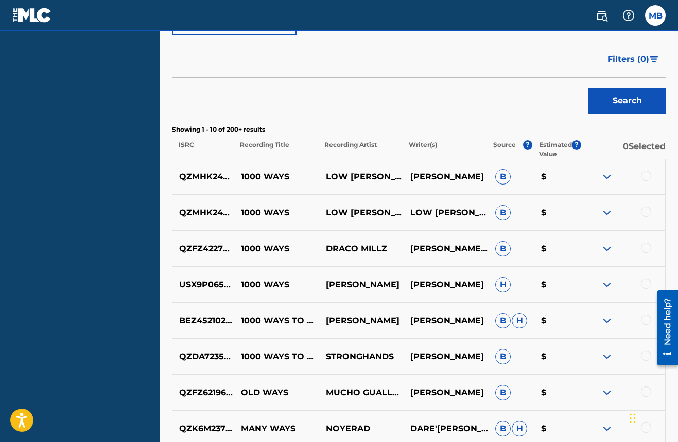
scroll to position [309, 0]
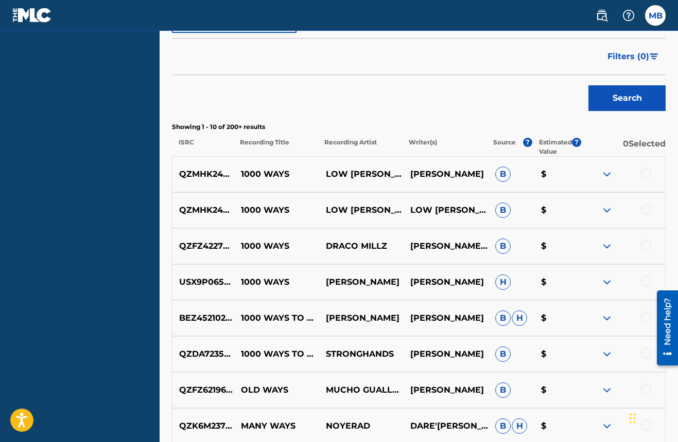
click at [650, 169] on div at bounding box center [622, 174] width 85 height 12
click at [647, 172] on div at bounding box center [646, 173] width 10 height 10
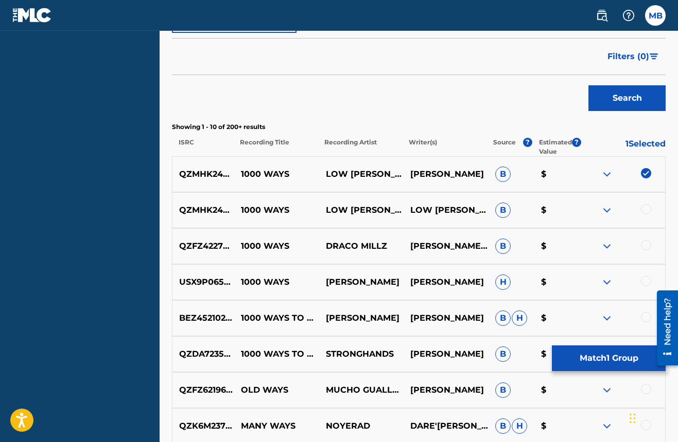
click at [645, 209] on div at bounding box center [646, 209] width 10 height 10
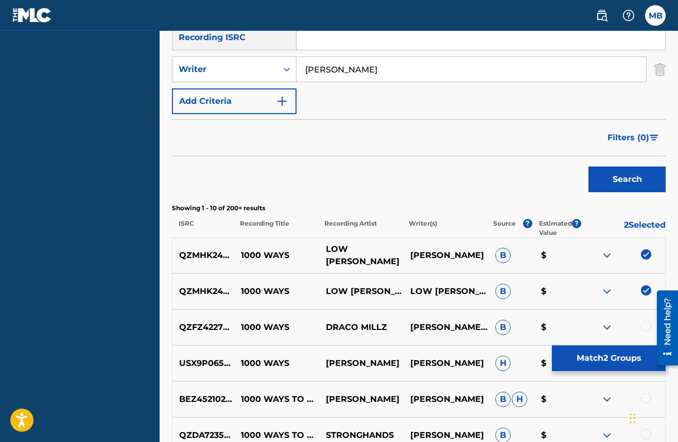
scroll to position [239, 0]
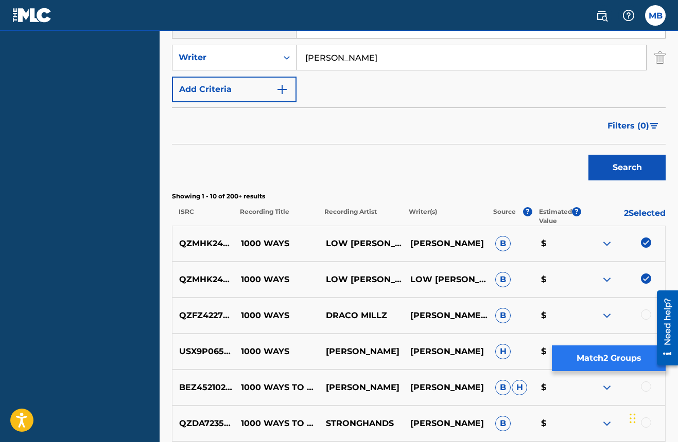
click at [597, 357] on button "Match 2 Groups" at bounding box center [609, 359] width 114 height 26
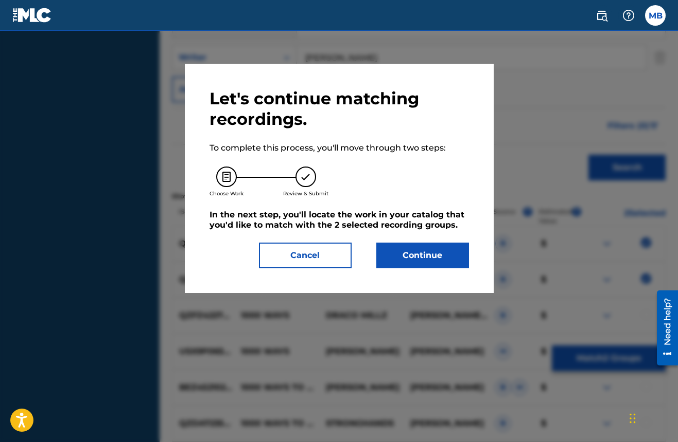
scroll to position [243, 0]
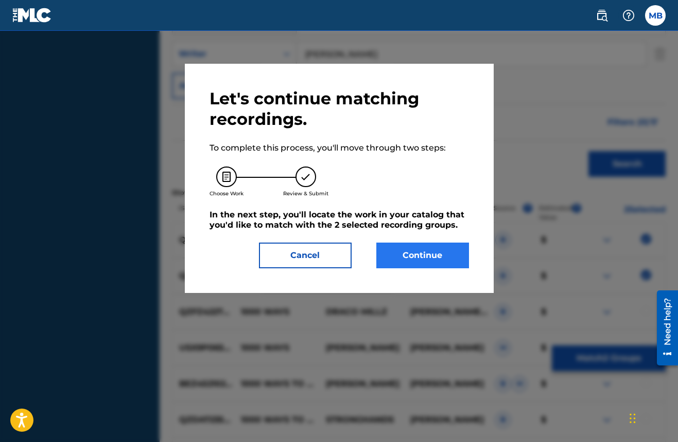
click at [421, 257] on button "Continue" at bounding box center [422, 256] width 93 height 26
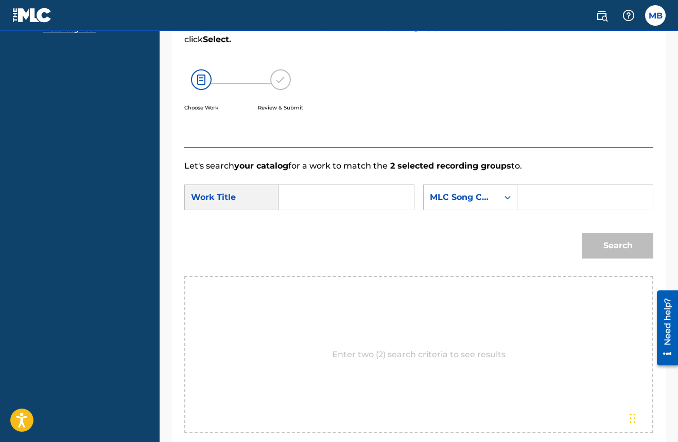
click at [301, 200] on input "Search Form" at bounding box center [346, 197] width 118 height 25
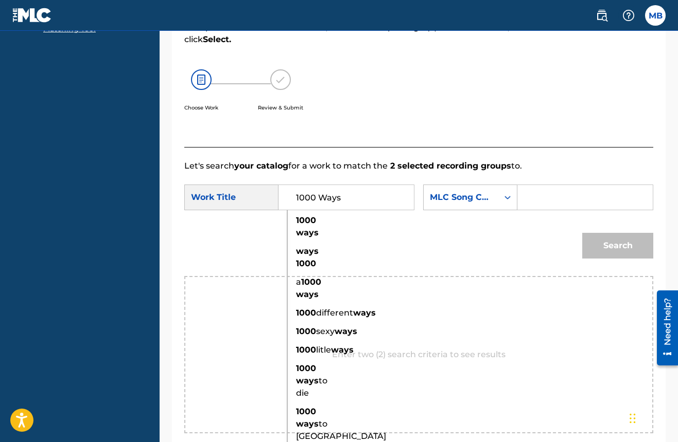
click at [387, 206] on input "1000 Ways" at bounding box center [346, 197] width 118 height 25
click at [384, 204] on input "1000 Ways" at bounding box center [346, 197] width 118 height 25
type input "1000 Ways"
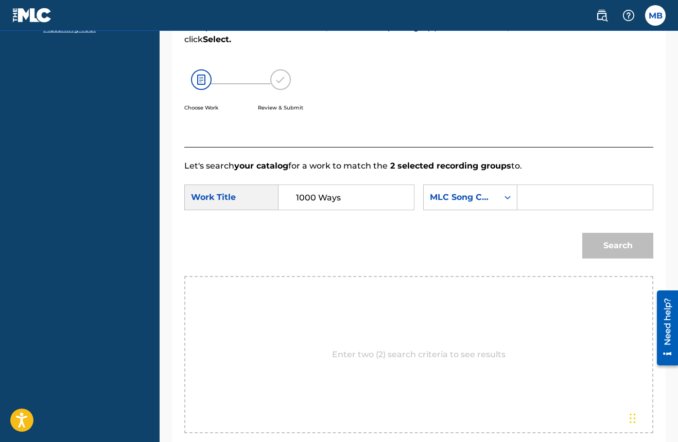
click at [473, 198] on div "SearchWithCriteriaef9e5153-8985-46ed-bcdf-3e766a87cbea Work Title 1000 Ways Sea…" at bounding box center [418, 201] width 469 height 32
click at [498, 207] on div "Search Form" at bounding box center [507, 197] width 19 height 19
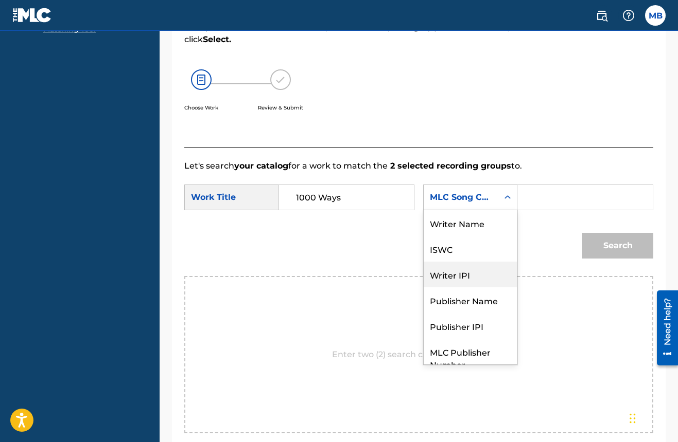
scroll to position [0, 0]
click at [423, 236] on div "Writer Name" at bounding box center [469, 223] width 93 height 26
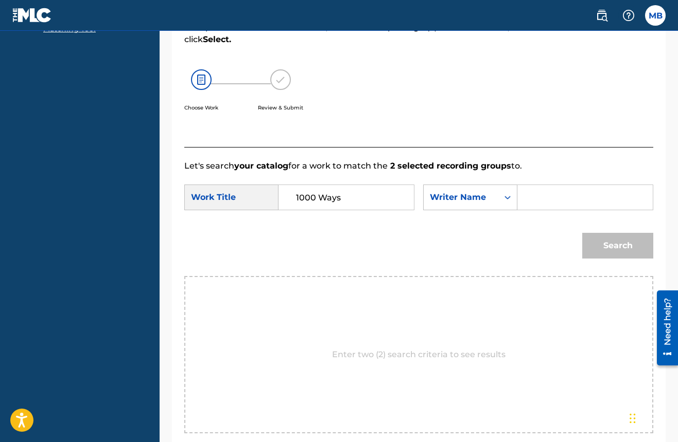
click at [526, 210] on input "Search Form" at bounding box center [585, 197] width 118 height 25
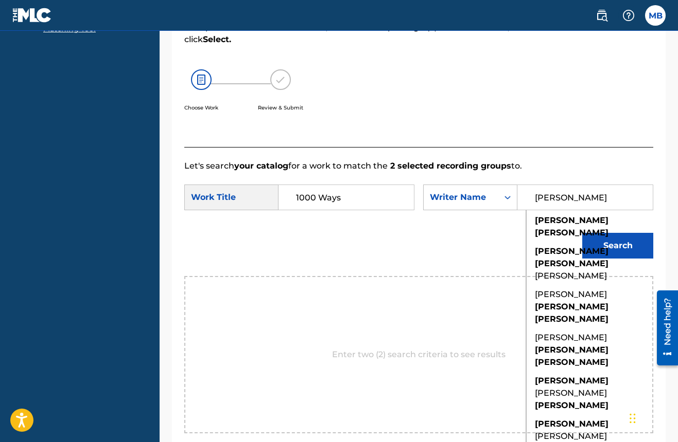
type input "[PERSON_NAME]"
click at [556, 257] on div "Search" at bounding box center [418, 250] width 469 height 54
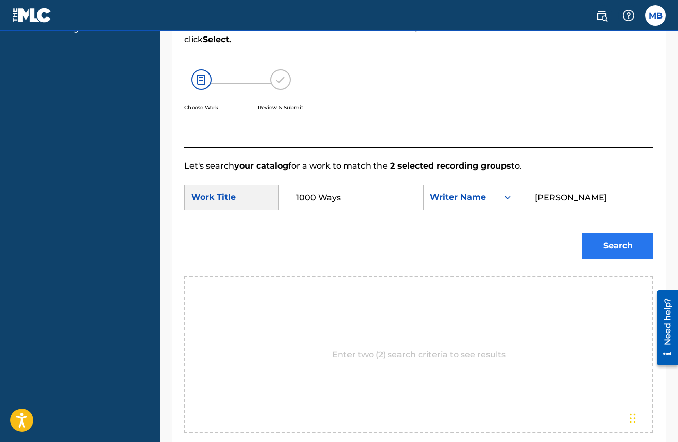
click at [591, 259] on button "Search" at bounding box center [617, 246] width 71 height 26
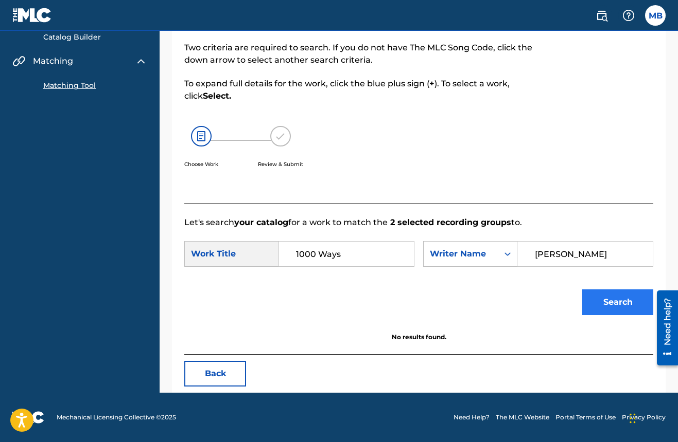
scroll to position [139, 0]
click at [280, 126] on img at bounding box center [280, 136] width 21 height 21
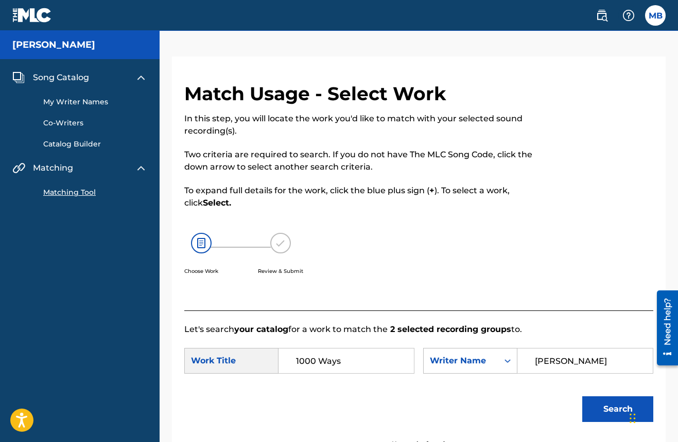
scroll to position [0, 0]
click at [62, 54] on div "[PERSON_NAME]" at bounding box center [80, 45] width 160 height 28
click at [81, 101] on link "My Writer Names" at bounding box center [95, 102] width 104 height 11
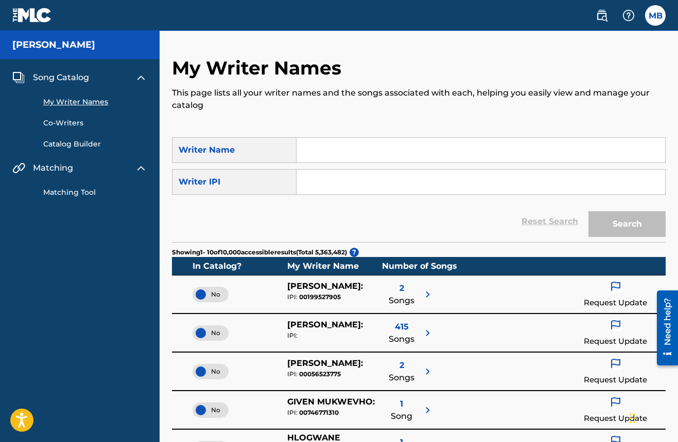
click at [327, 148] on input "Search Form" at bounding box center [480, 150] width 368 height 25
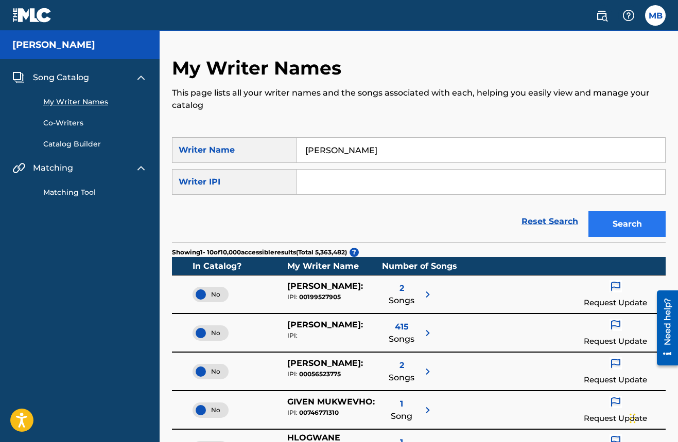
type input "[PERSON_NAME]"
click at [605, 217] on button "Search" at bounding box center [626, 224] width 77 height 26
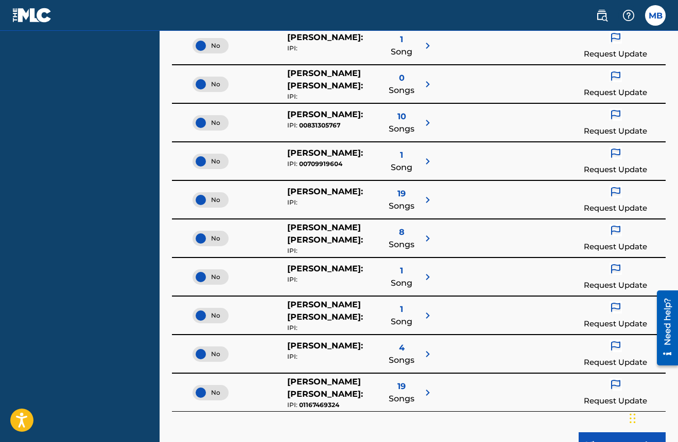
scroll to position [252, 0]
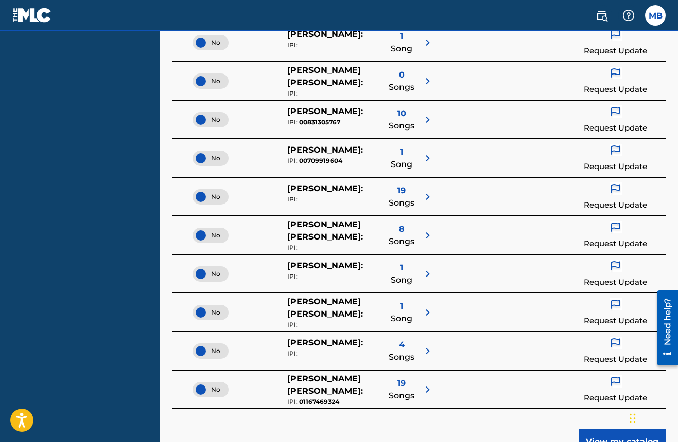
click at [400, 343] on span "4" at bounding box center [402, 345] width 6 height 12
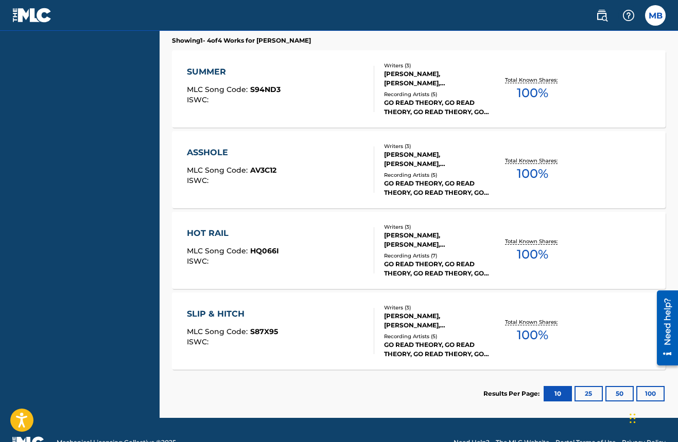
scroll to position [167, 0]
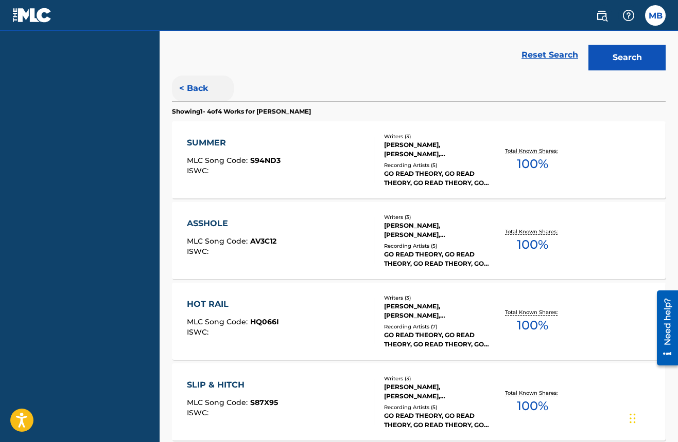
click at [199, 90] on button "< Back" at bounding box center [203, 89] width 62 height 26
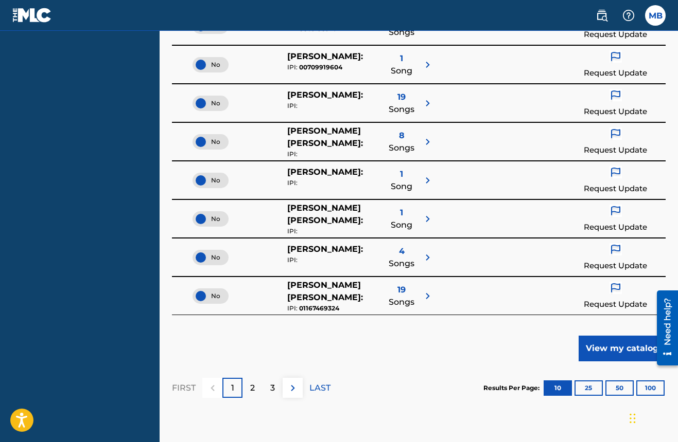
scroll to position [346, 0]
click at [253, 387] on p "2" at bounding box center [252, 388] width 5 height 12
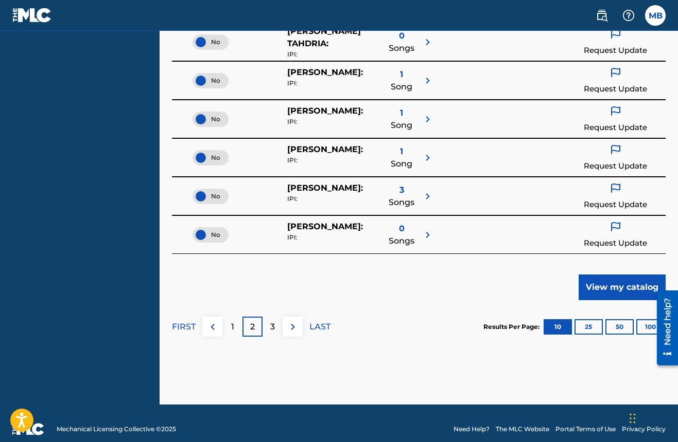
scroll to position [416, 0]
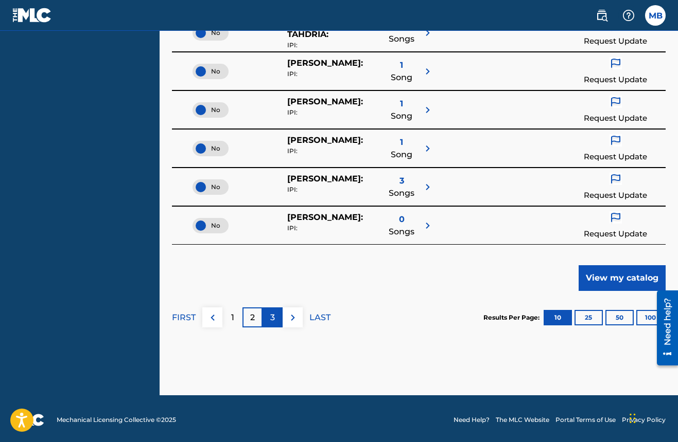
click at [271, 317] on p "3" at bounding box center [272, 318] width 5 height 12
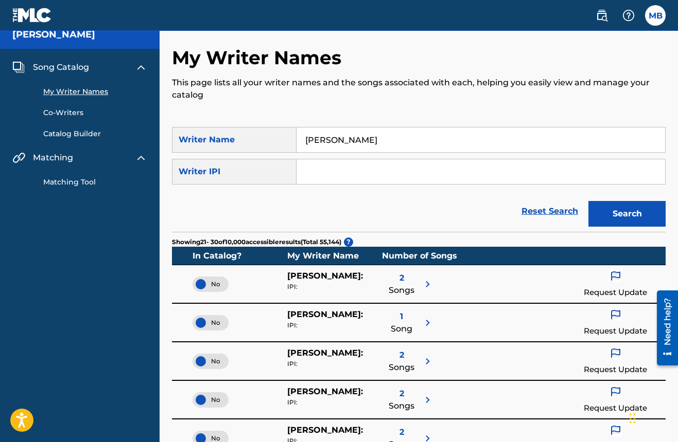
scroll to position [0, 0]
